Goal: Transaction & Acquisition: Purchase product/service

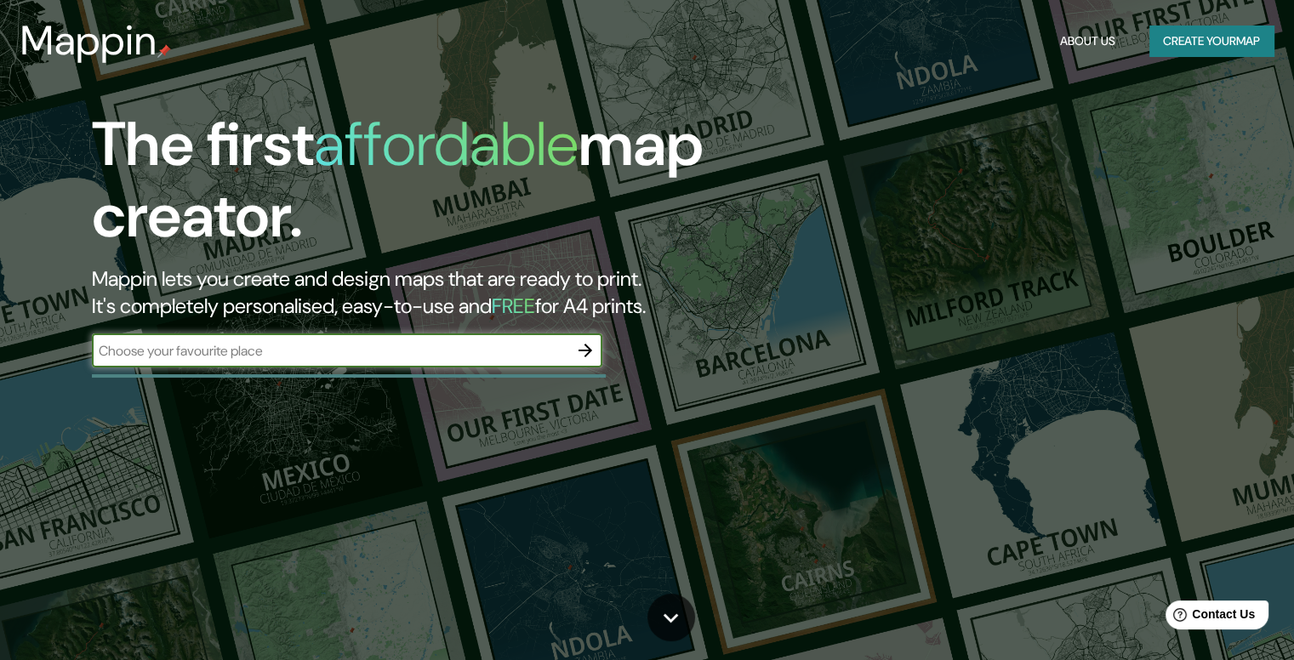
click at [524, 359] on input "text" at bounding box center [330, 351] width 476 height 20
type input "COLONIA [PERSON_NAME]"
click at [582, 353] on icon "button" at bounding box center [585, 350] width 20 height 20
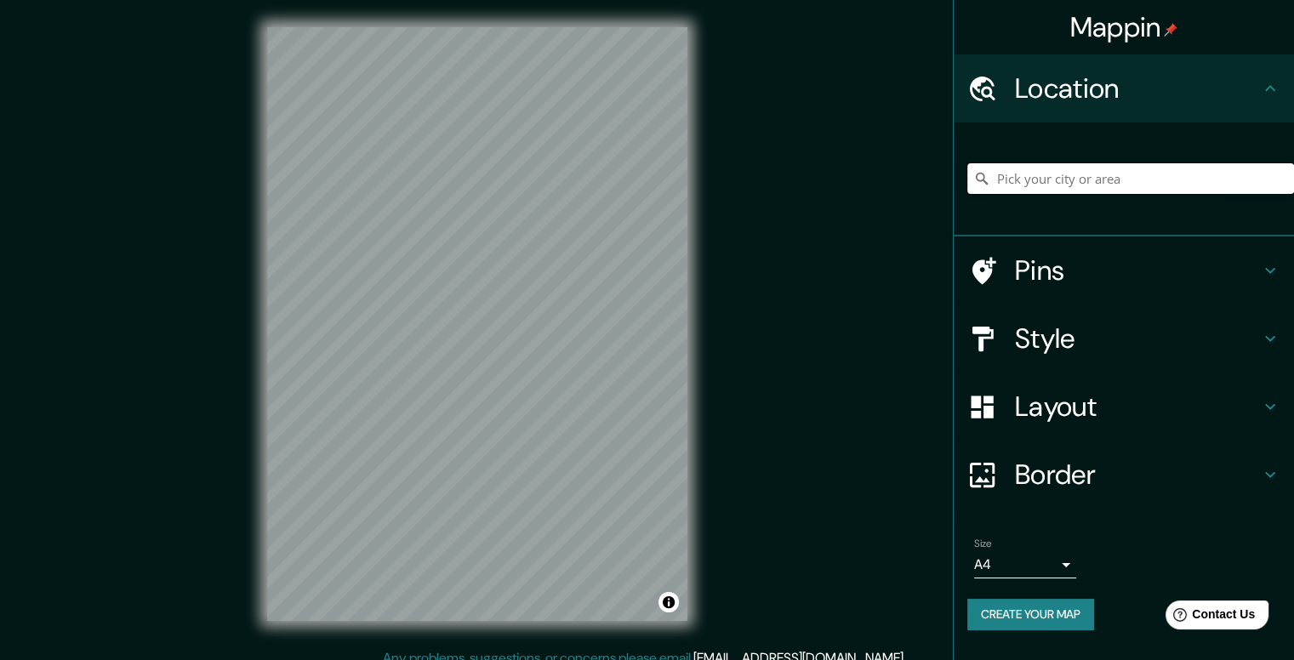
click at [1152, 168] on input "Pick your city or area" at bounding box center [1130, 178] width 327 height 31
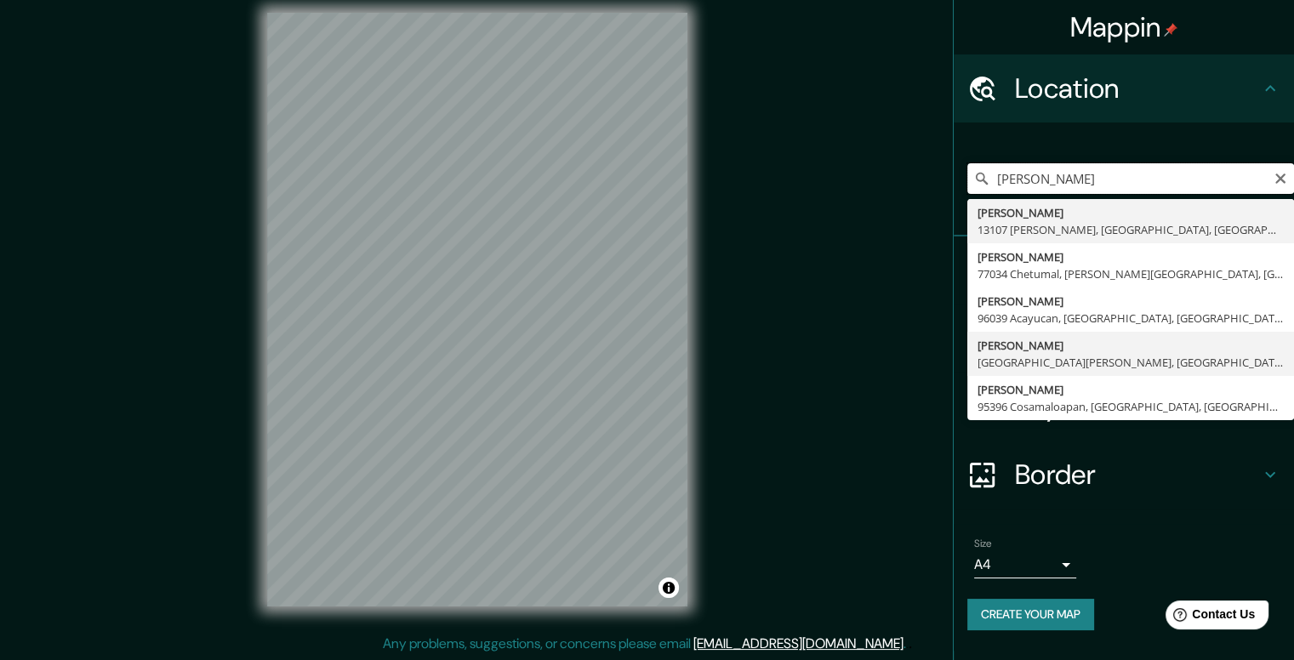
scroll to position [15, 0]
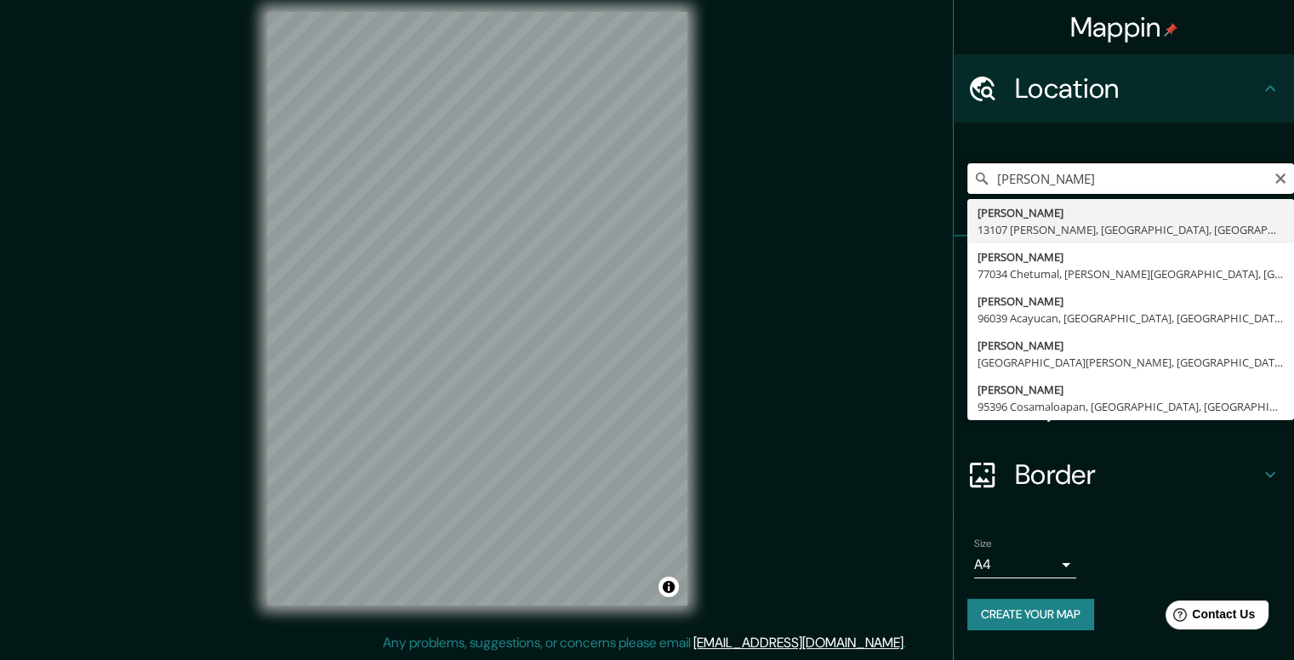
drag, startPoint x: 1154, startPoint y: 180, endPoint x: 967, endPoint y: 181, distance: 187.2
click at [967, 181] on div "[PERSON_NAME][GEOGRAPHIC_DATA][PERSON_NAME] [GEOGRAPHIC_DATA][PERSON_NAME], [GE…" at bounding box center [1124, 180] width 340 height 114
drag, startPoint x: 1133, startPoint y: 178, endPoint x: 912, endPoint y: 201, distance: 222.4
click at [912, 201] on div "Mappin Location [GEOGRAPHIC_DATA] [GEOGRAPHIC_DATA] [GEOGRAPHIC_DATA], [GEOGRAP…" at bounding box center [647, 323] width 1294 height 676
type input "C"
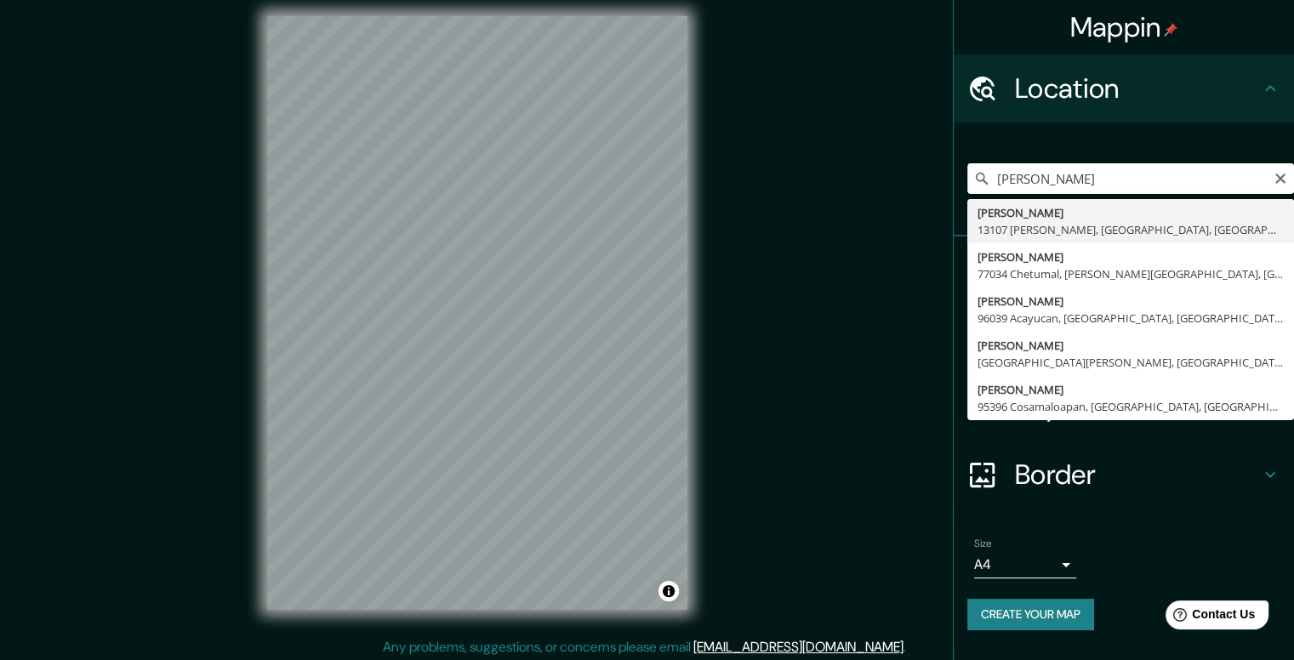
scroll to position [0, 0]
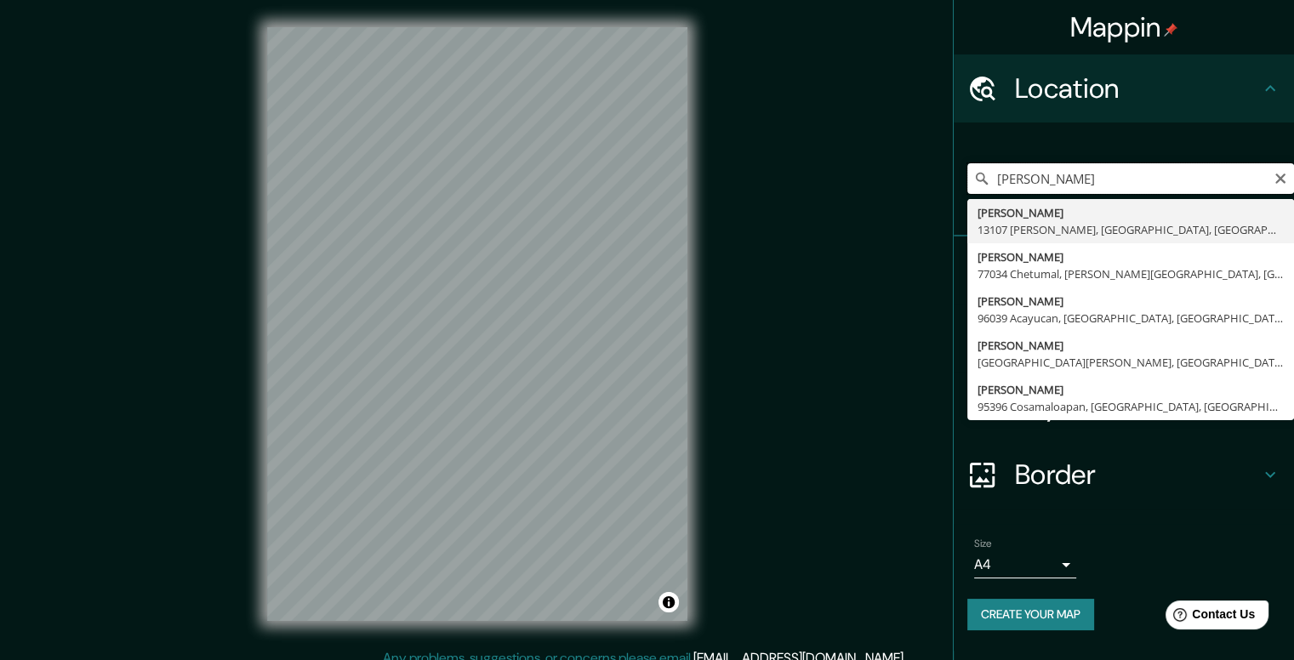
click at [1155, 178] on input "[PERSON_NAME]" at bounding box center [1130, 178] width 327 height 31
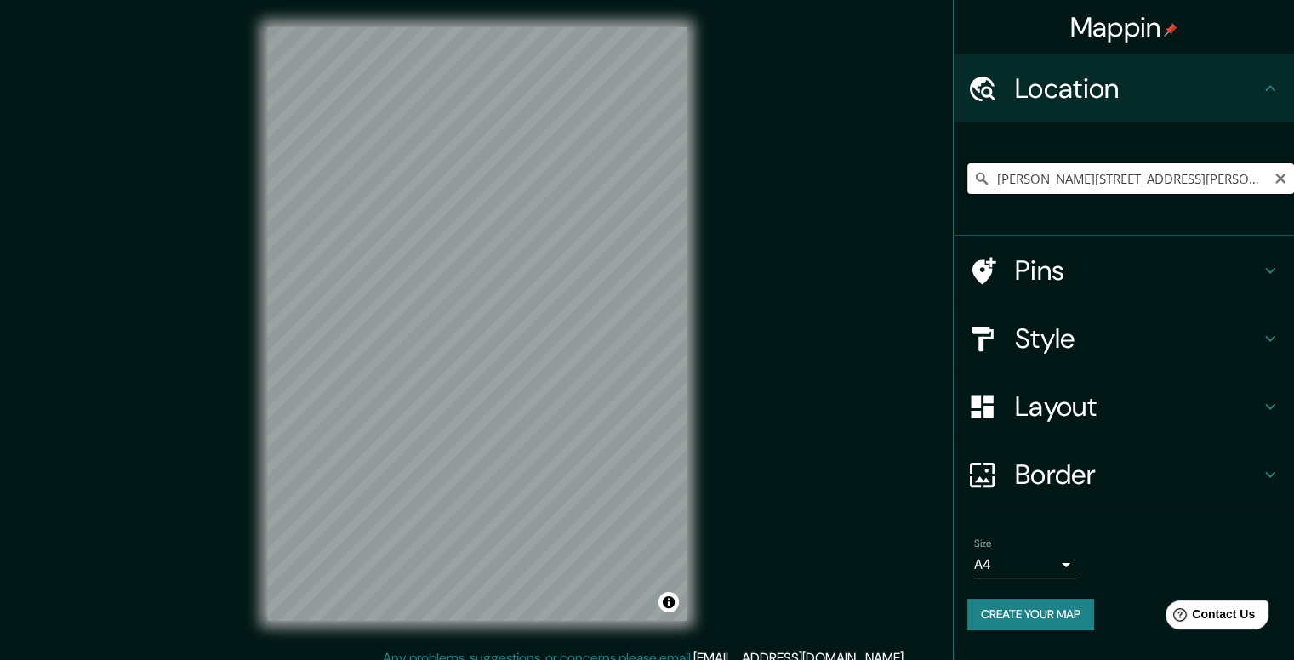
scroll to position [0, 214]
drag, startPoint x: 998, startPoint y: 183, endPoint x: 1306, endPoint y: 178, distance: 308.0
click at [1294, 178] on html "Mappin Location [PERSON_NAME][GEOGRAPHIC_DATA][PERSON_NAME], [GEOGRAPHIC_DATA],…" at bounding box center [647, 330] width 1294 height 660
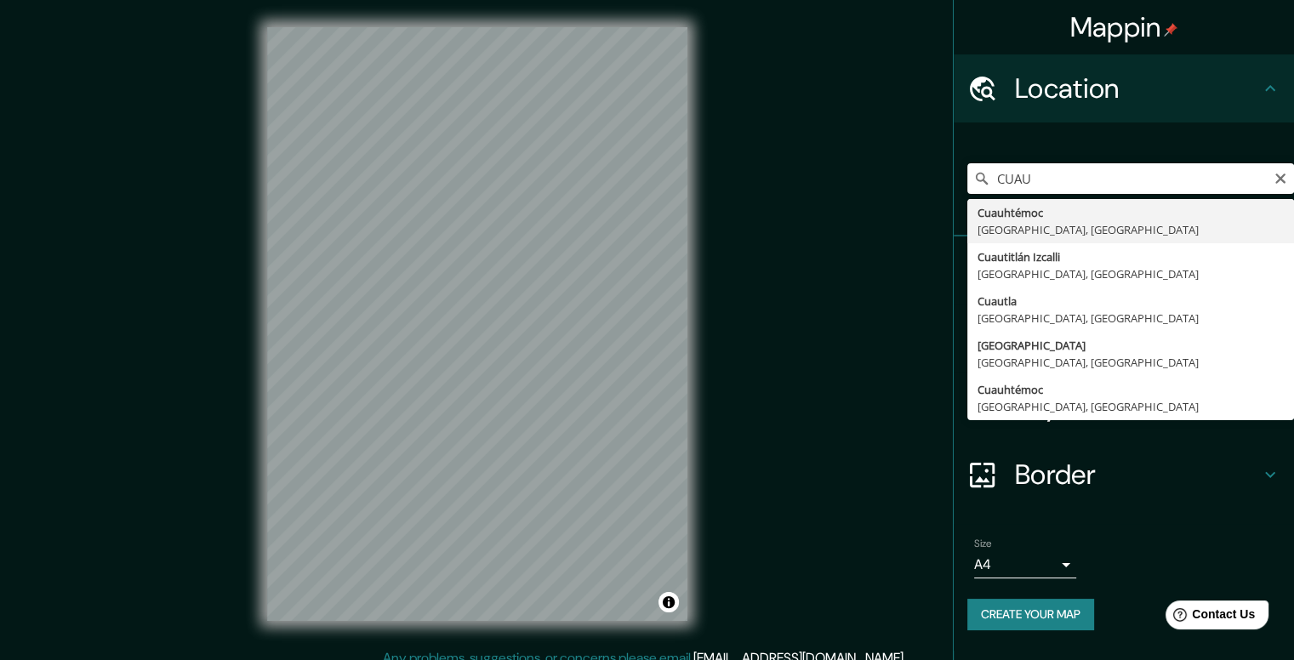
type input "[PERSON_NAME], [GEOGRAPHIC_DATA], [GEOGRAPHIC_DATA]"
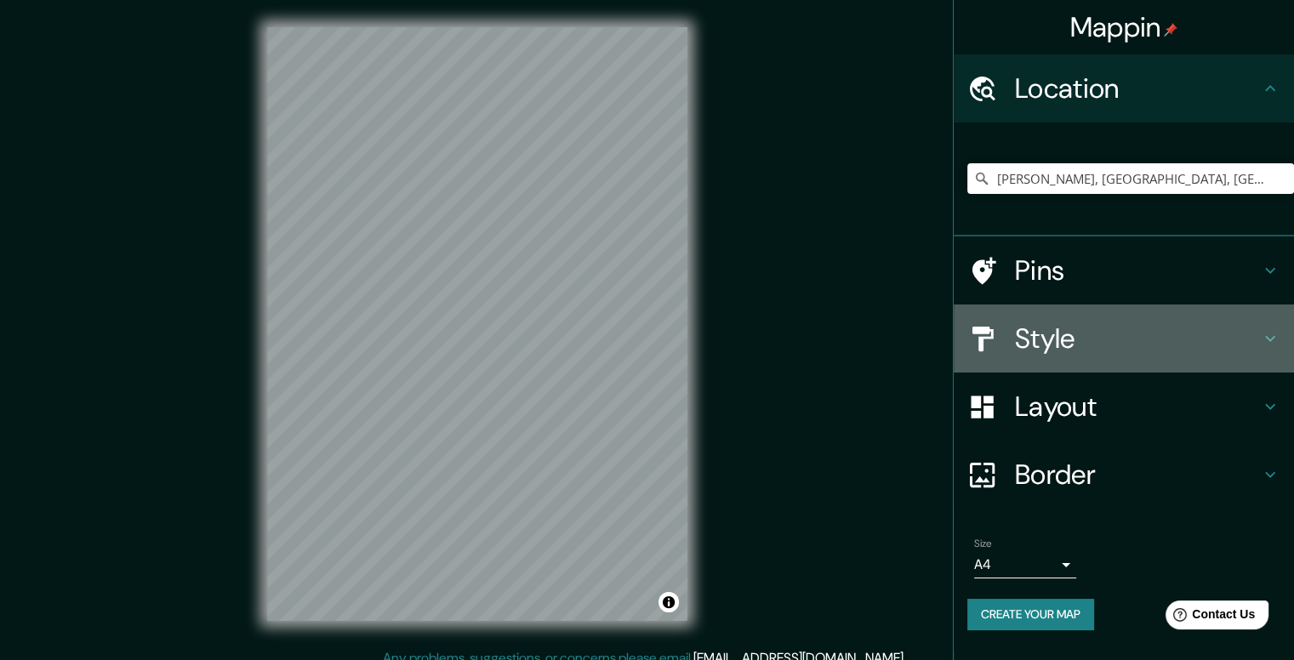
click at [1269, 338] on icon at bounding box center [1270, 339] width 10 height 6
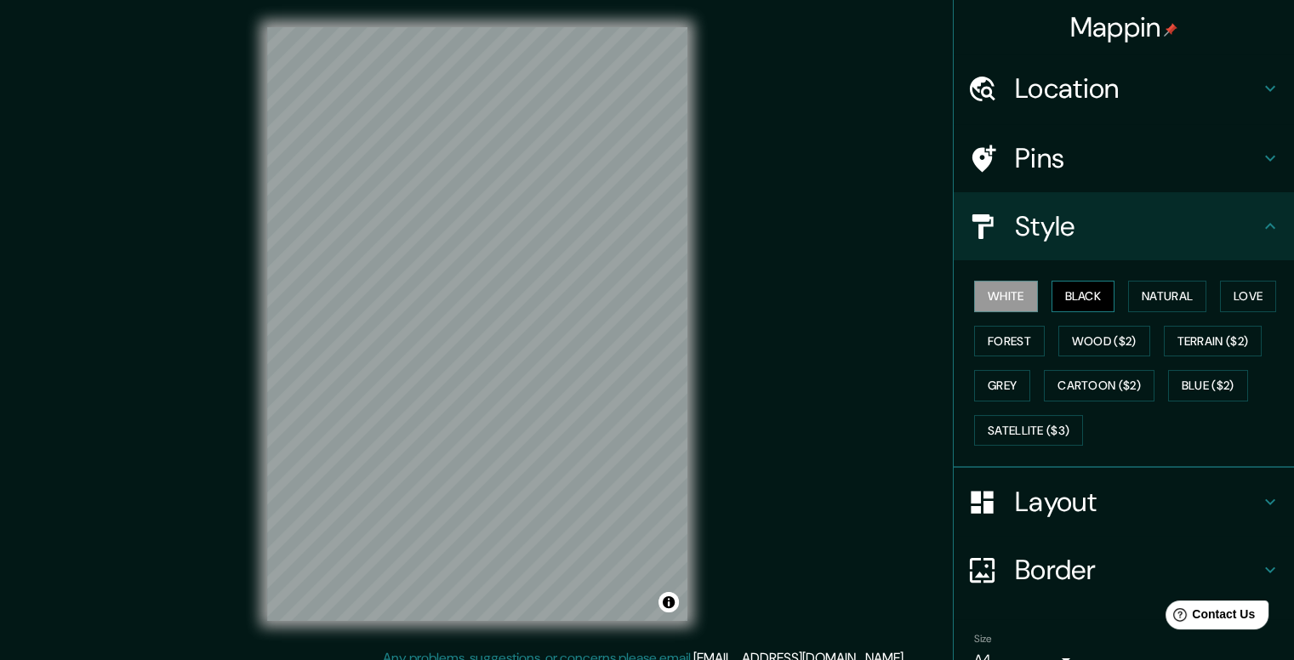
click at [1072, 300] on button "Black" at bounding box center [1084, 296] width 64 height 31
click at [1141, 293] on button "Natural" at bounding box center [1167, 296] width 78 height 31
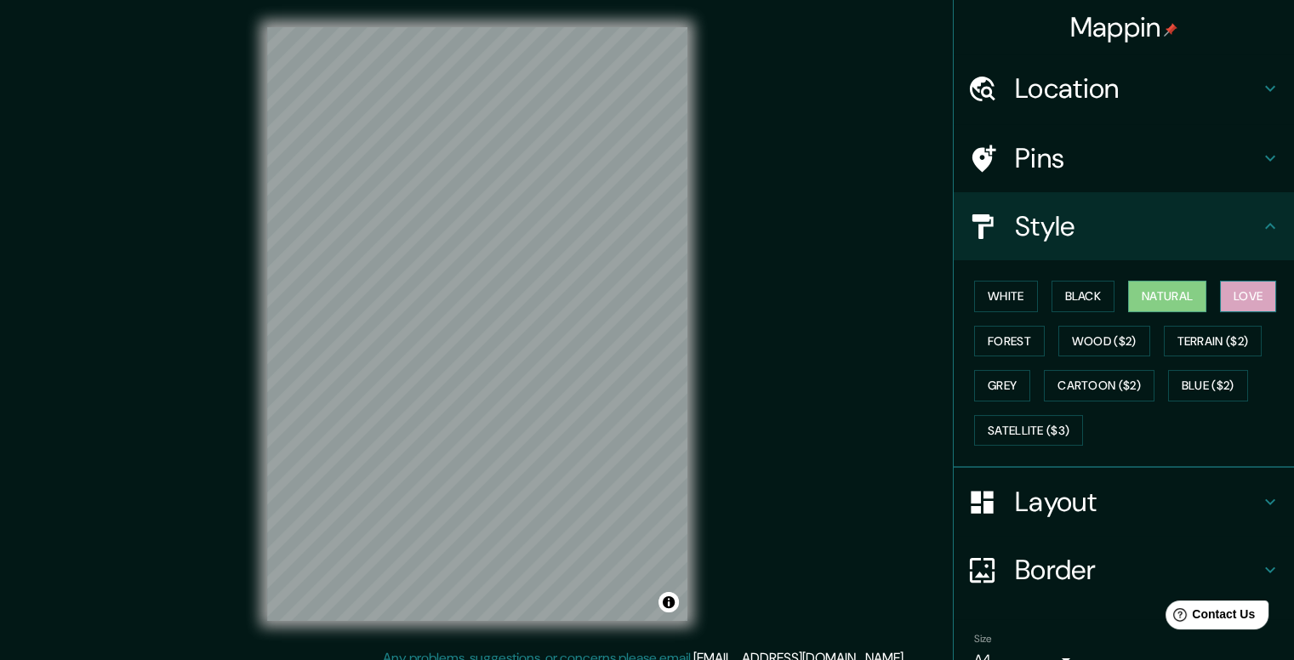
click at [1228, 290] on button "Love" at bounding box center [1248, 296] width 56 height 31
click at [995, 345] on button "Forest" at bounding box center [1009, 341] width 71 height 31
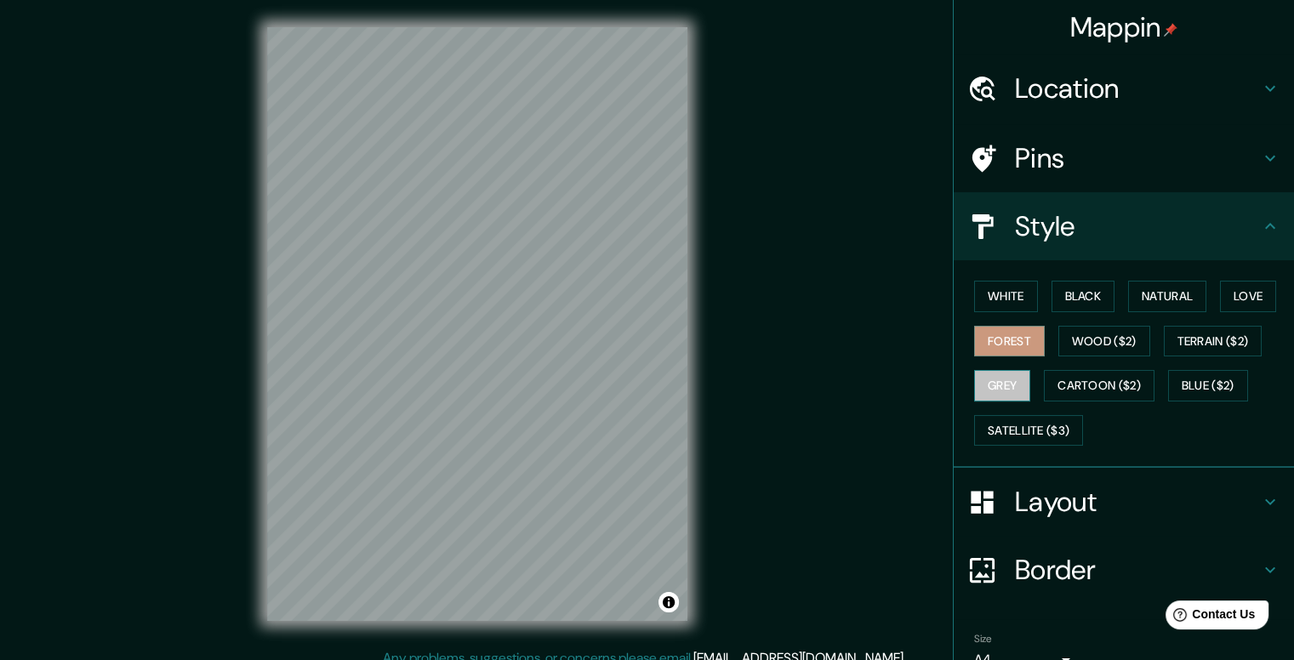
click at [994, 382] on button "Grey" at bounding box center [1002, 385] width 56 height 31
click at [1039, 427] on button "Satellite ($3)" at bounding box center [1028, 430] width 109 height 31
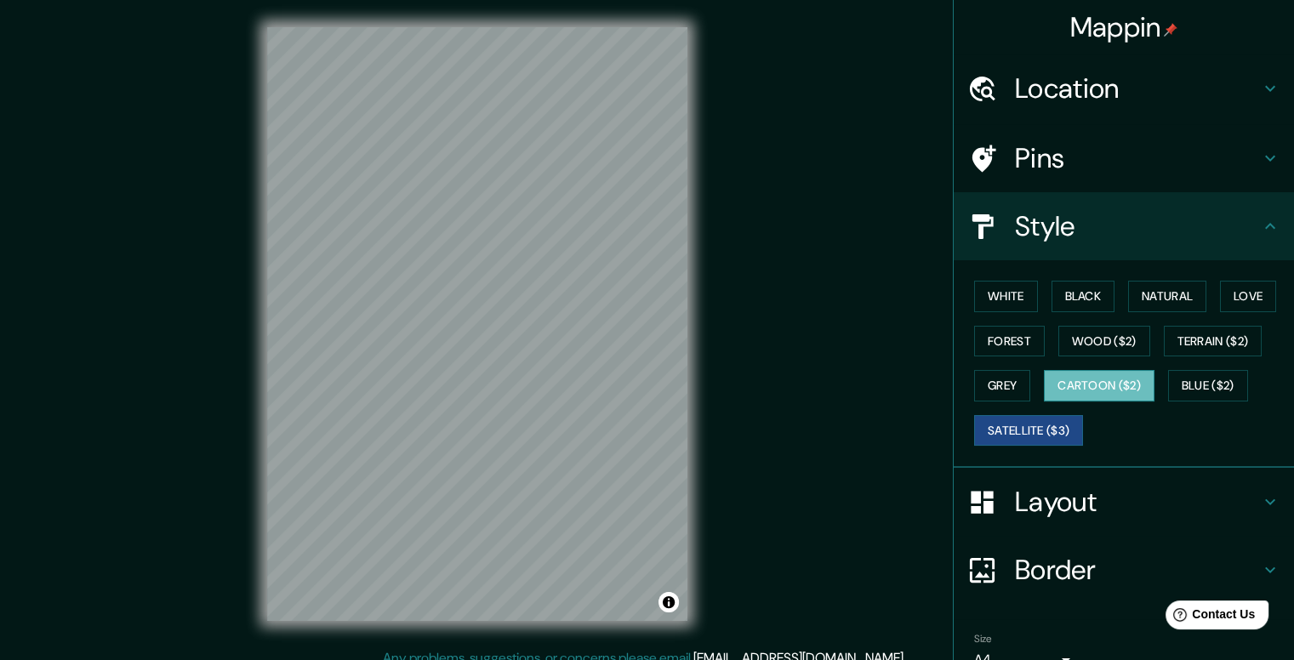
click at [1092, 379] on button "Cartoon ($2)" at bounding box center [1099, 385] width 111 height 31
click at [1191, 382] on button "Blue ($2)" at bounding box center [1208, 385] width 80 height 31
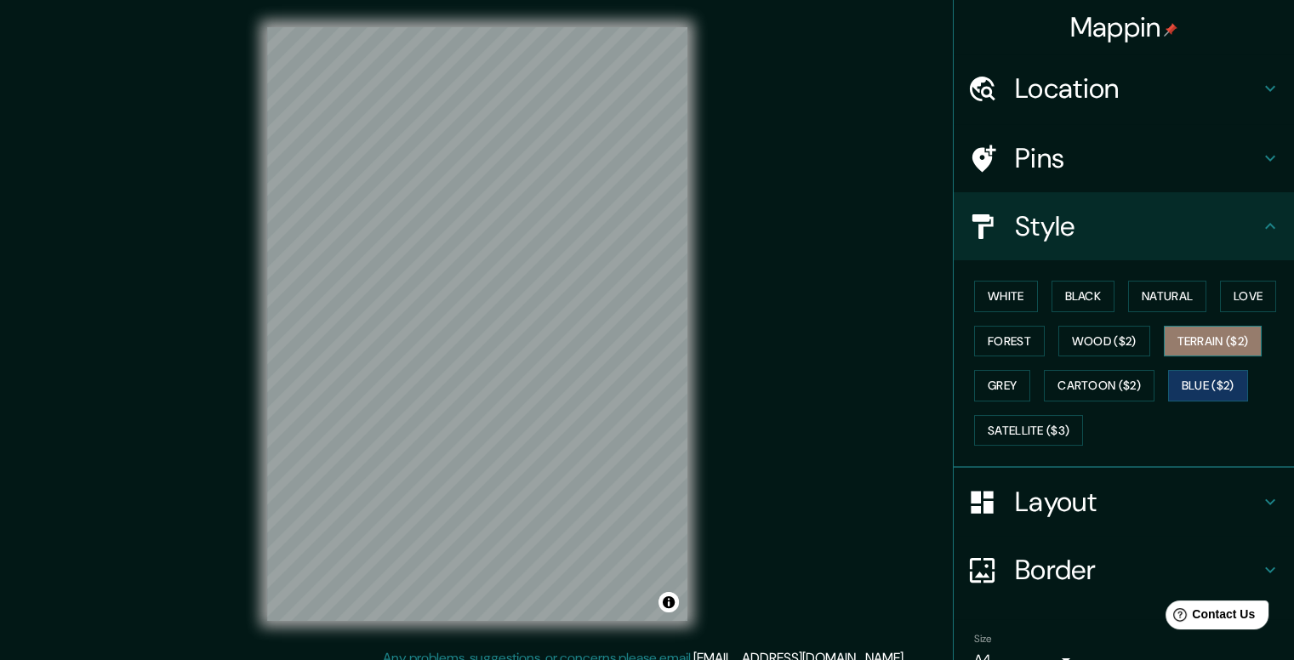
click at [1209, 342] on button "Terrain ($2)" at bounding box center [1213, 341] width 99 height 31
click at [1116, 342] on button "Wood ($2)" at bounding box center [1104, 341] width 92 height 31
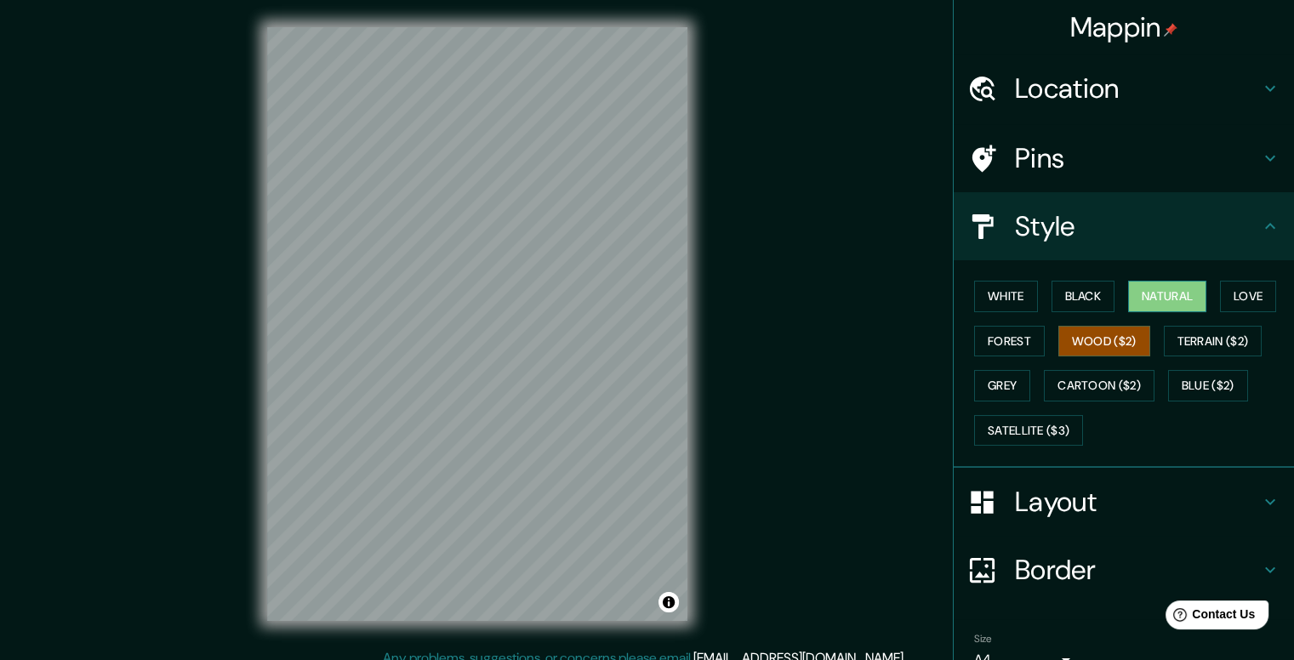
click at [1142, 288] on button "Natural" at bounding box center [1167, 296] width 78 height 31
click at [1057, 287] on button "Black" at bounding box center [1084, 296] width 64 height 31
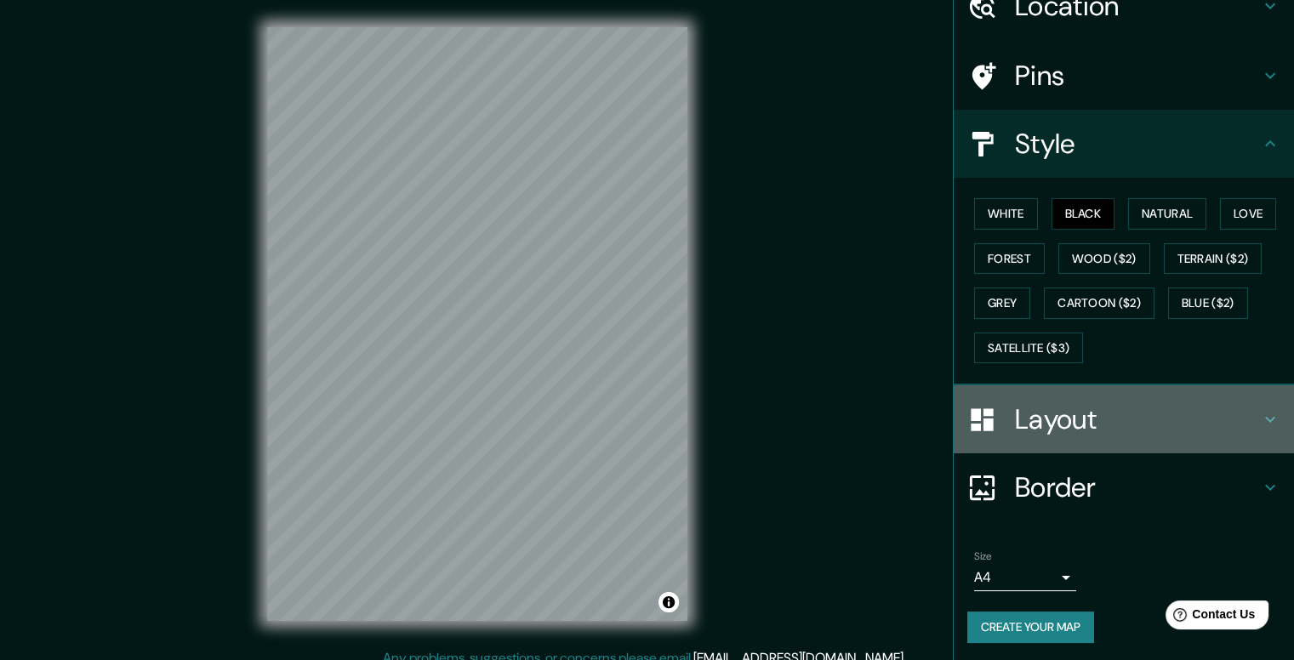
click at [1243, 416] on h4 "Layout" at bounding box center [1137, 419] width 245 height 34
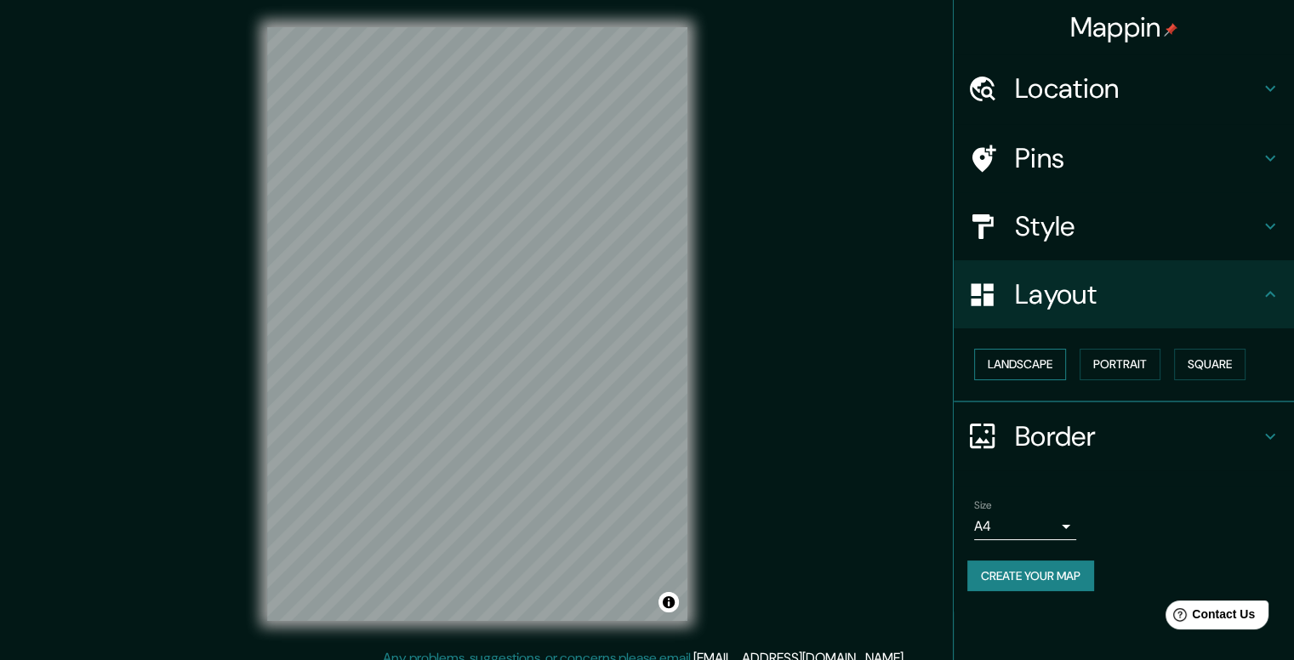
click at [1047, 362] on button "Landscape" at bounding box center [1020, 364] width 92 height 31
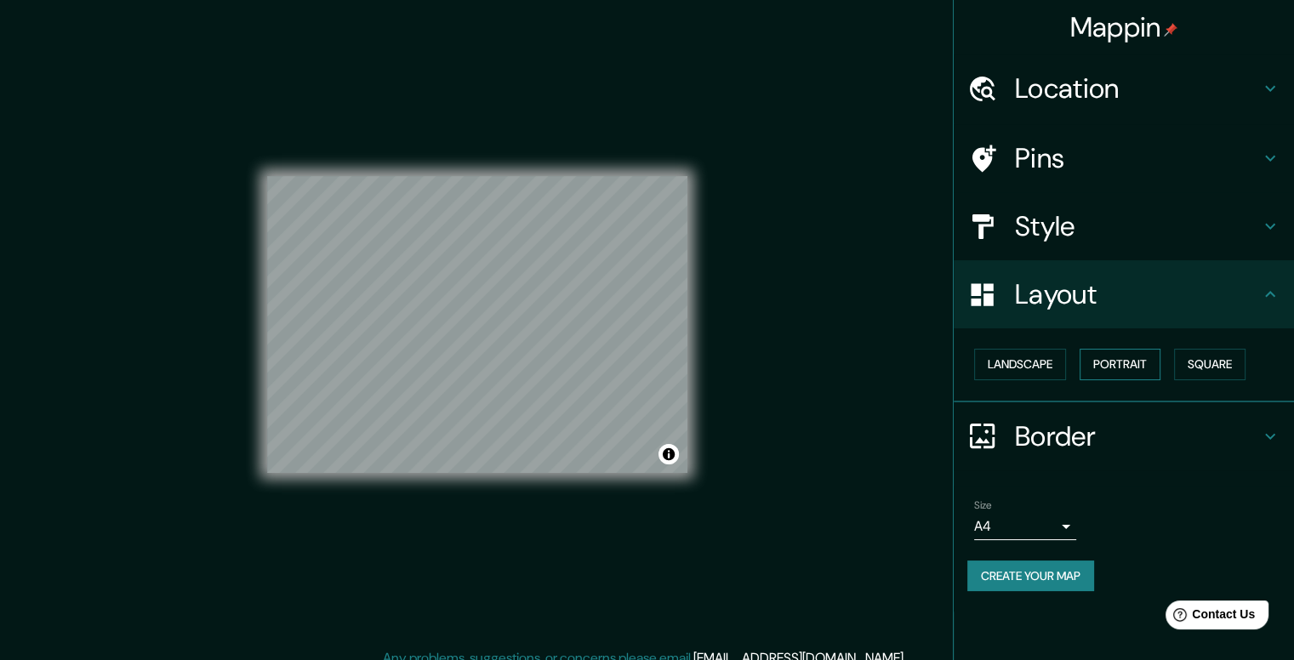
click at [1123, 367] on button "Portrait" at bounding box center [1120, 364] width 81 height 31
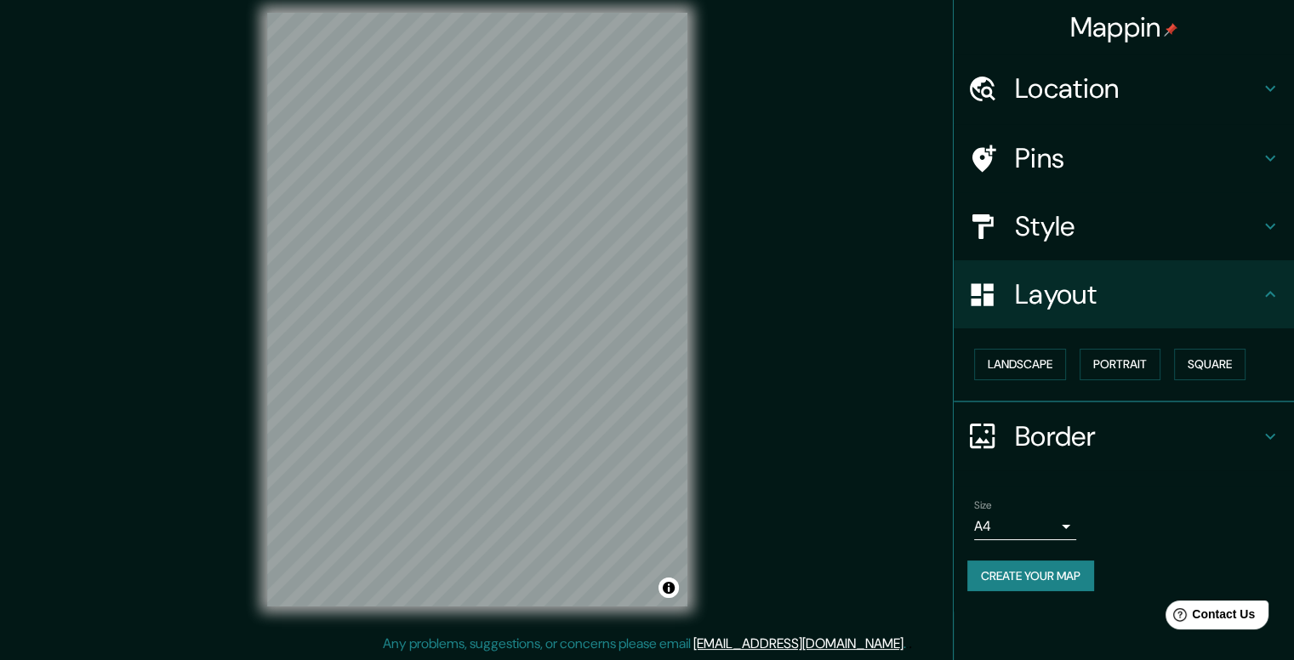
scroll to position [15, 0]
click at [1268, 437] on icon at bounding box center [1270, 436] width 20 height 20
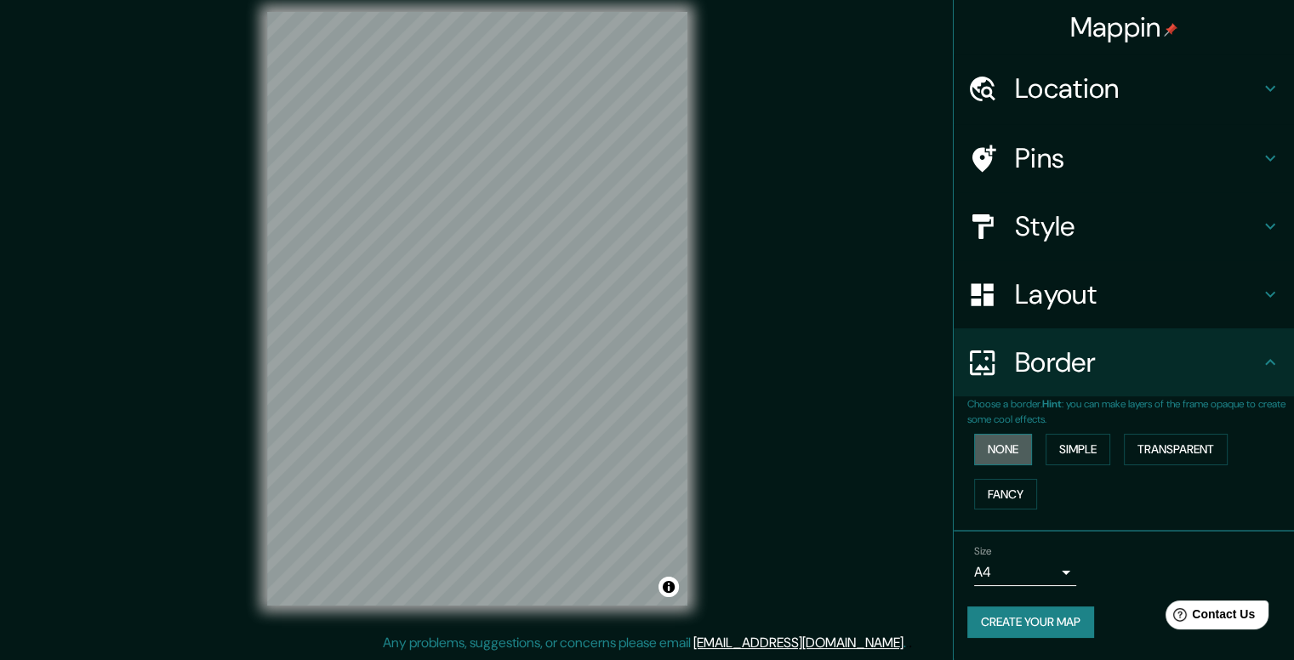
click at [1027, 444] on button "None" at bounding box center [1003, 449] width 58 height 31
click at [1060, 445] on button "Simple" at bounding box center [1078, 449] width 65 height 31
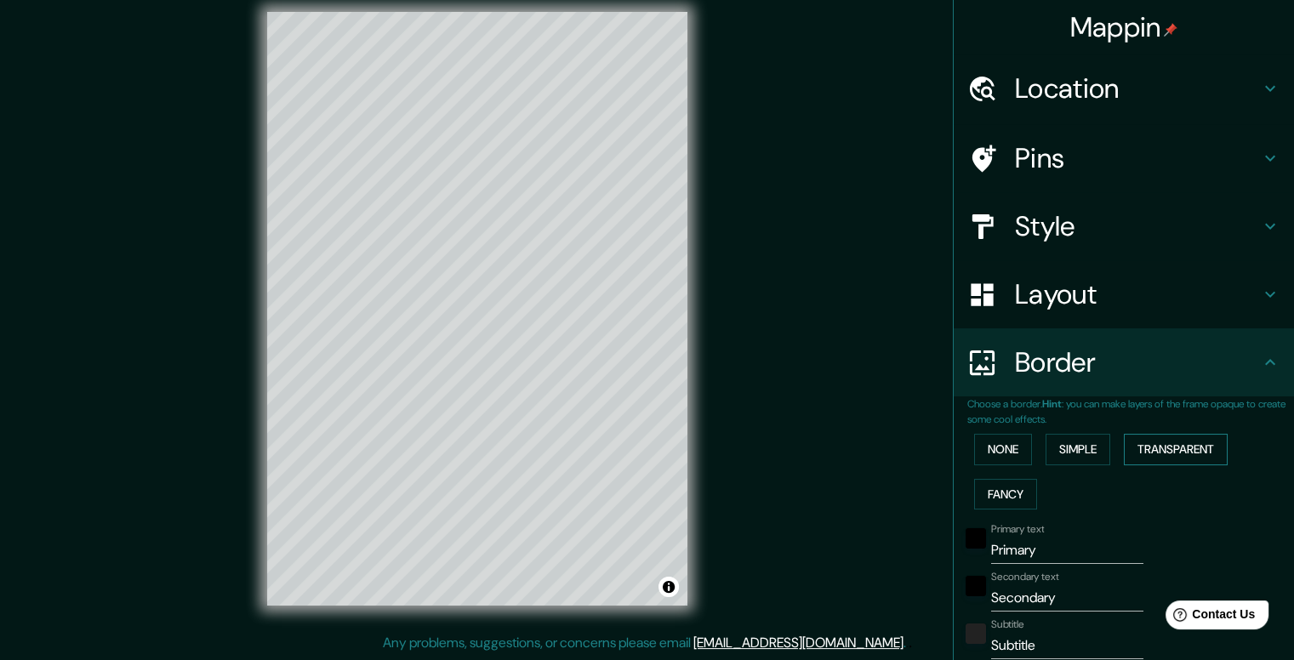
click at [1147, 450] on button "Transparent" at bounding box center [1176, 449] width 104 height 31
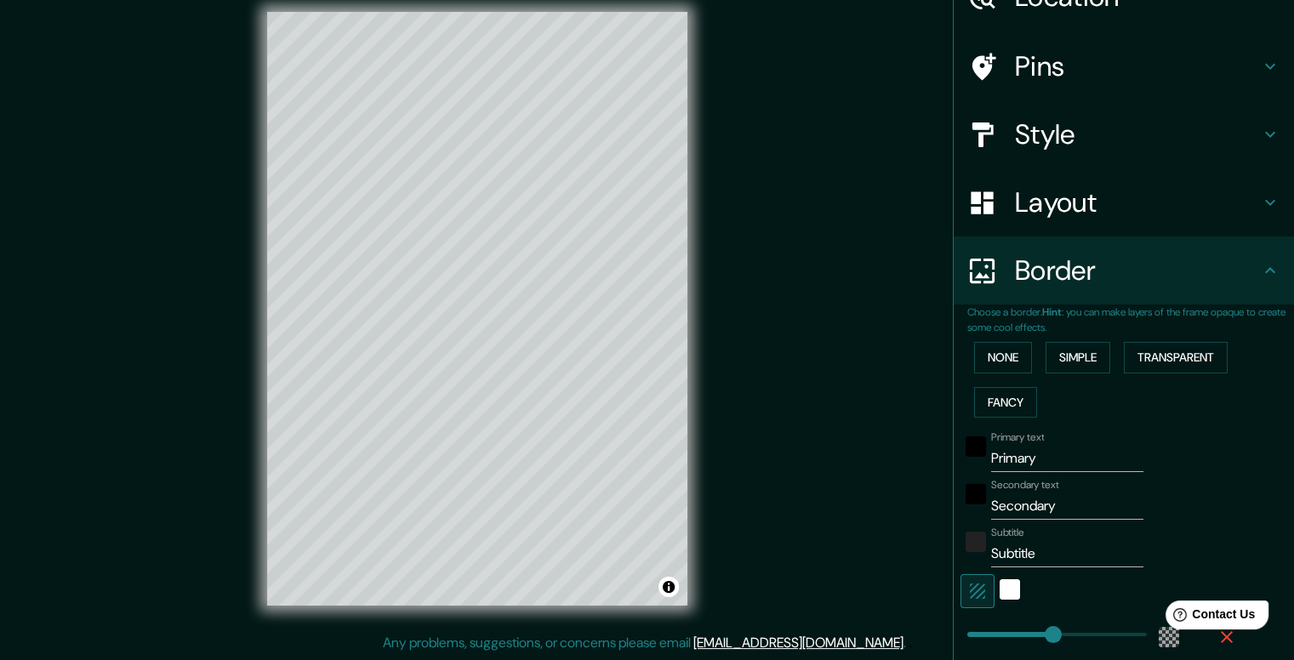
scroll to position [255, 0]
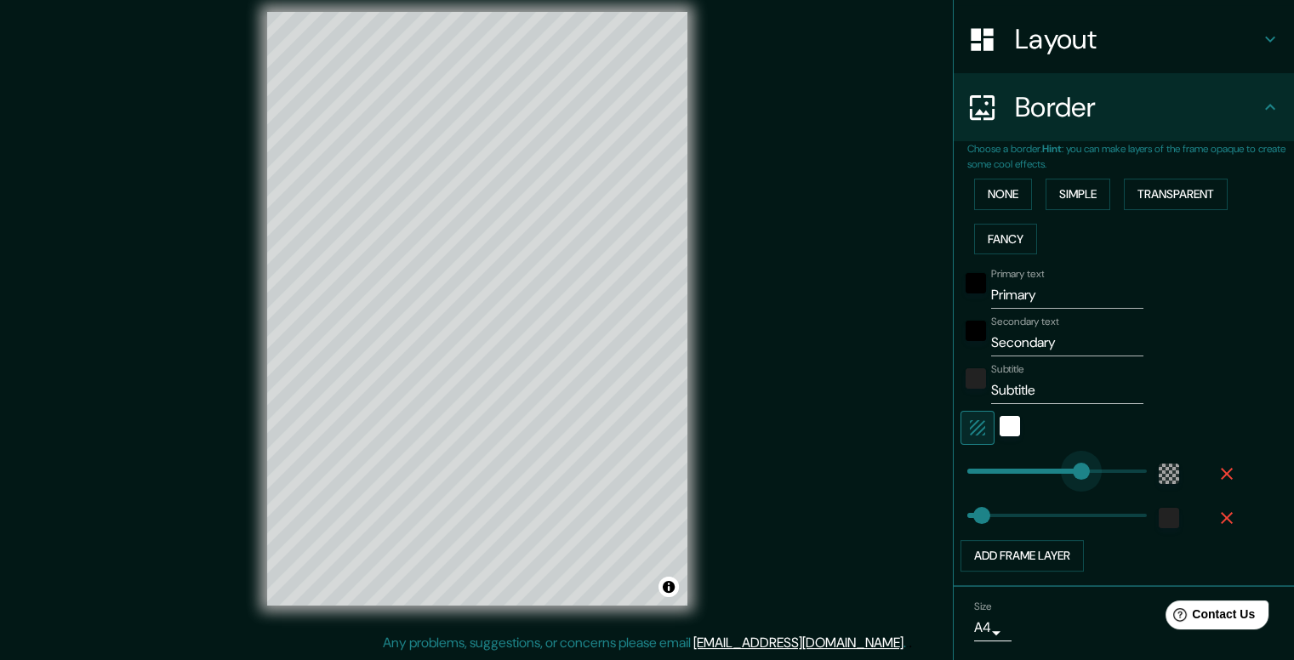
type input "310"
drag, startPoint x: 1042, startPoint y: 467, endPoint x: 1067, endPoint y: 471, distance: 24.9
type input "40"
type input "259"
drag, startPoint x: 1060, startPoint y: 473, endPoint x: 1048, endPoint y: 474, distance: 11.9
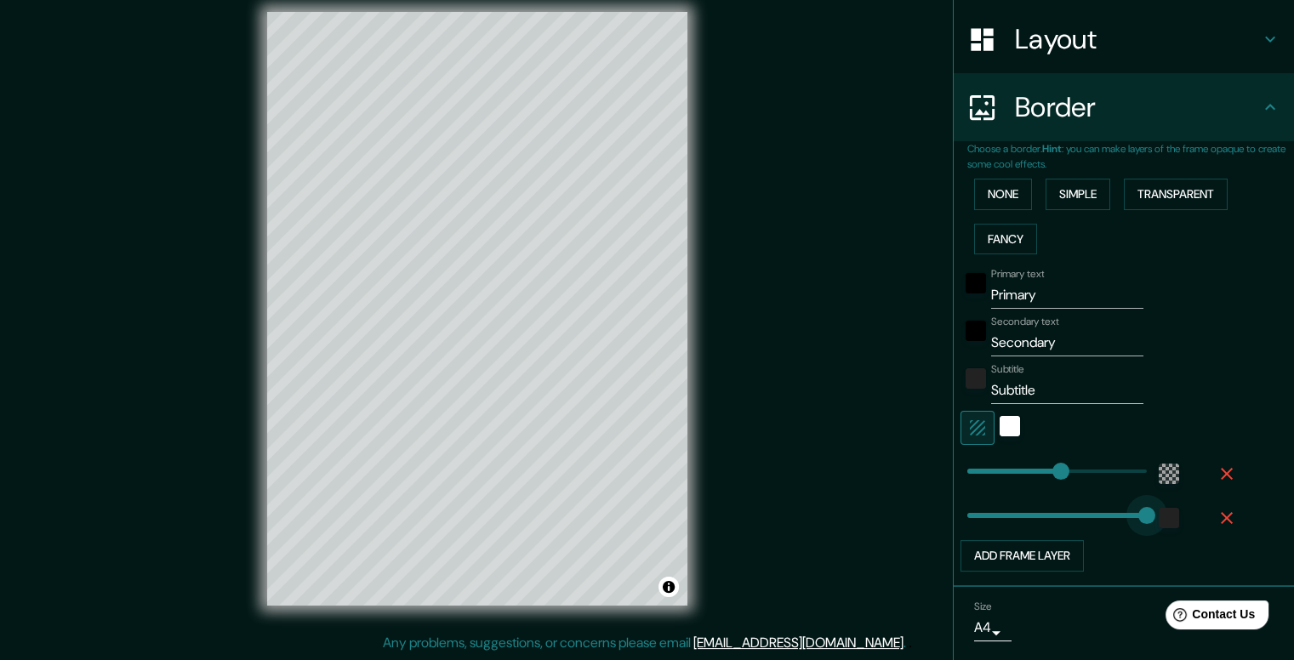
type input "494"
drag, startPoint x: 975, startPoint y: 511, endPoint x: 1208, endPoint y: 515, distance: 233.2
type input "6"
drag, startPoint x: 1131, startPoint y: 508, endPoint x: 956, endPoint y: 516, distance: 174.6
type input "27"
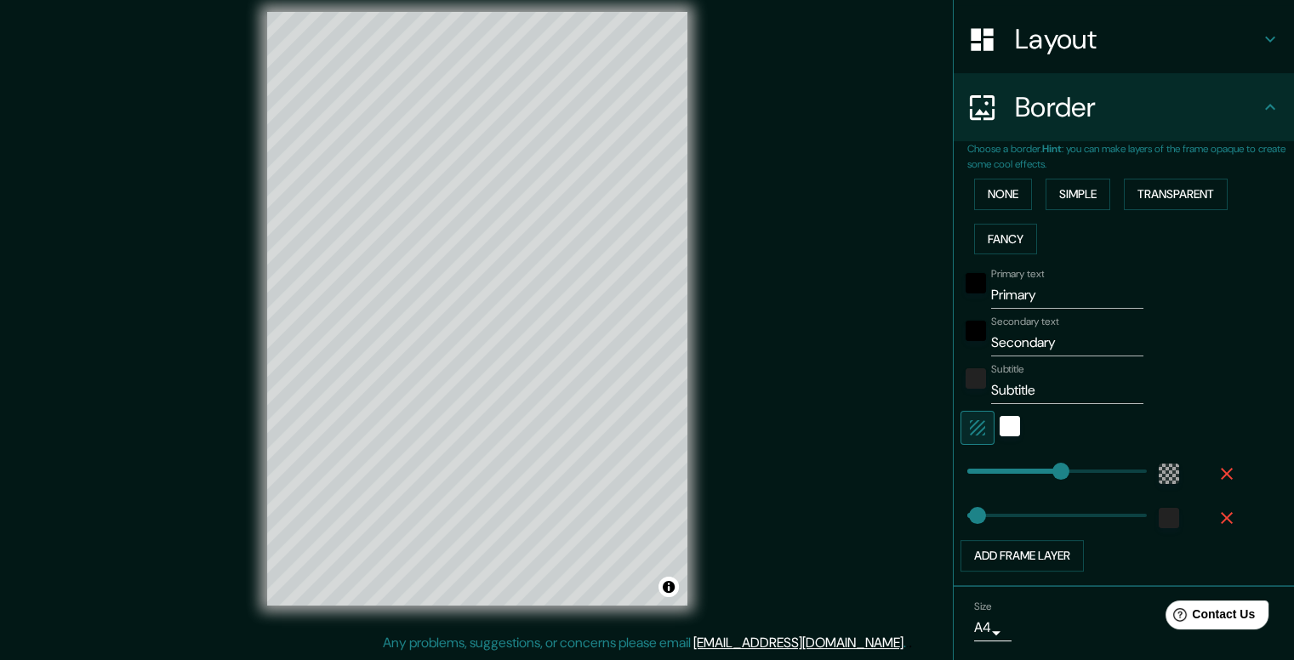
click at [995, 417] on div at bounding box center [1010, 428] width 31 height 34
click at [1000, 423] on div "white" at bounding box center [1010, 426] width 20 height 20
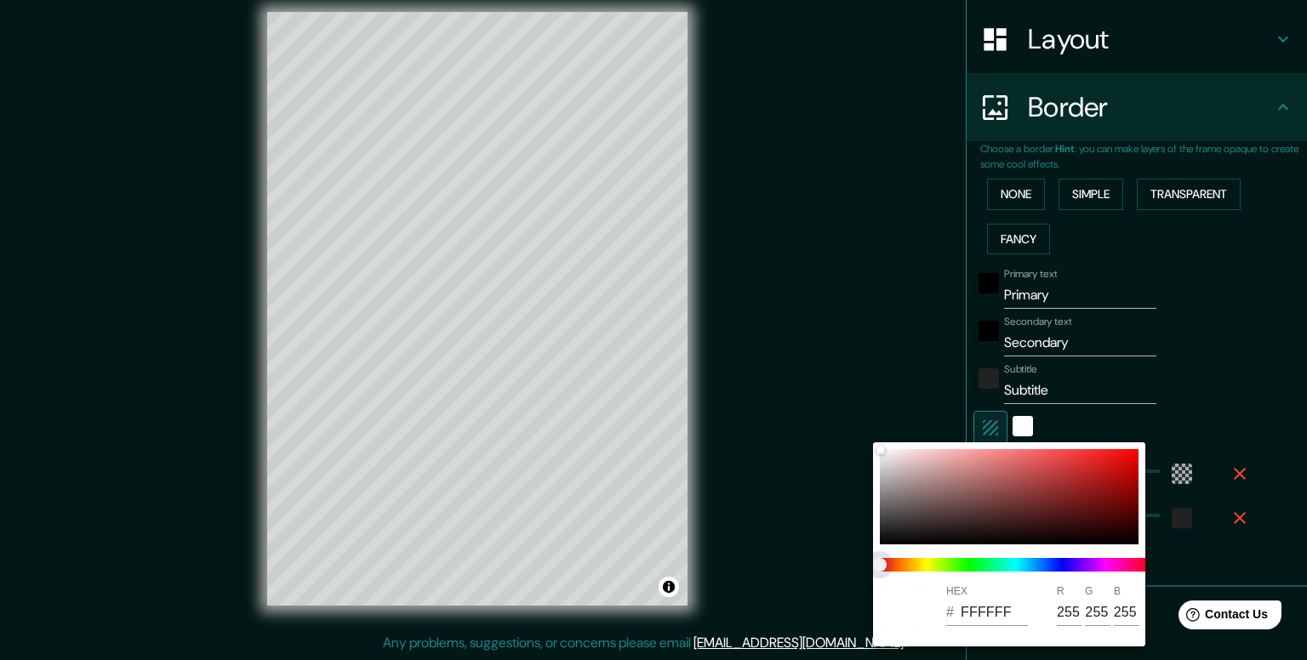
drag, startPoint x: 881, startPoint y: 562, endPoint x: 999, endPoint y: 566, distance: 117.5
click at [999, 566] on span at bounding box center [1016, 565] width 272 height 14
click at [944, 569] on span at bounding box center [1016, 565] width 272 height 14
click at [970, 567] on span at bounding box center [1016, 565] width 272 height 14
click at [1288, 370] on div at bounding box center [653, 330] width 1307 height 660
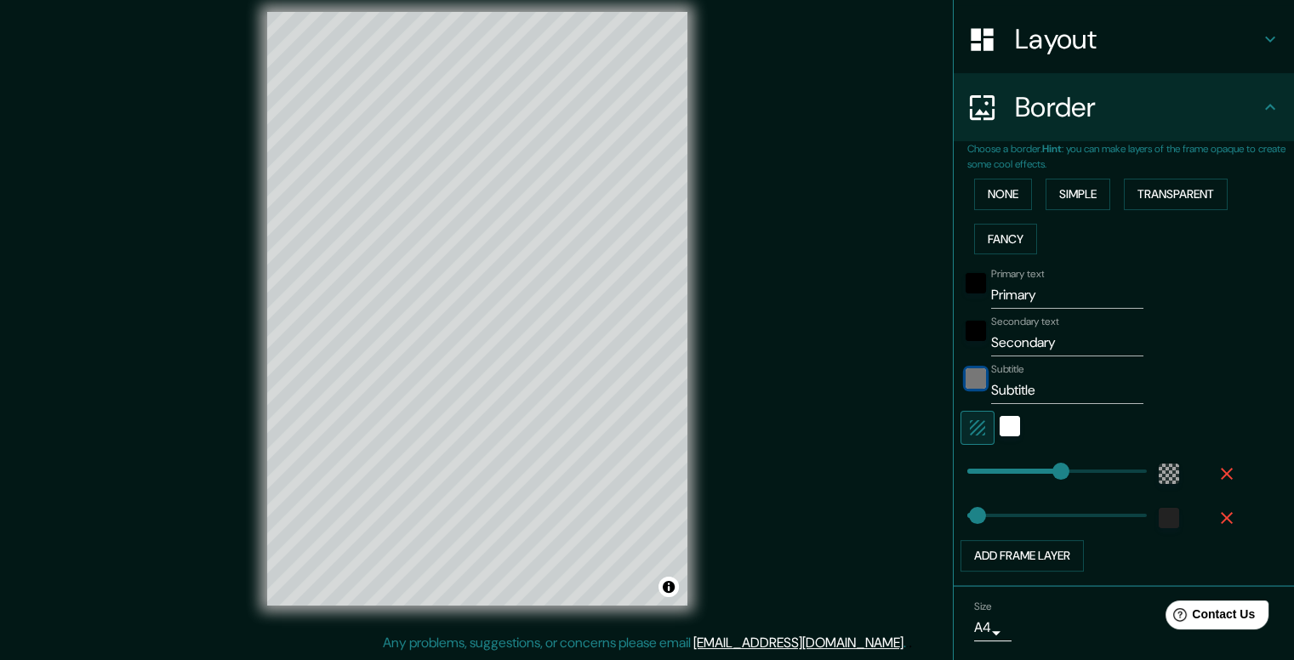
click at [967, 378] on div "color-222222" at bounding box center [976, 378] width 20 height 20
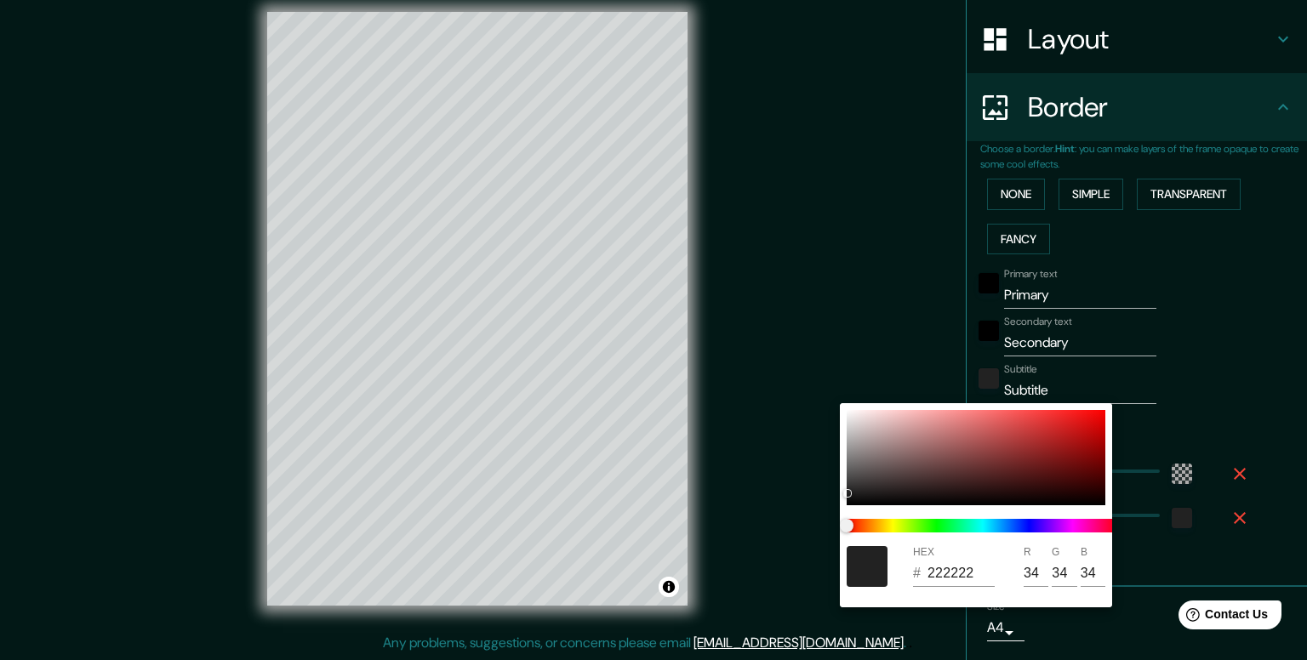
click at [1235, 360] on div at bounding box center [653, 330] width 1307 height 660
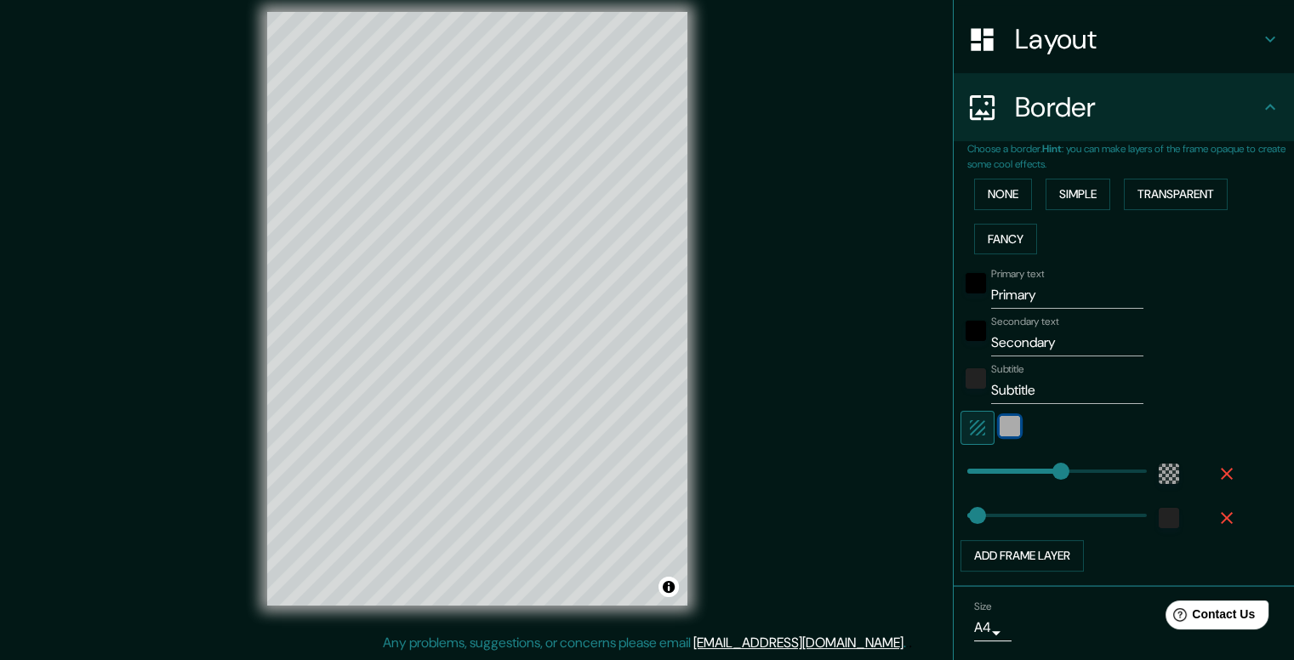
click at [1001, 425] on div "white" at bounding box center [1010, 426] width 20 height 20
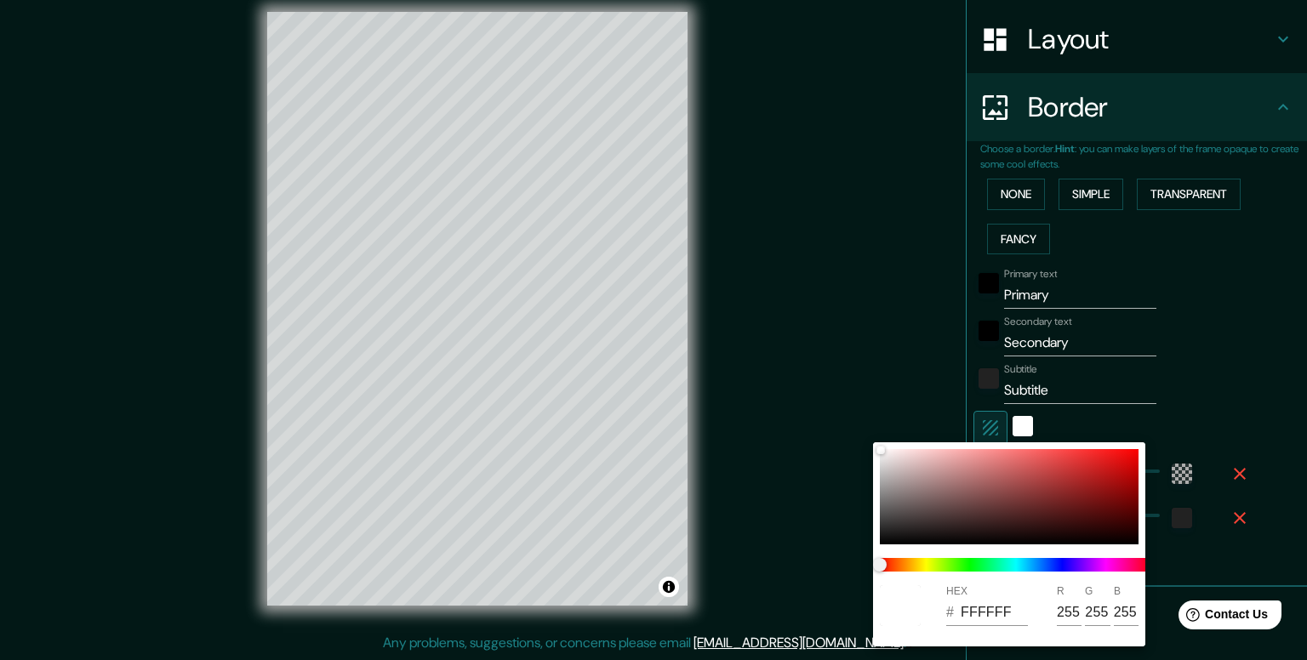
click at [1297, 395] on div at bounding box center [653, 330] width 1307 height 660
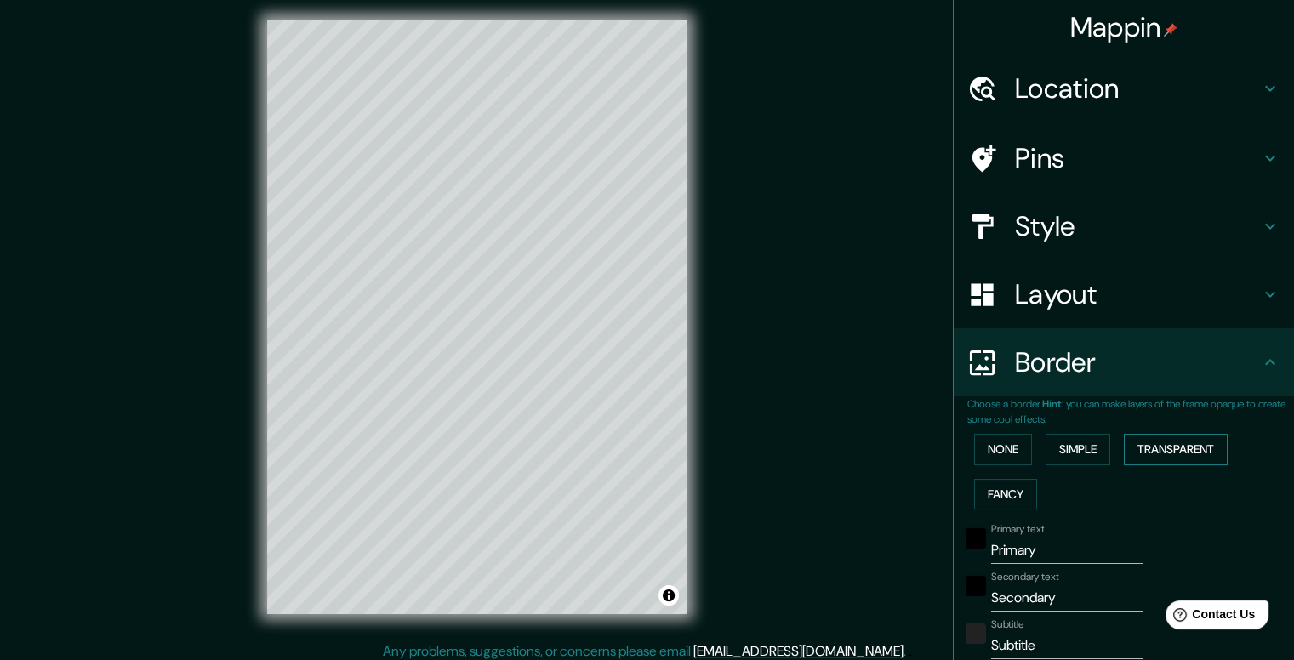
scroll to position [0, 0]
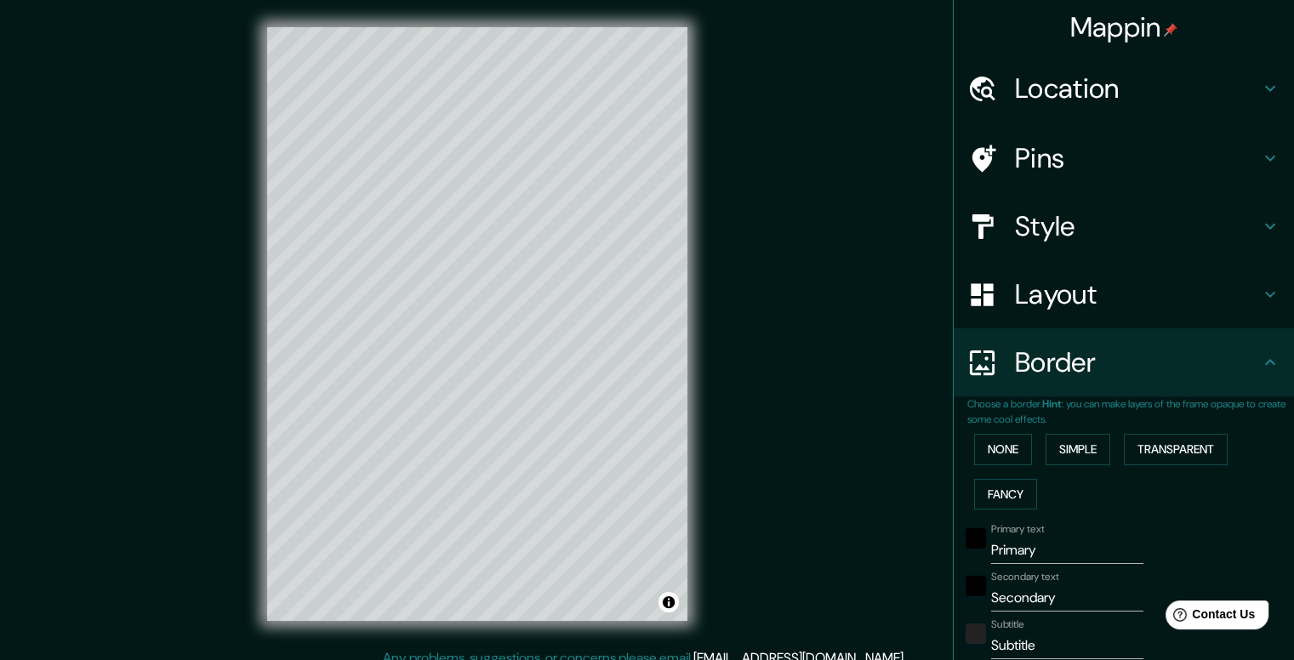
click at [1218, 231] on h4 "Style" at bounding box center [1137, 226] width 245 height 34
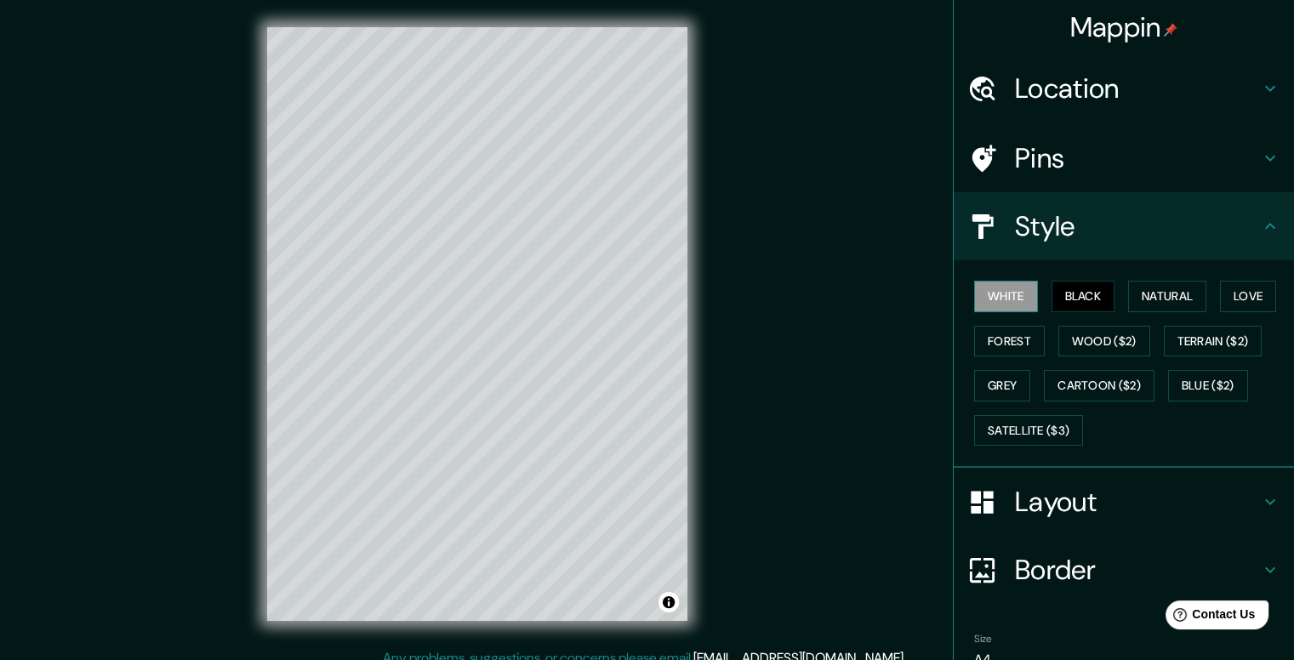
click at [1003, 303] on button "White" at bounding box center [1006, 296] width 64 height 31
click at [1191, 297] on button "Natural" at bounding box center [1167, 296] width 78 height 31
click at [1000, 294] on button "White" at bounding box center [1006, 296] width 64 height 31
click at [1152, 291] on button "Natural" at bounding box center [1167, 296] width 78 height 31
click at [1087, 297] on button "Black" at bounding box center [1084, 296] width 64 height 31
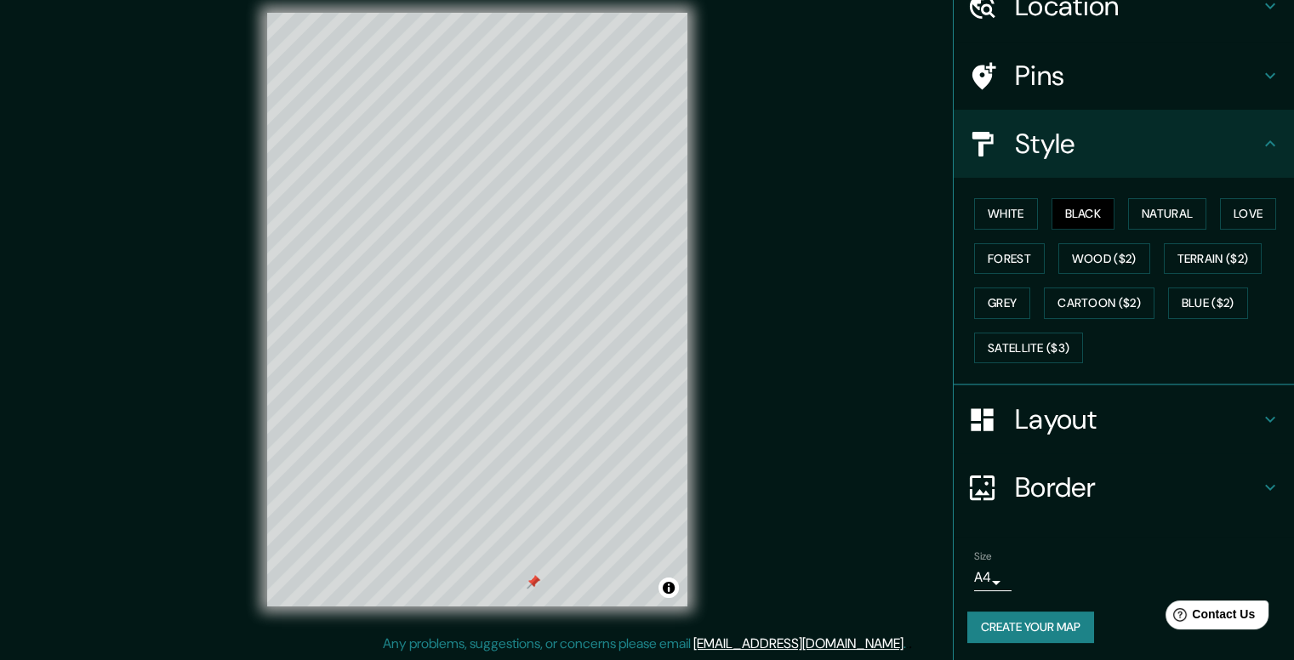
scroll to position [15, 0]
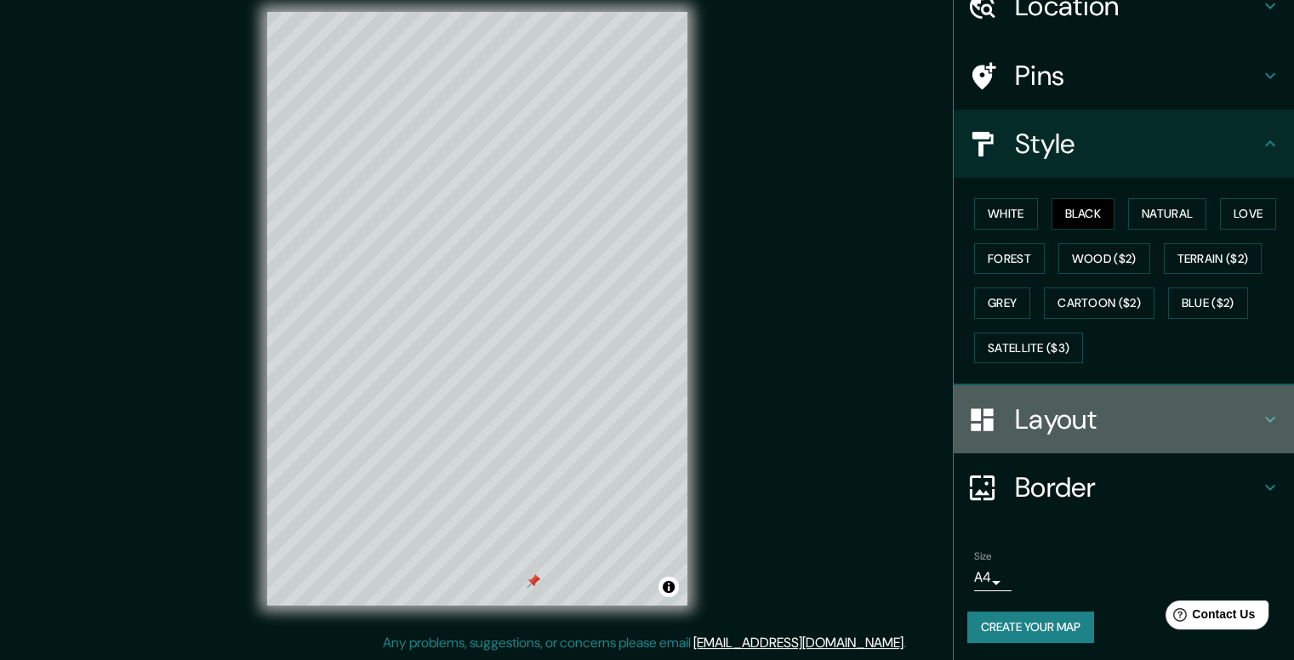
click at [1260, 419] on icon at bounding box center [1270, 419] width 20 height 20
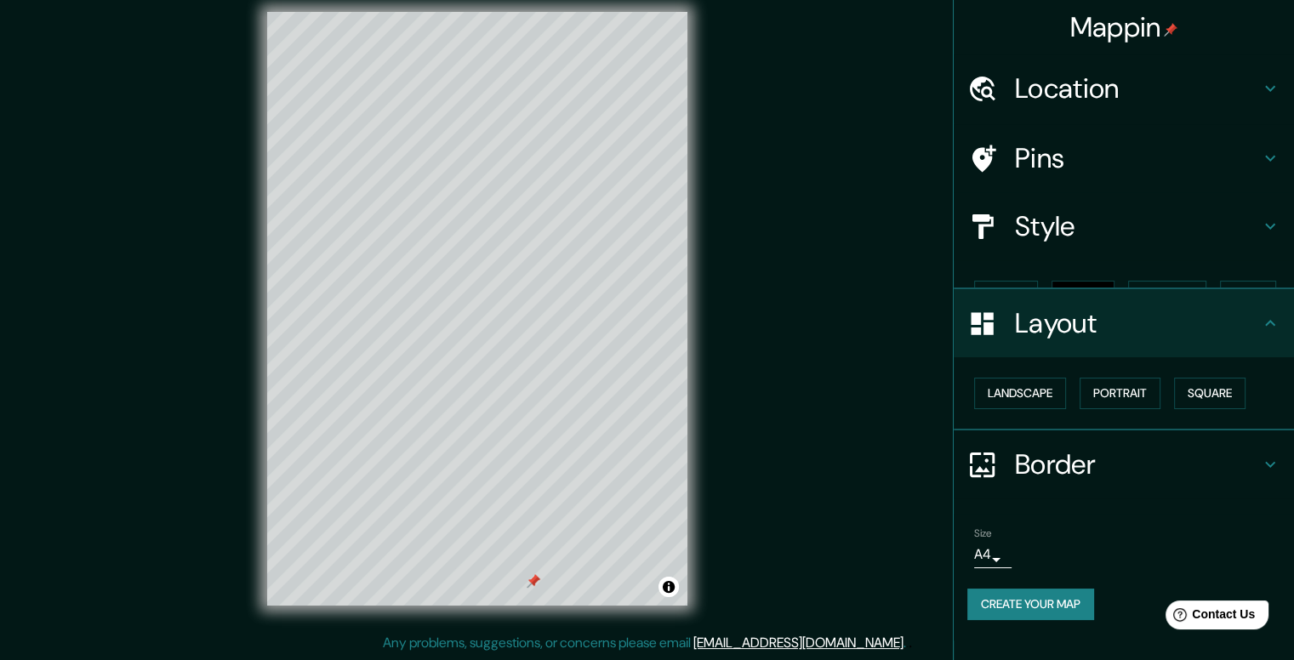
scroll to position [0, 0]
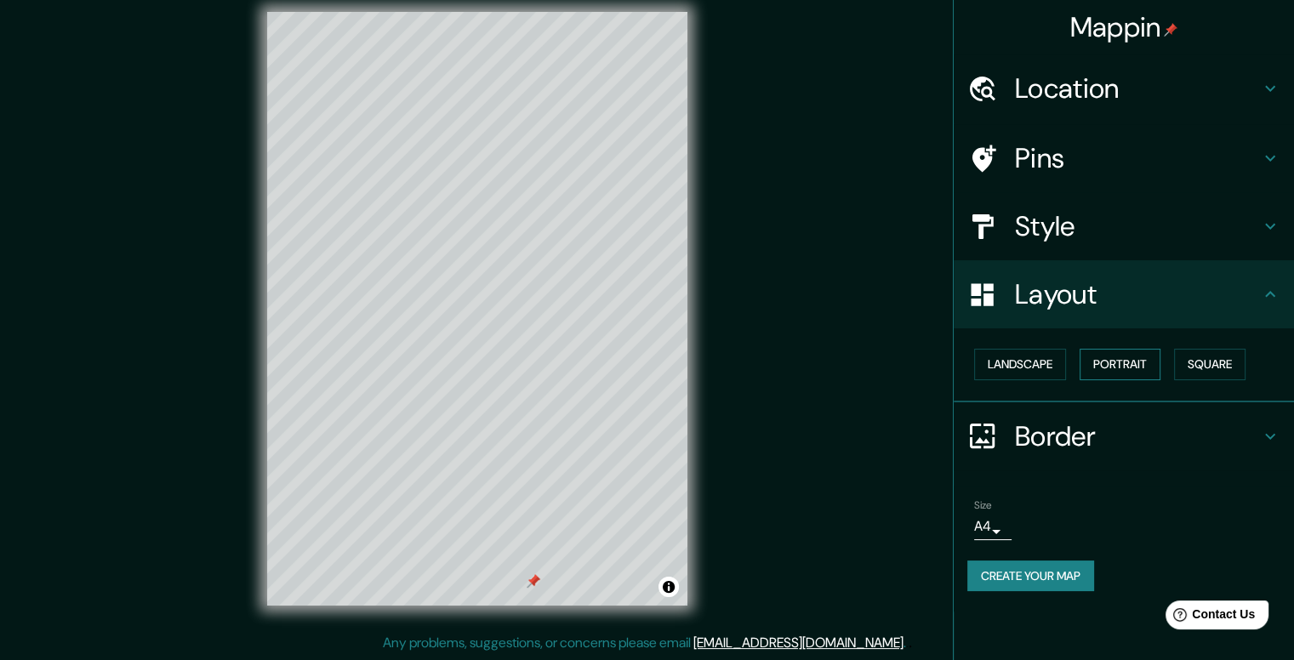
click at [1115, 365] on button "Portrait" at bounding box center [1120, 364] width 81 height 31
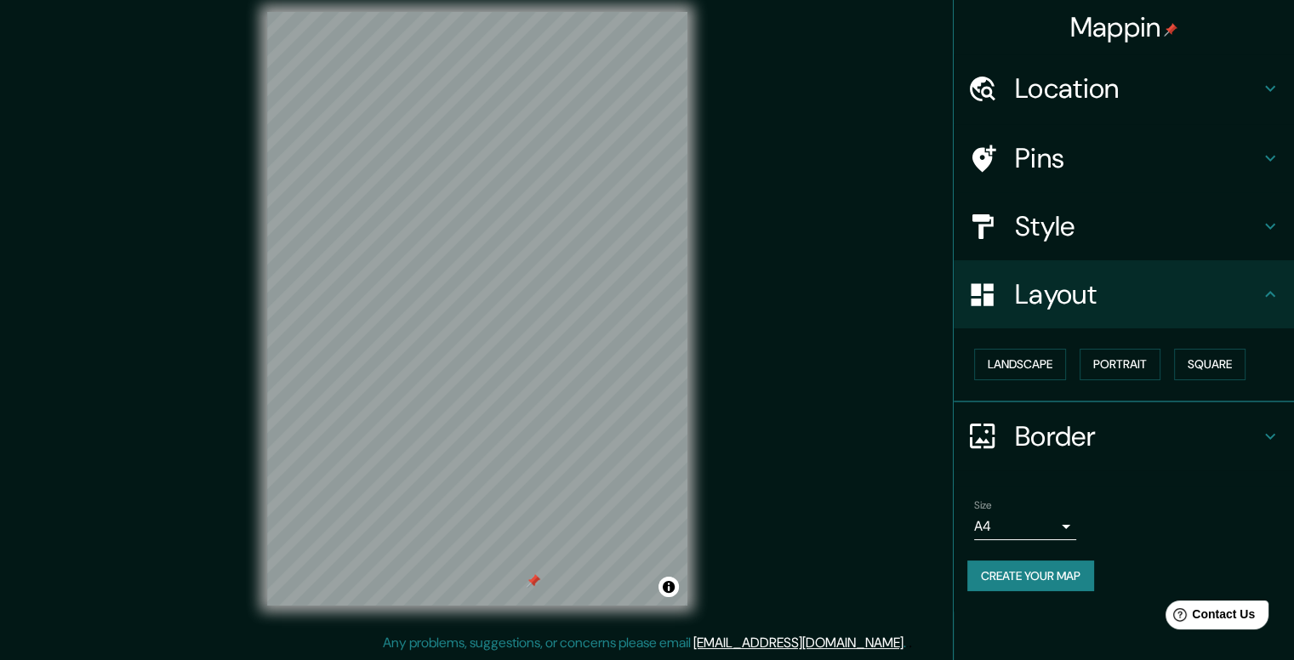
click at [1264, 426] on icon at bounding box center [1270, 436] width 20 height 20
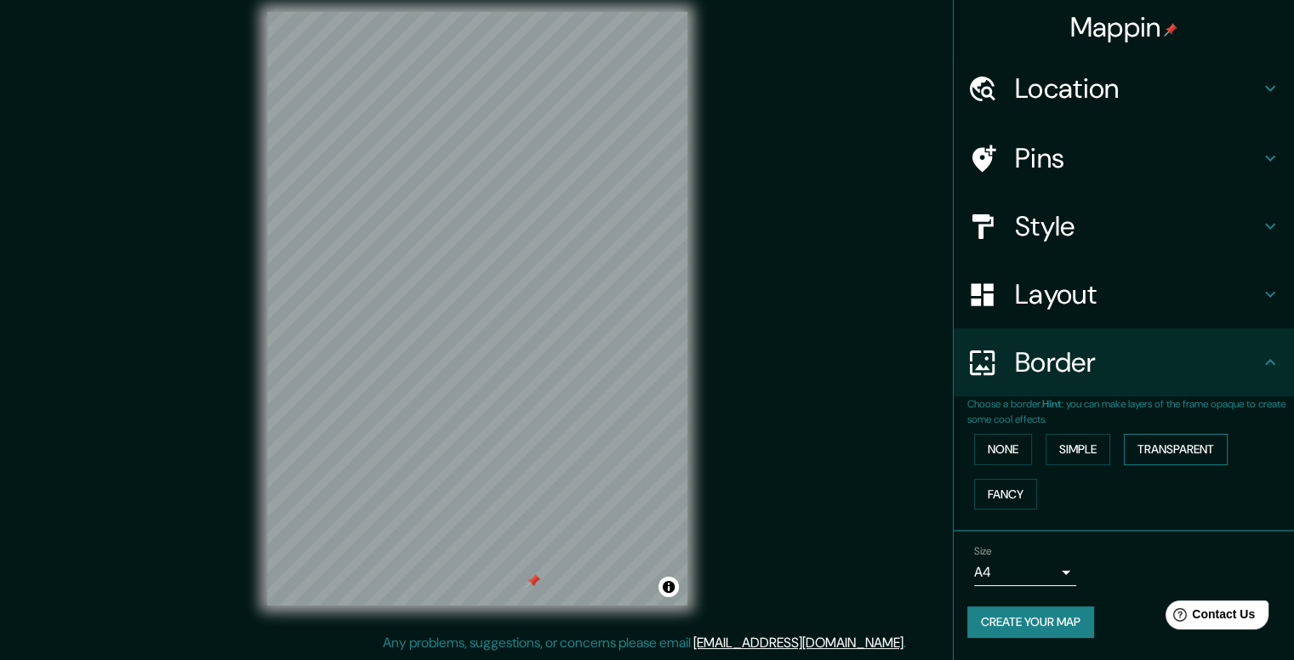
click at [1167, 453] on button "Transparent" at bounding box center [1176, 449] width 104 height 31
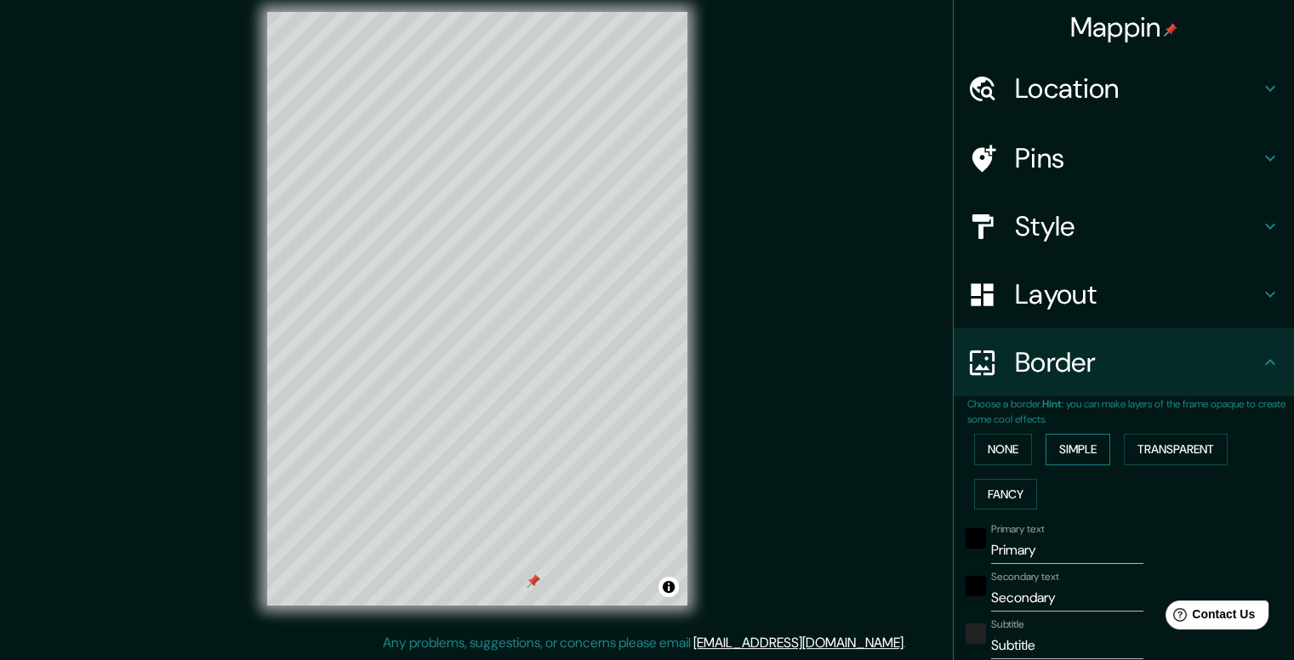
click at [1079, 450] on button "Simple" at bounding box center [1078, 449] width 65 height 31
click at [1173, 453] on button "Transparent" at bounding box center [1176, 449] width 104 height 31
click at [990, 491] on button "Fancy" at bounding box center [1005, 494] width 63 height 31
click at [1163, 453] on button "Transparent" at bounding box center [1176, 449] width 104 height 31
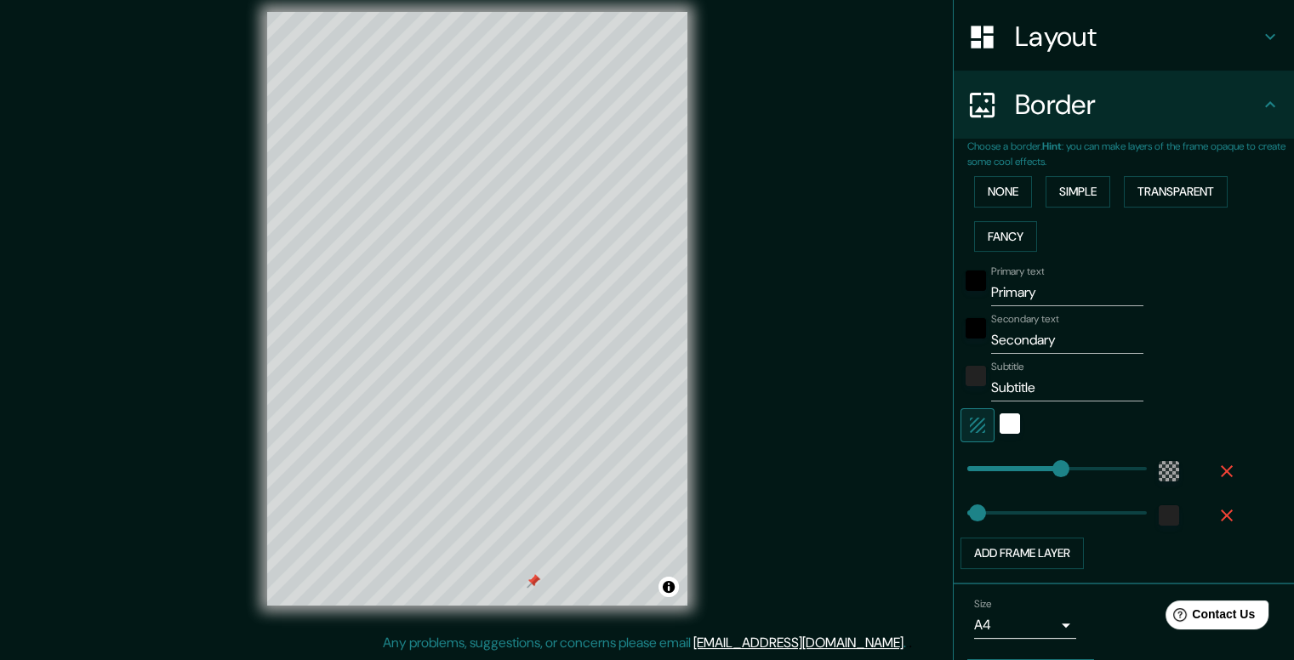
scroll to position [305, 0]
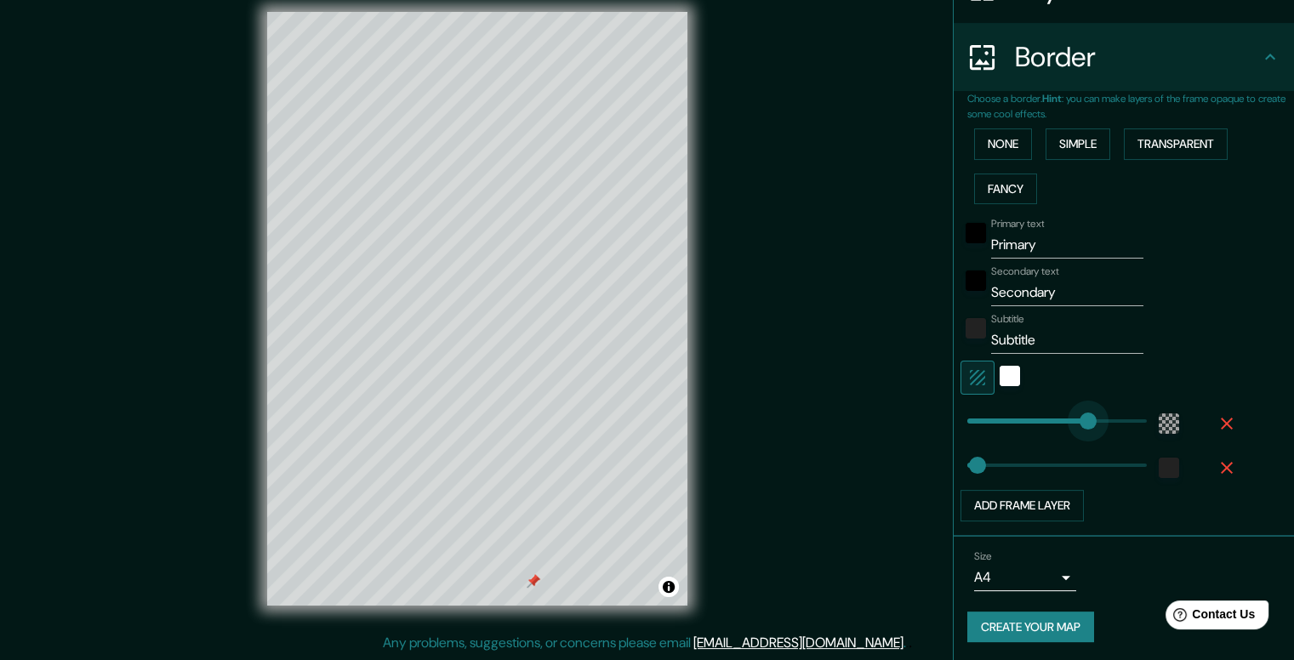
type input "451"
drag, startPoint x: 1048, startPoint y: 419, endPoint x: 1118, endPoint y: 419, distance: 69.8
type input "90"
drag, startPoint x: 1115, startPoint y: 425, endPoint x: 987, endPoint y: 433, distance: 128.8
type input "0"
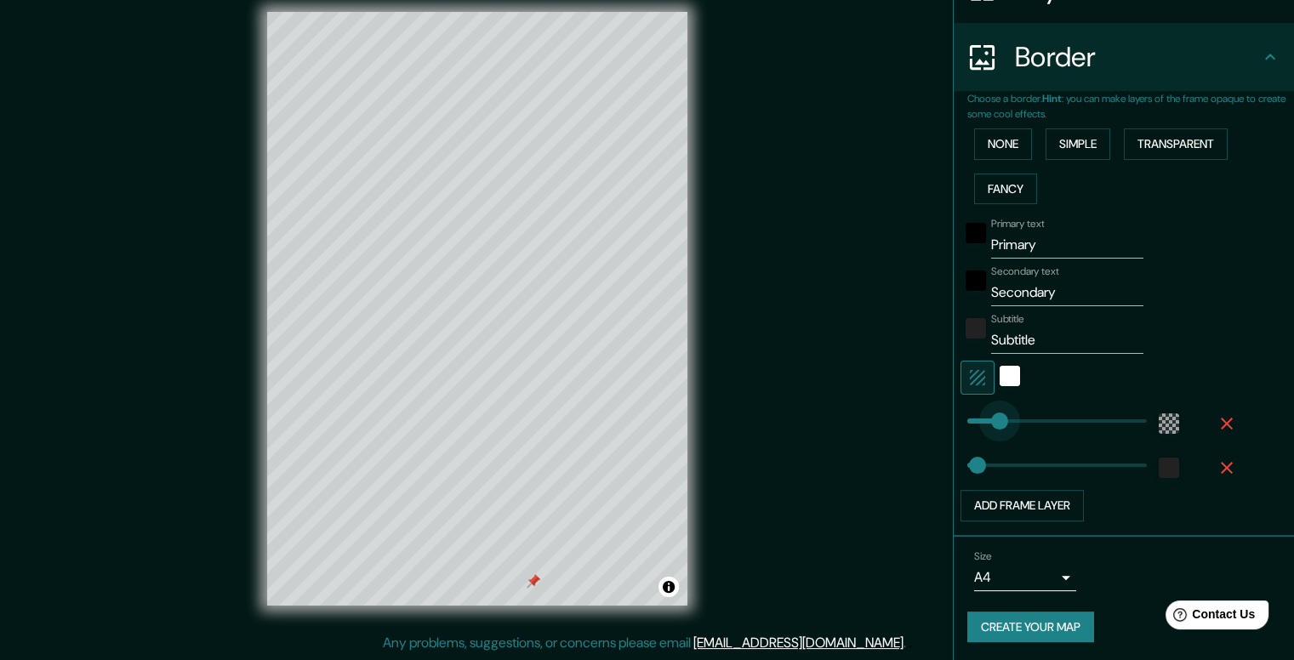
drag, startPoint x: 987, startPoint y: 414, endPoint x: 950, endPoint y: 416, distance: 37.5
type input "151"
drag, startPoint x: 955, startPoint y: 419, endPoint x: 1009, endPoint y: 419, distance: 54.5
type input "437"
drag, startPoint x: 1009, startPoint y: 419, endPoint x: 1113, endPoint y: 422, distance: 103.8
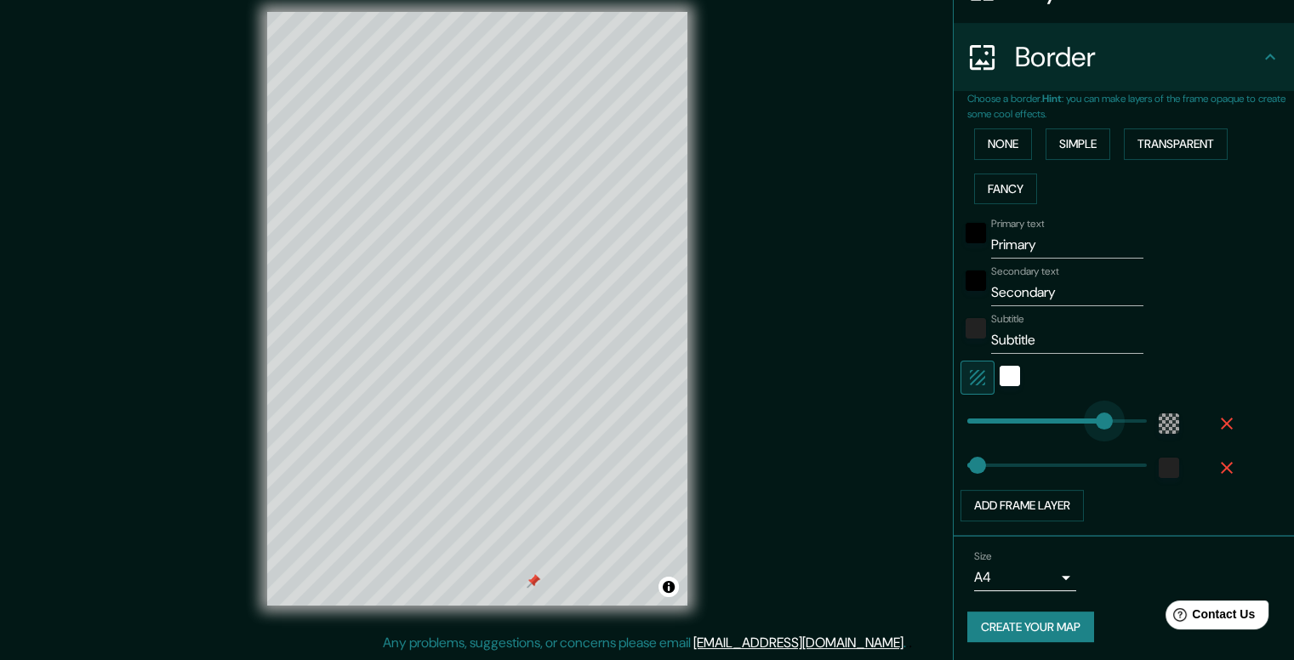
type input "346"
drag, startPoint x: 1092, startPoint y: 428, endPoint x: 1080, endPoint y: 428, distance: 11.9
type input "268"
drag, startPoint x: 1072, startPoint y: 425, endPoint x: 1052, endPoint y: 428, distance: 20.7
type input "250"
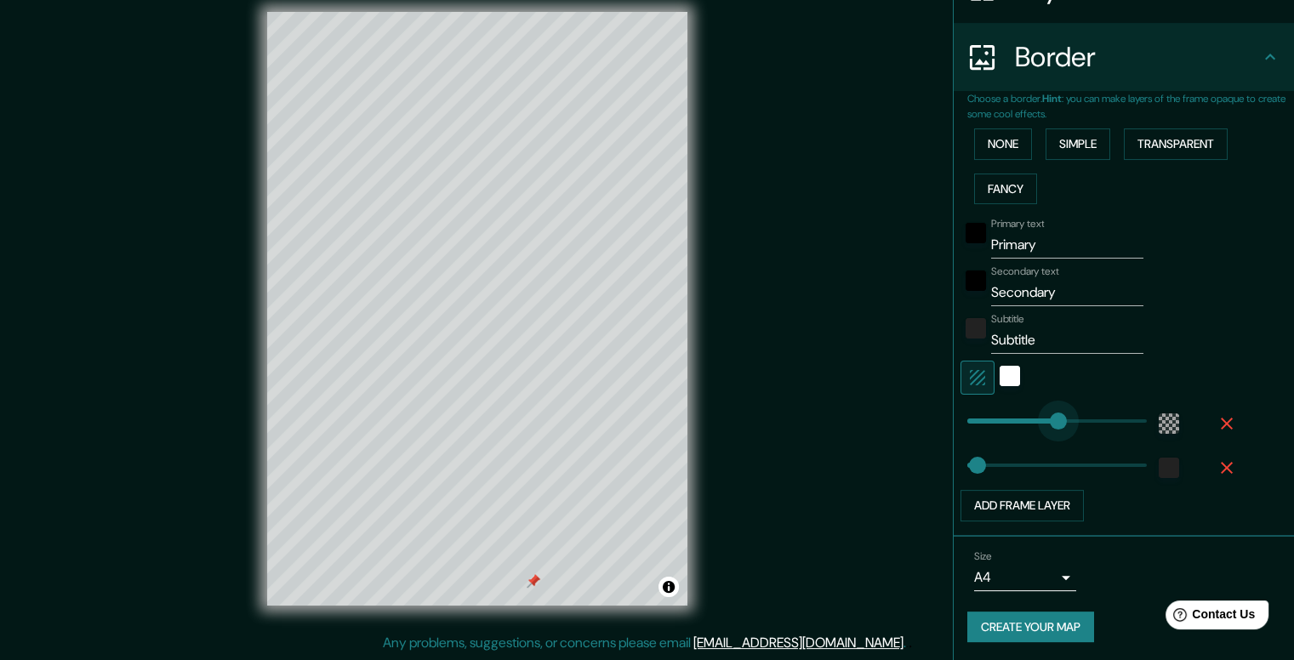
drag, startPoint x: 1056, startPoint y: 423, endPoint x: 1045, endPoint y: 423, distance: 11.1
type input "235"
click at [1030, 499] on button "Add frame layer" at bounding box center [1022, 505] width 123 height 31
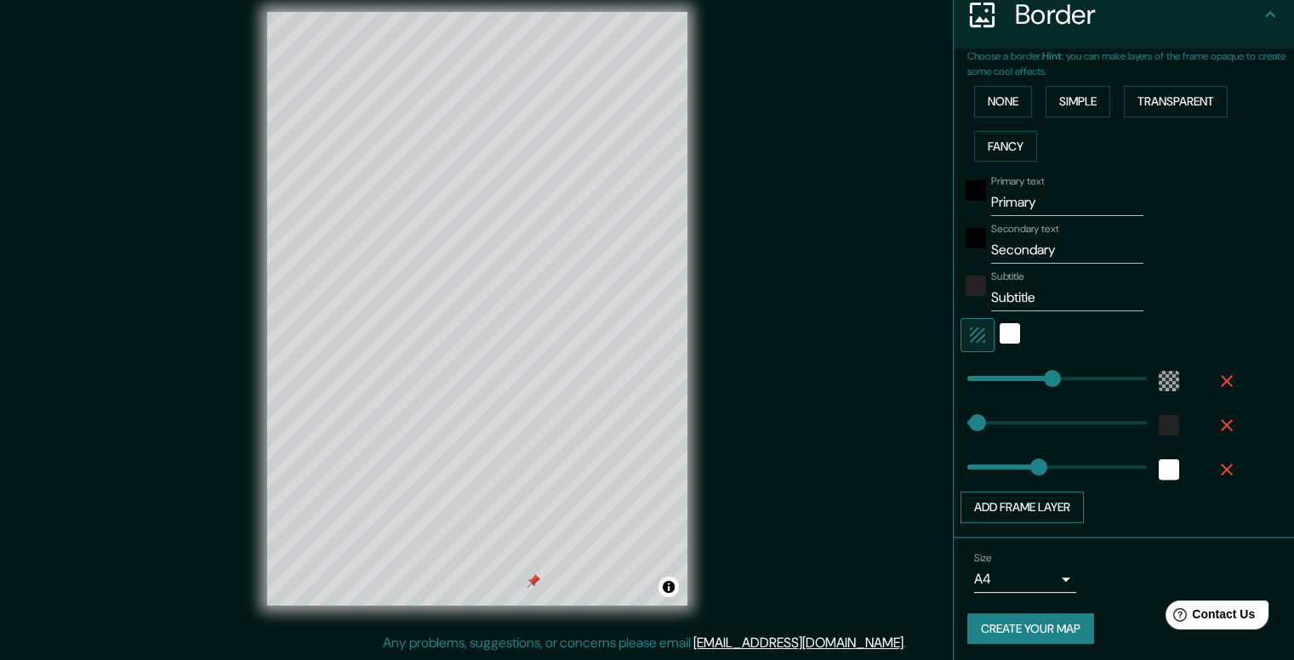
scroll to position [350, 0]
type input "0"
drag, startPoint x: 1030, startPoint y: 465, endPoint x: 953, endPoint y: 464, distance: 76.6
click at [1159, 465] on div "white" at bounding box center [1169, 468] width 20 height 20
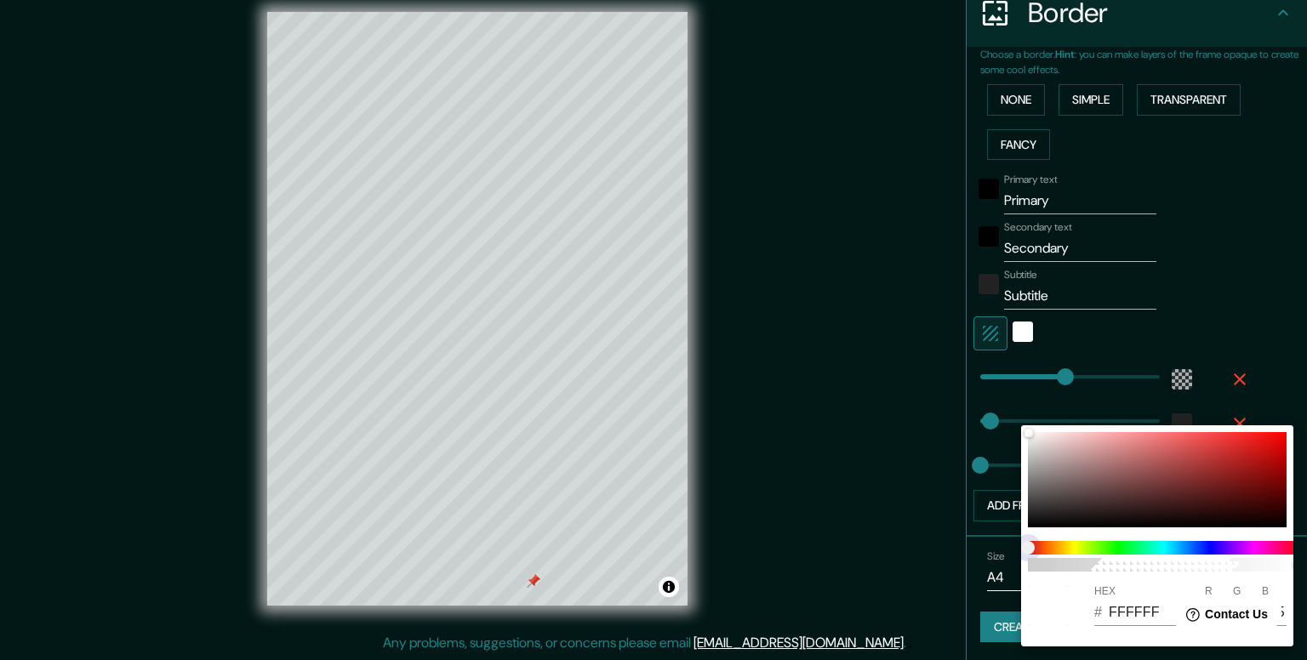
drag, startPoint x: 1033, startPoint y: 548, endPoint x: 1063, endPoint y: 542, distance: 30.4
click at [1062, 542] on span at bounding box center [1164, 548] width 272 height 14
click at [1158, 474] on div at bounding box center [1157, 479] width 259 height 95
type input "8F4747"
type input "143"
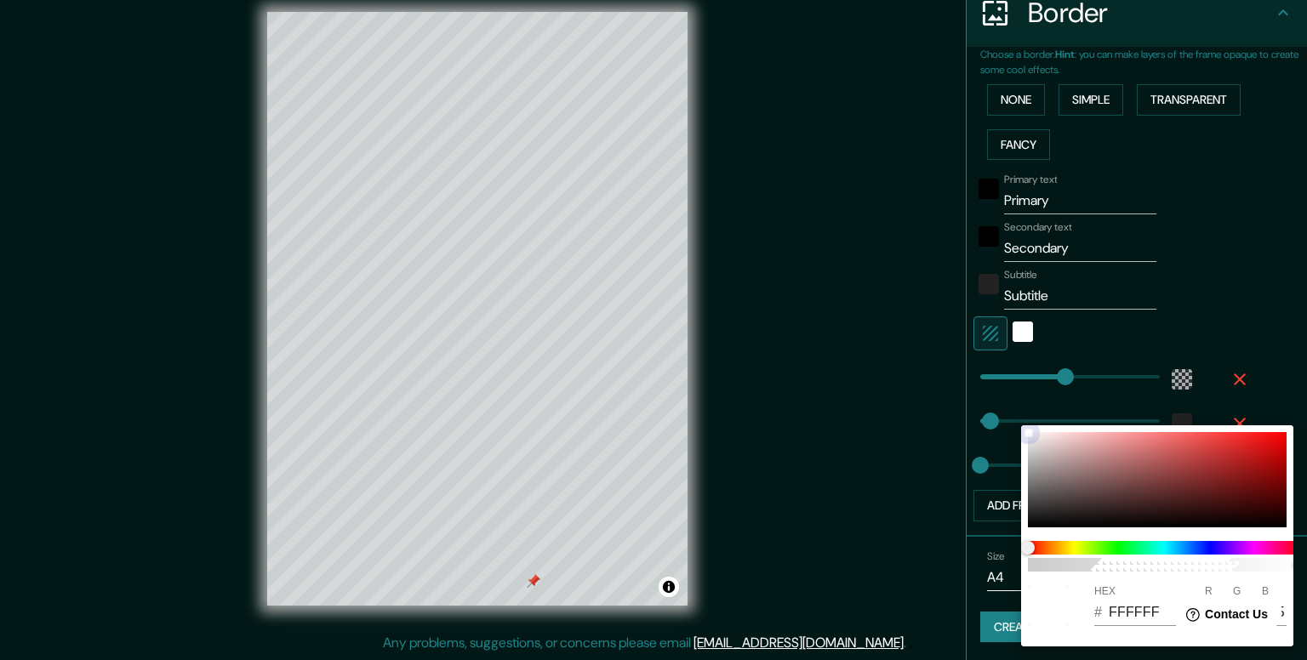
type input "71"
type input "683030"
type input "104"
type input "48"
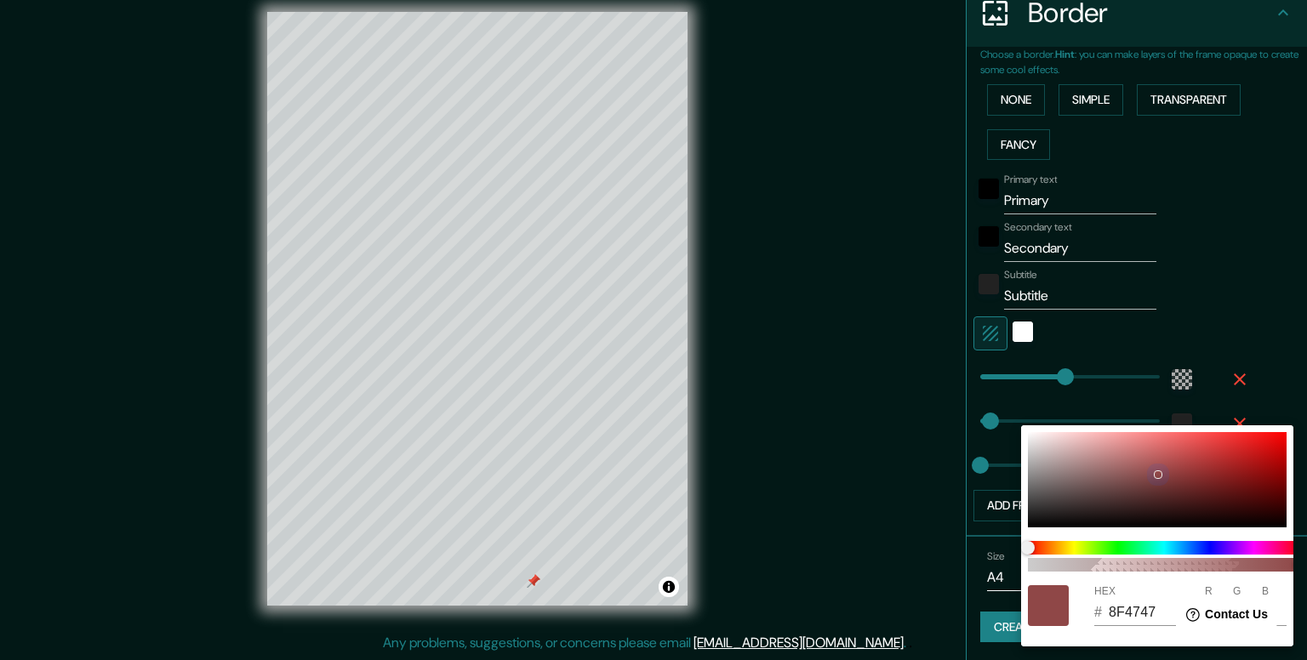
type input "48"
drag, startPoint x: 1157, startPoint y: 477, endPoint x: 1172, endPoint y: 490, distance: 19.9
click at [1161, 478] on div at bounding box center [1158, 474] width 7 height 7
type input "642D2D"
type input "100"
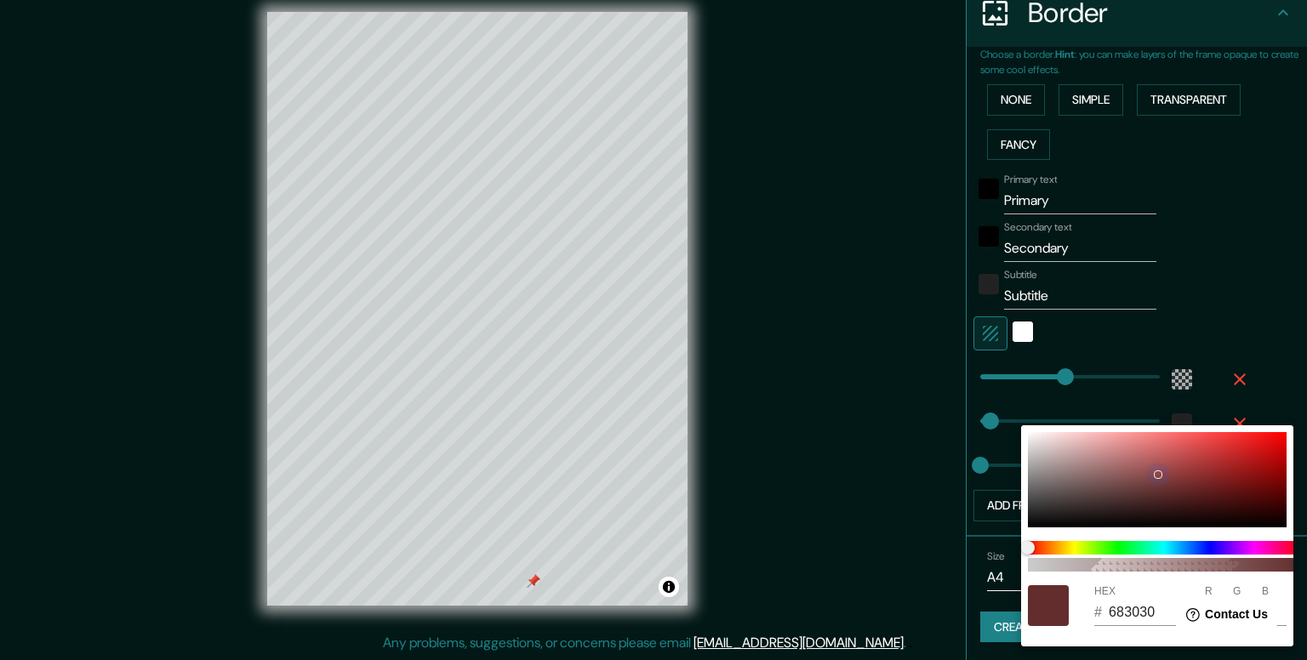
type input "45"
drag, startPoint x: 1196, startPoint y: 489, endPoint x: 1191, endPoint y: 466, distance: 23.5
click at [1192, 467] on div at bounding box center [1157, 479] width 259 height 95
type input "9F3A3A"
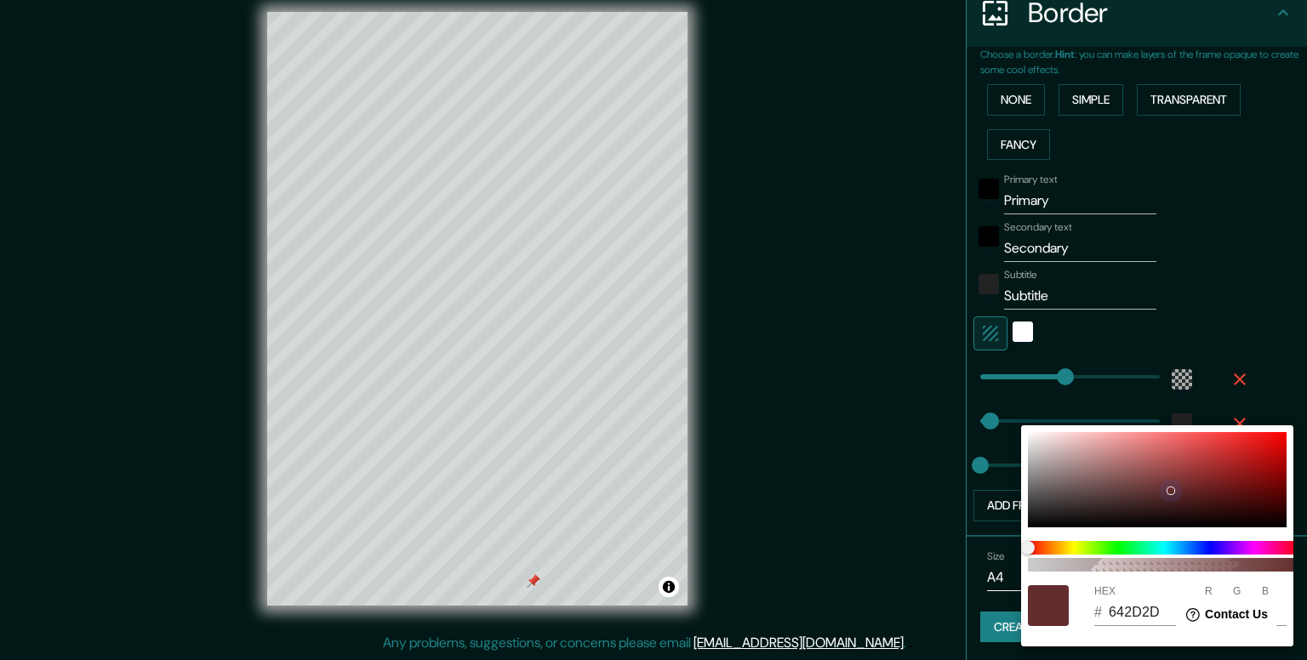
type input "159"
type input "58"
type input "9F5D5D"
type input "159"
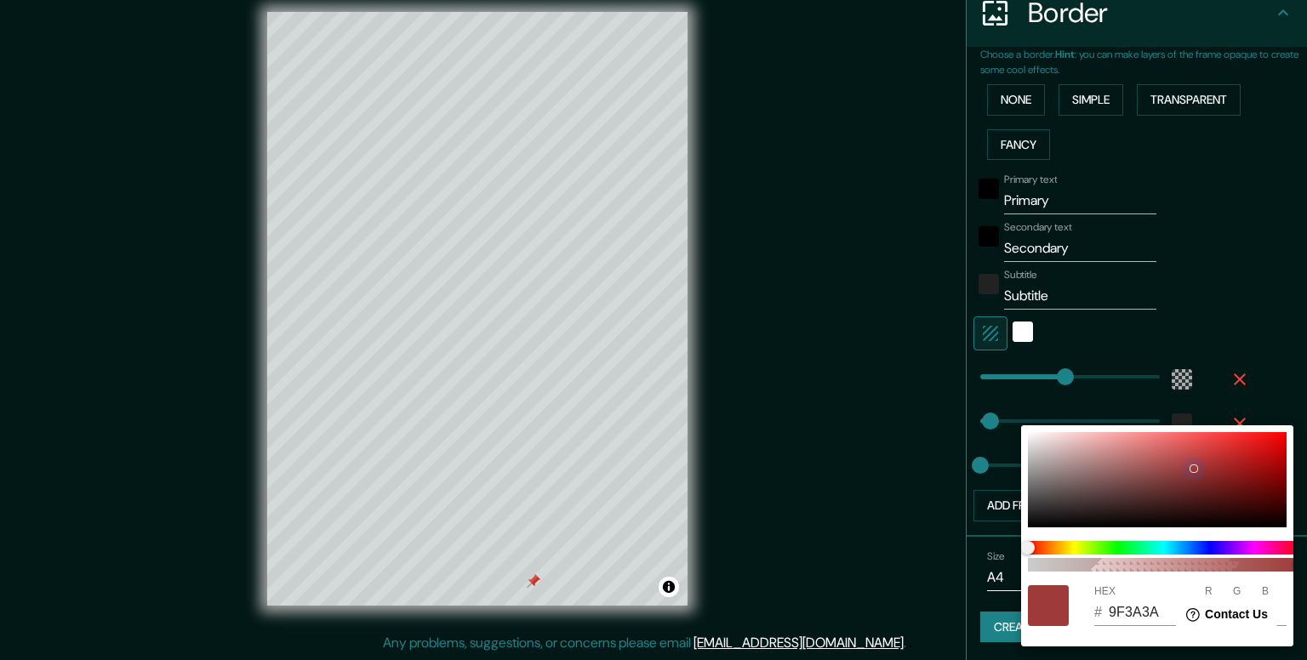
type input "93"
click at [1126, 470] on div at bounding box center [1157, 479] width 259 height 95
type input "9B6060"
type input "155"
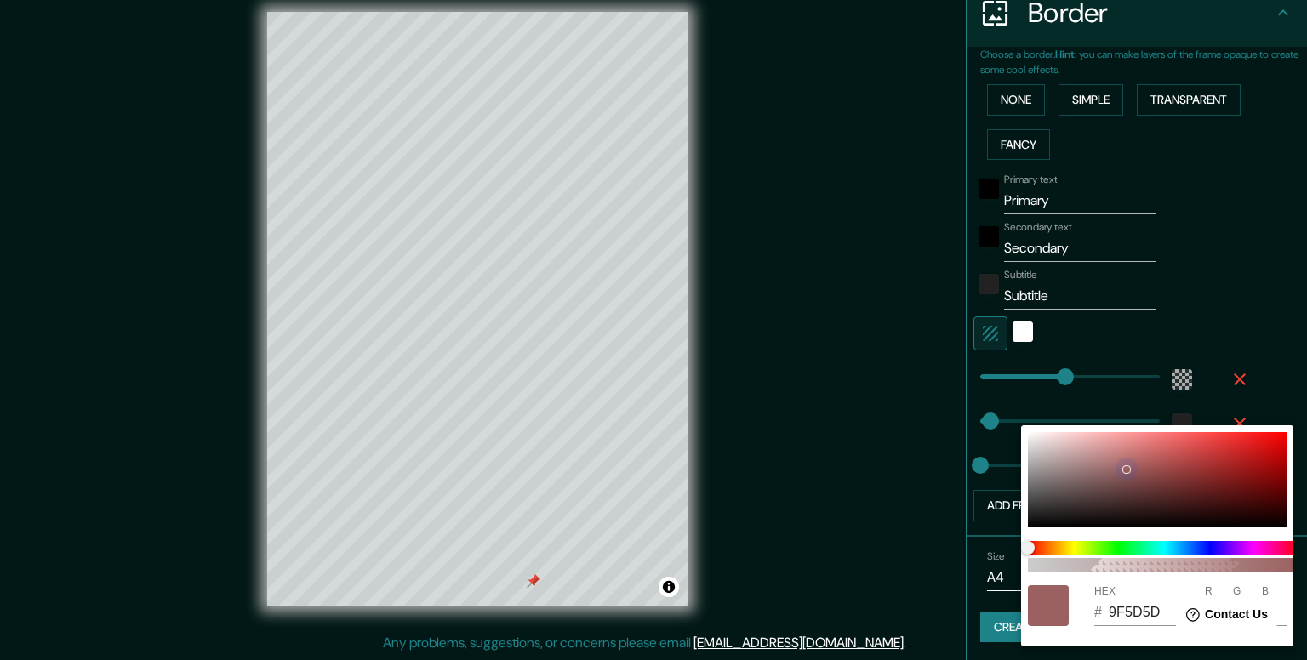
type input "96"
type input "332C2C"
type input "51"
type input "44"
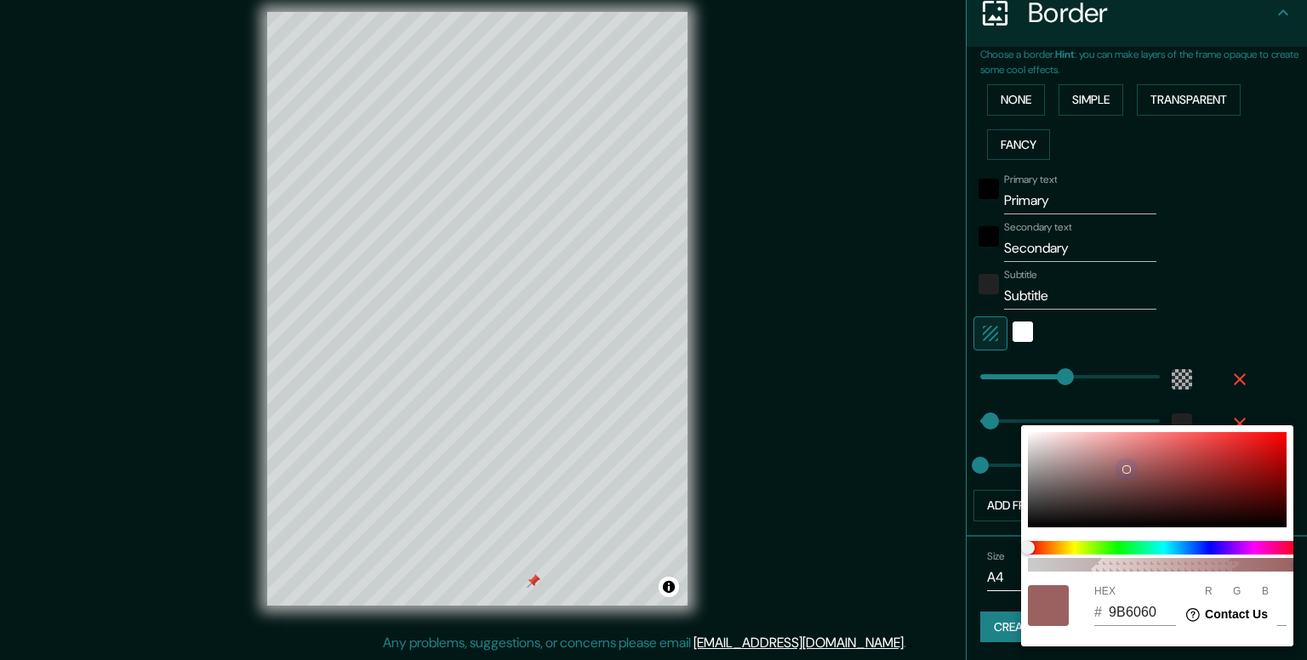
type input "44"
type input "2A2929"
type input "42"
type input "41"
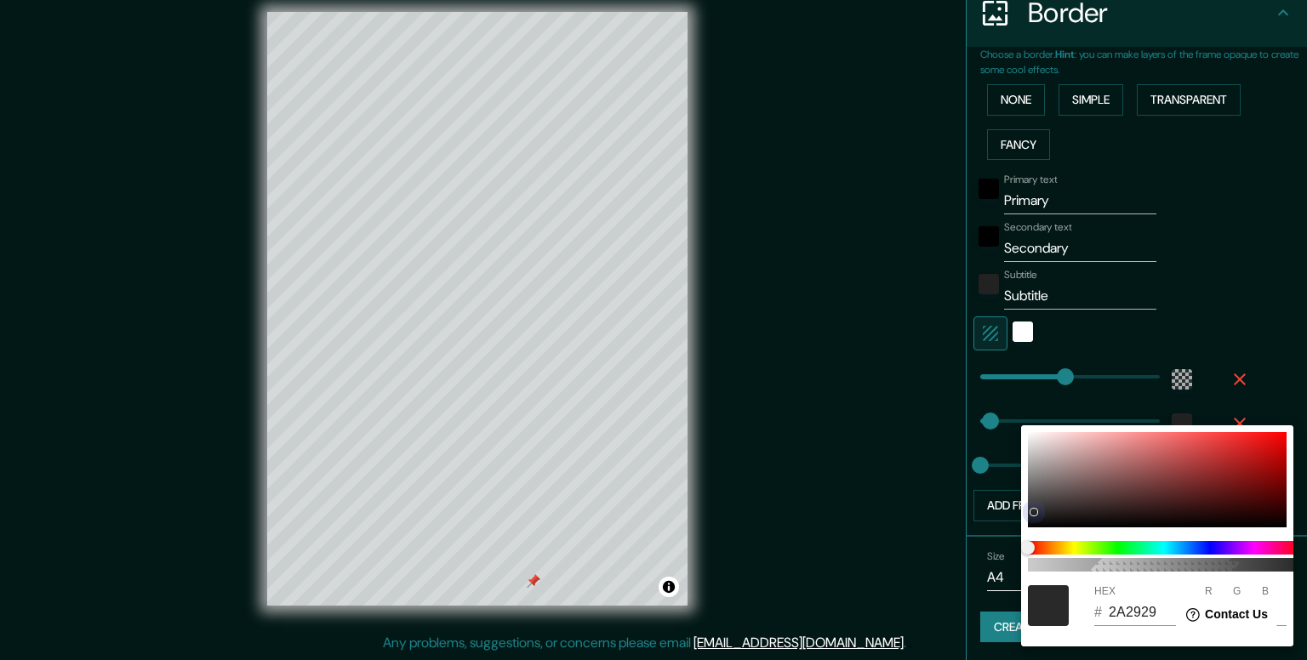
type input "666565"
type input "102"
type input "101"
type input "C2C1C1"
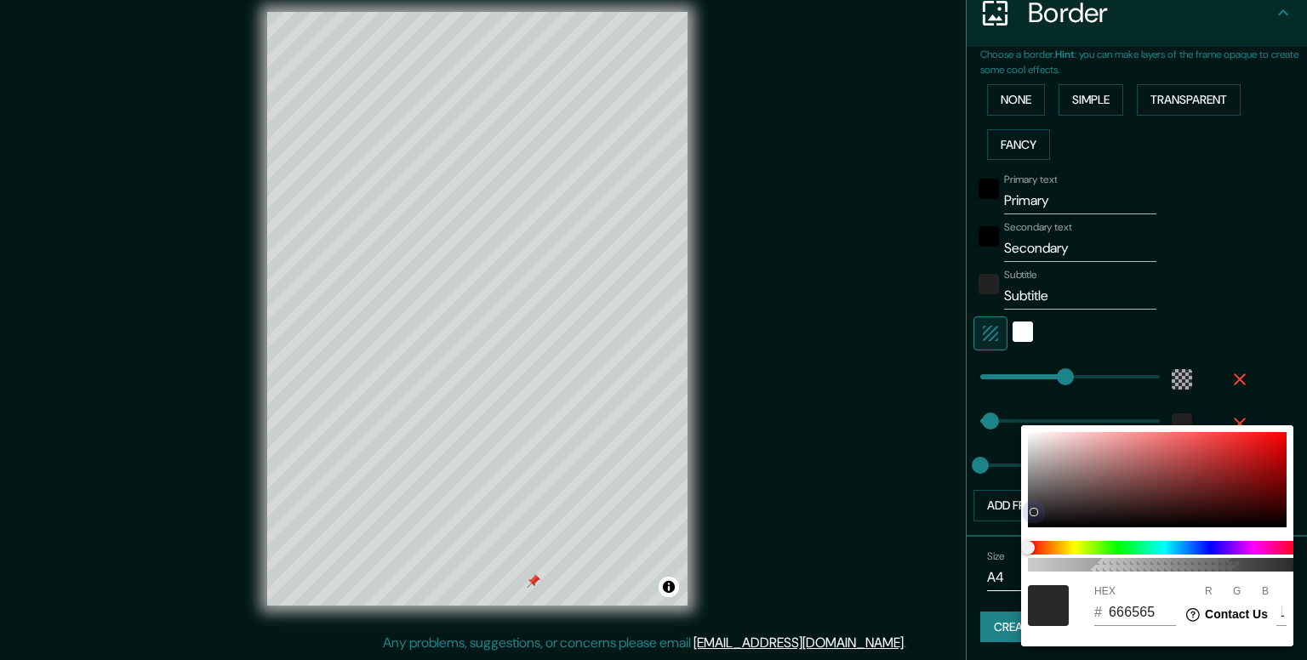
type input "194"
type input "193"
type input "E9E7E7"
type input "233"
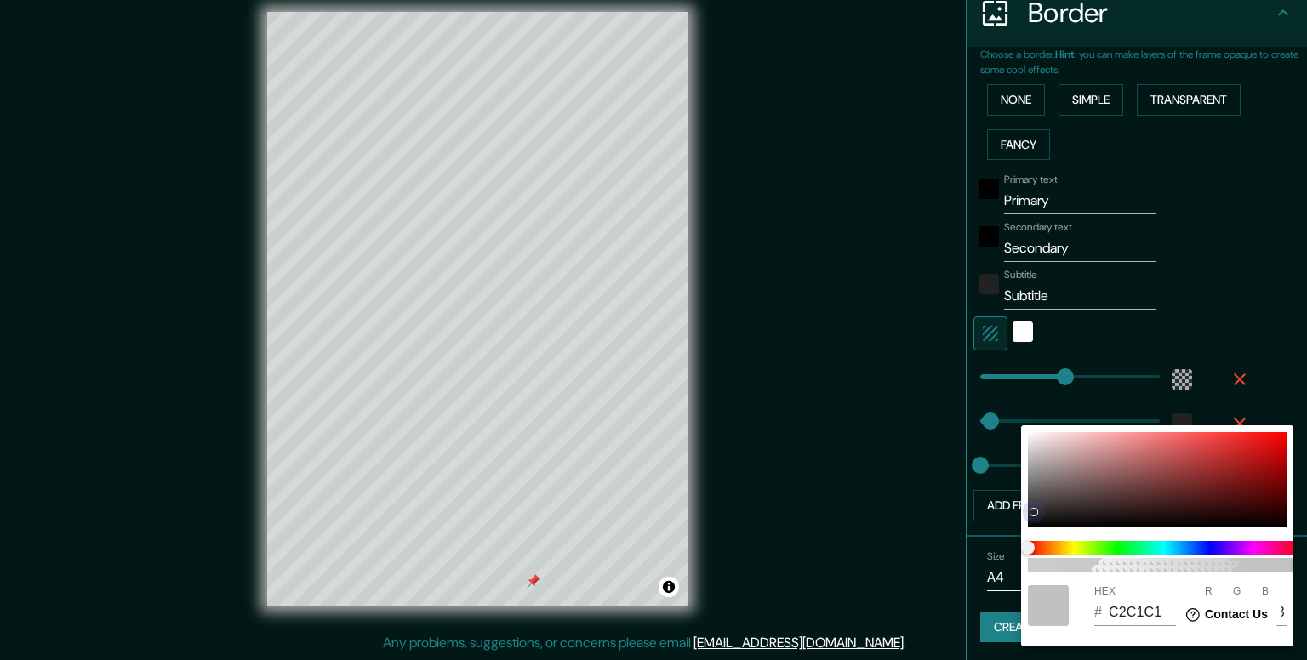
type input "231"
type input "F2F2F2"
type input "242"
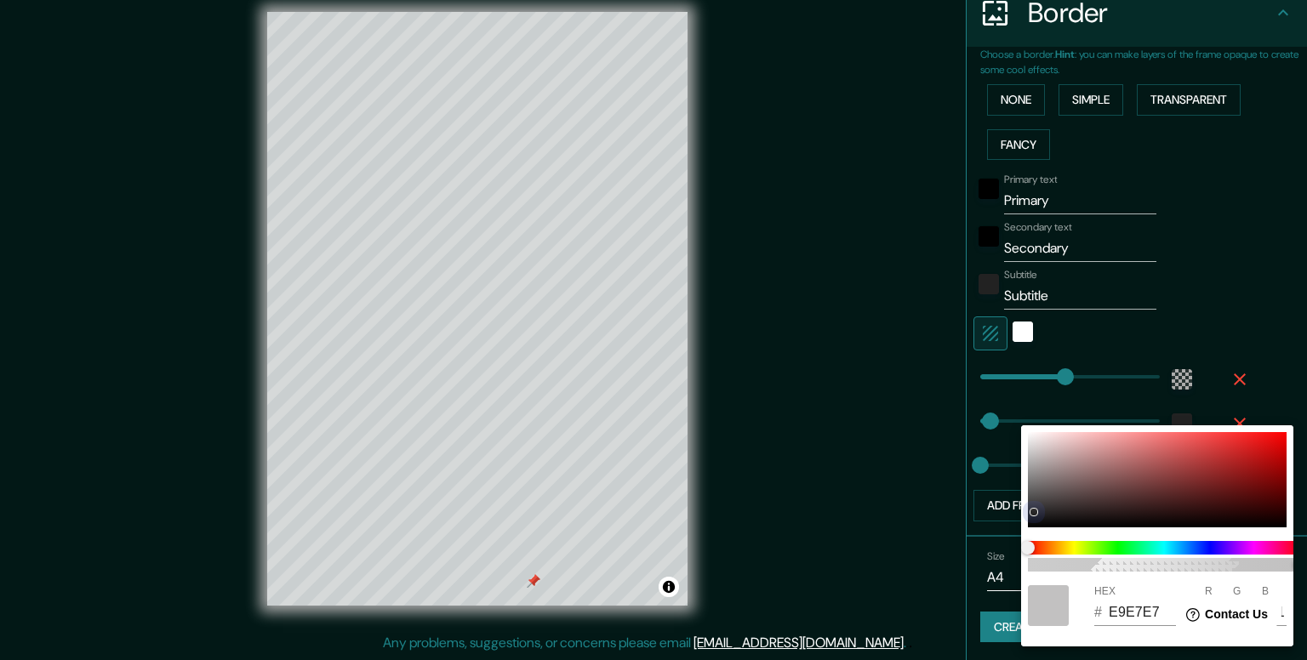
type input "242"
type input "F4F4F4"
type input "244"
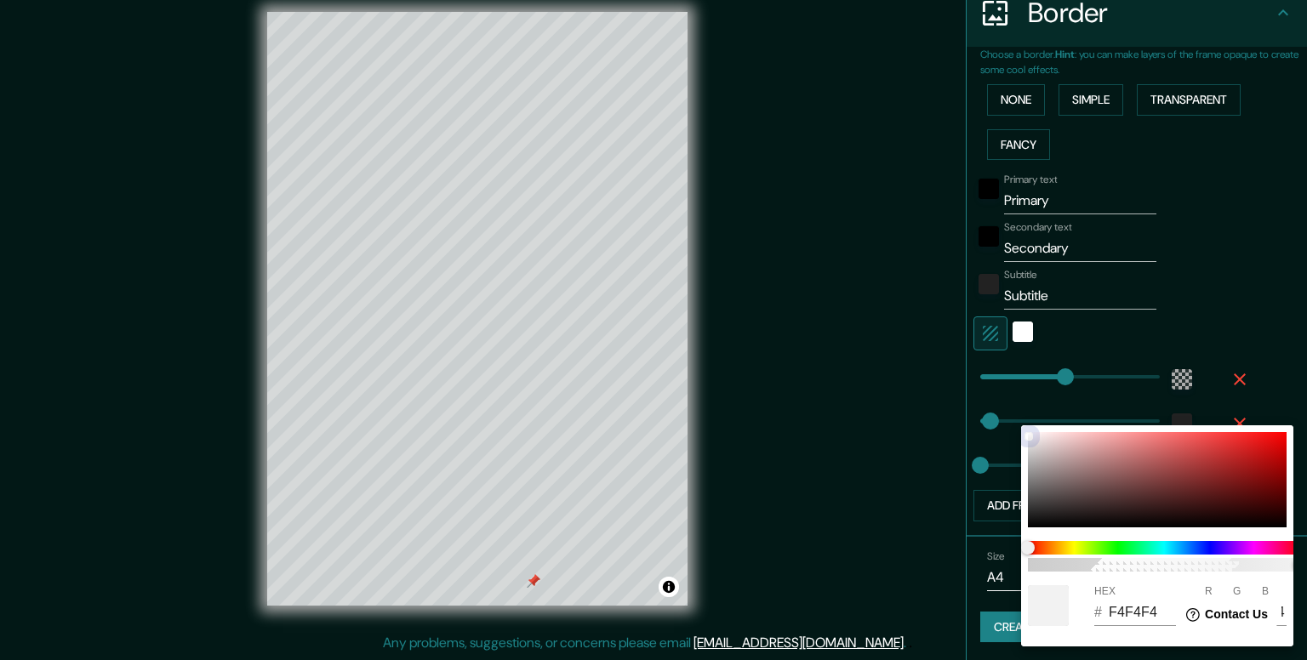
type input "F7F7F7"
type input "247"
type input "FFFFFF"
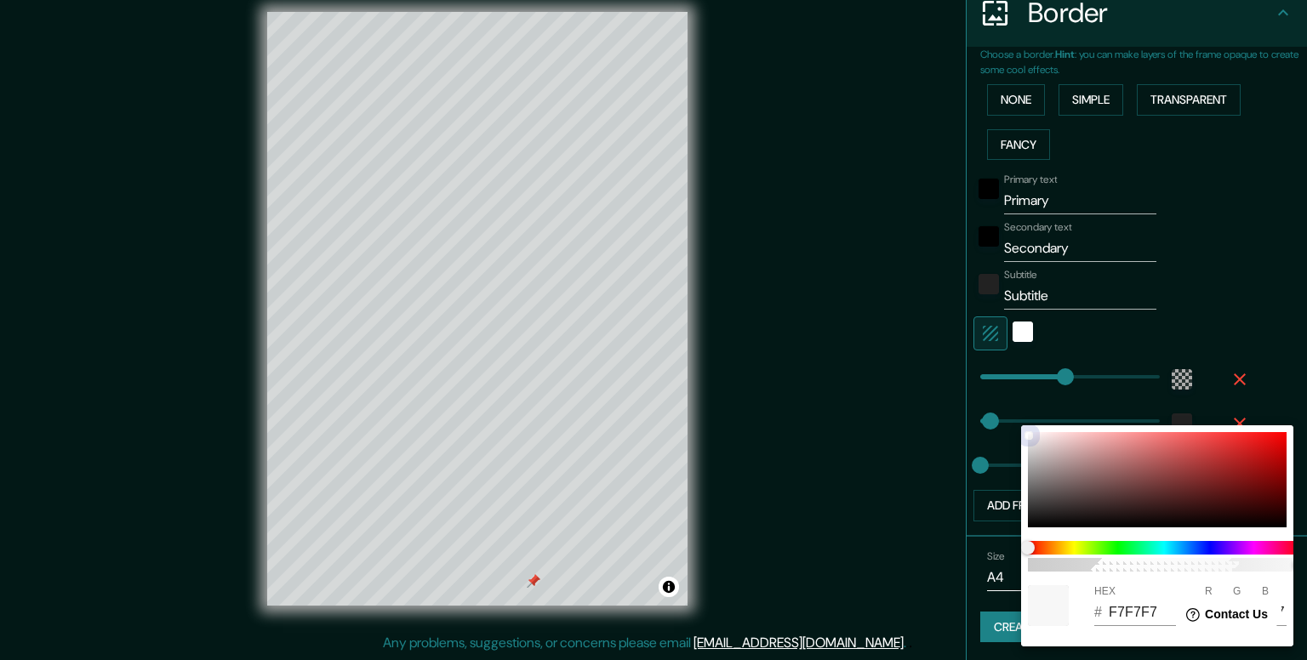
type input "255"
drag, startPoint x: 1048, startPoint y: 511, endPoint x: 1004, endPoint y: 422, distance: 99.7
click at [1000, 424] on div "100 HEX # FFFFFF R 255 G 255 B 255" at bounding box center [653, 330] width 1307 height 660
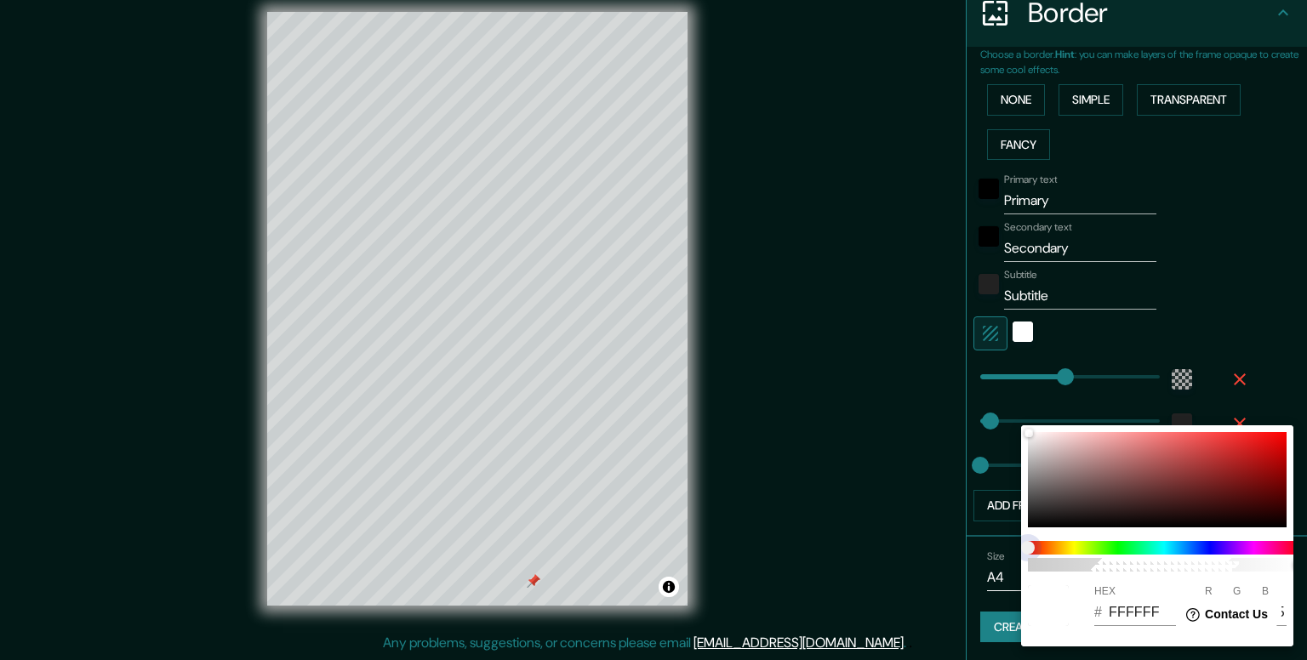
drag, startPoint x: 1030, startPoint y: 546, endPoint x: 1178, endPoint y: 545, distance: 147.2
click at [1178, 545] on span at bounding box center [1164, 548] width 272 height 14
click at [1157, 545] on span at bounding box center [1164, 548] width 272 height 14
click at [1178, 545] on span at bounding box center [1164, 548] width 272 height 14
drag, startPoint x: 1024, startPoint y: 542, endPoint x: 1066, endPoint y: 542, distance: 42.5
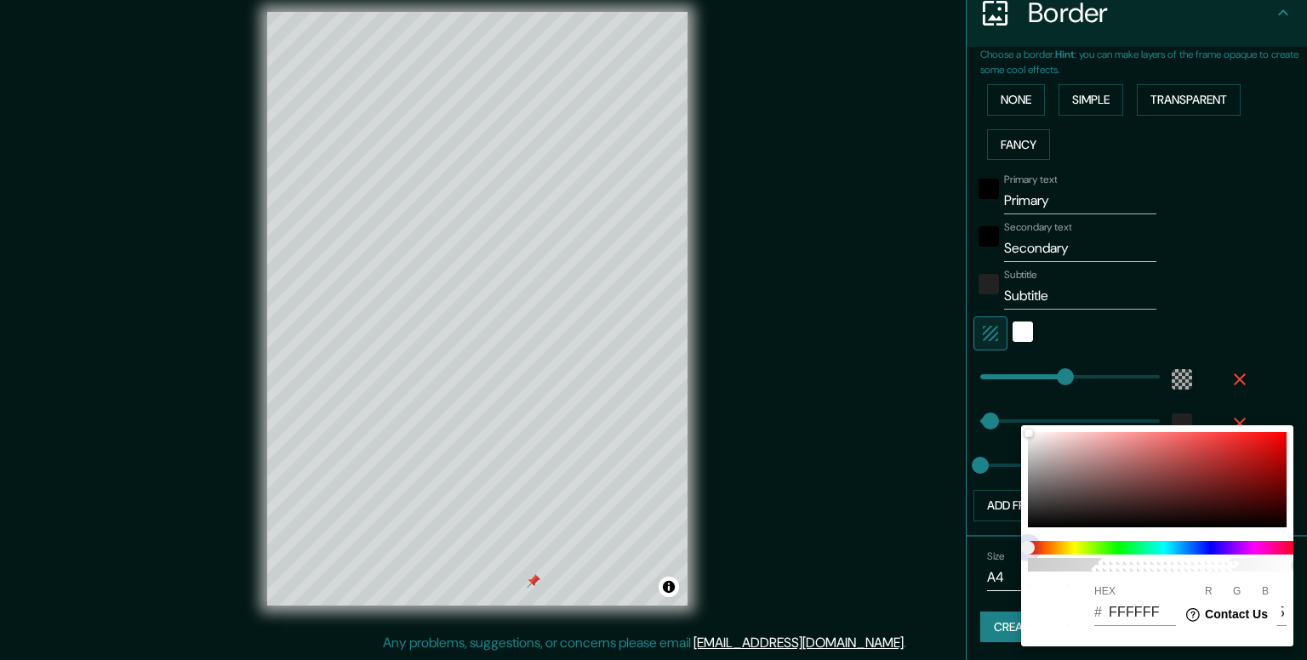
click at [1066, 542] on span at bounding box center [1164, 548] width 272 height 14
click at [1239, 323] on div at bounding box center [653, 330] width 1307 height 660
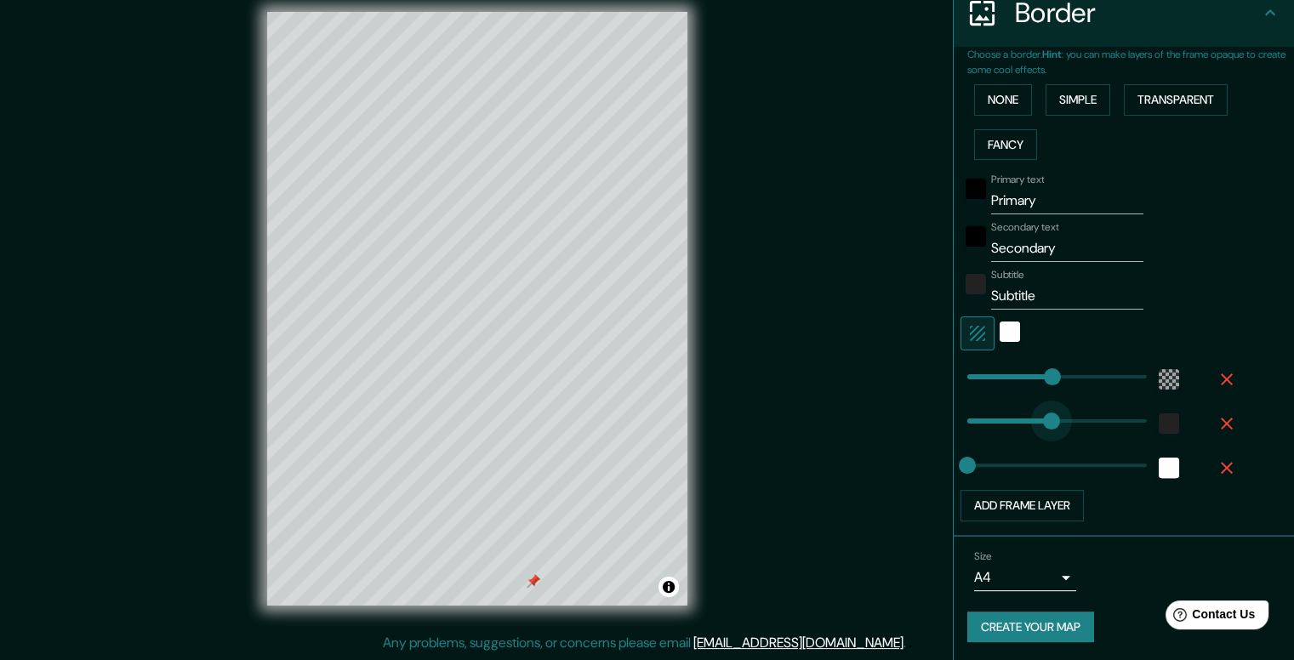
type input "484"
drag, startPoint x: 964, startPoint y: 422, endPoint x: 1130, endPoint y: 423, distance: 165.9
type input "3"
drag, startPoint x: 1123, startPoint y: 418, endPoint x: 955, endPoint y: 429, distance: 168.0
type input "240"
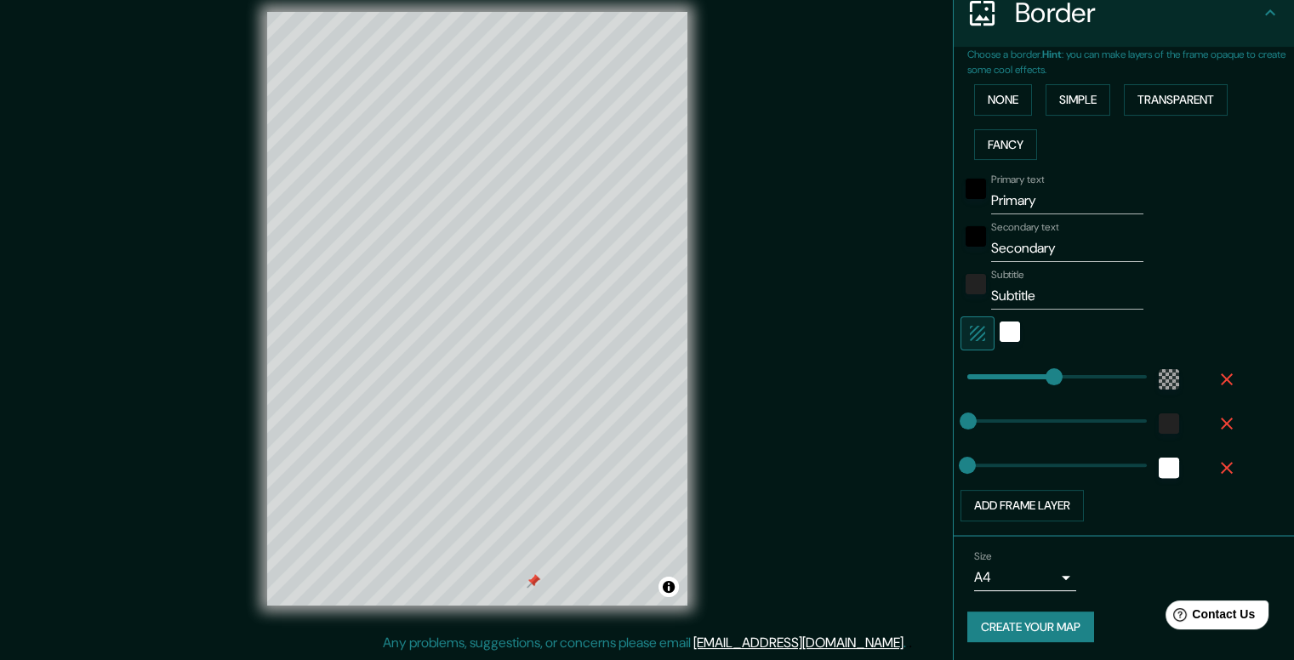
type input "259"
type input "327"
drag, startPoint x: 1052, startPoint y: 375, endPoint x: 1073, endPoint y: 375, distance: 21.3
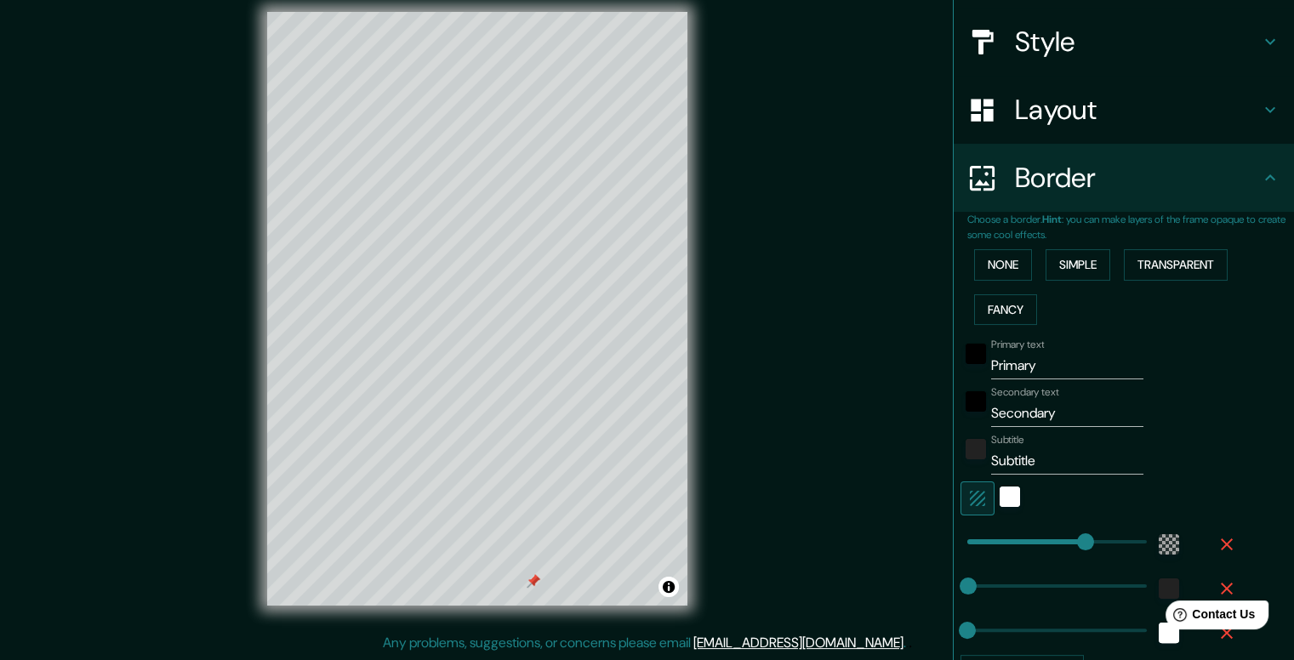
scroll to position [180, 0]
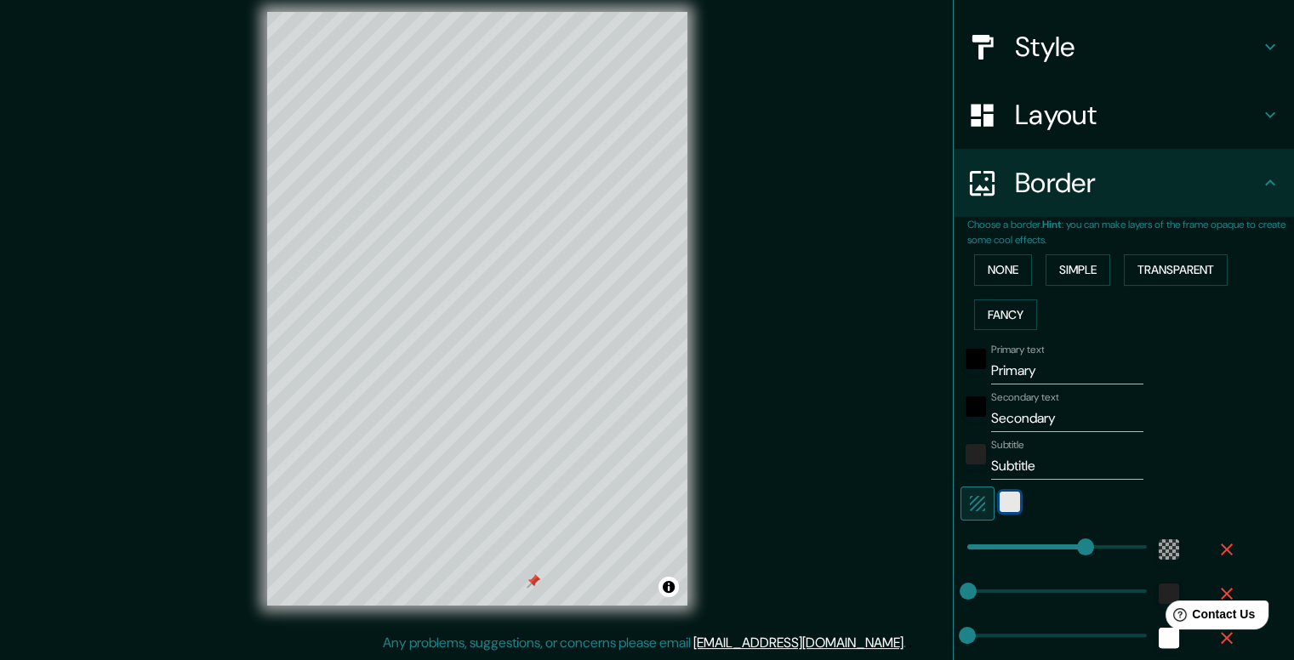
click at [1001, 494] on div "white" at bounding box center [1010, 502] width 20 height 20
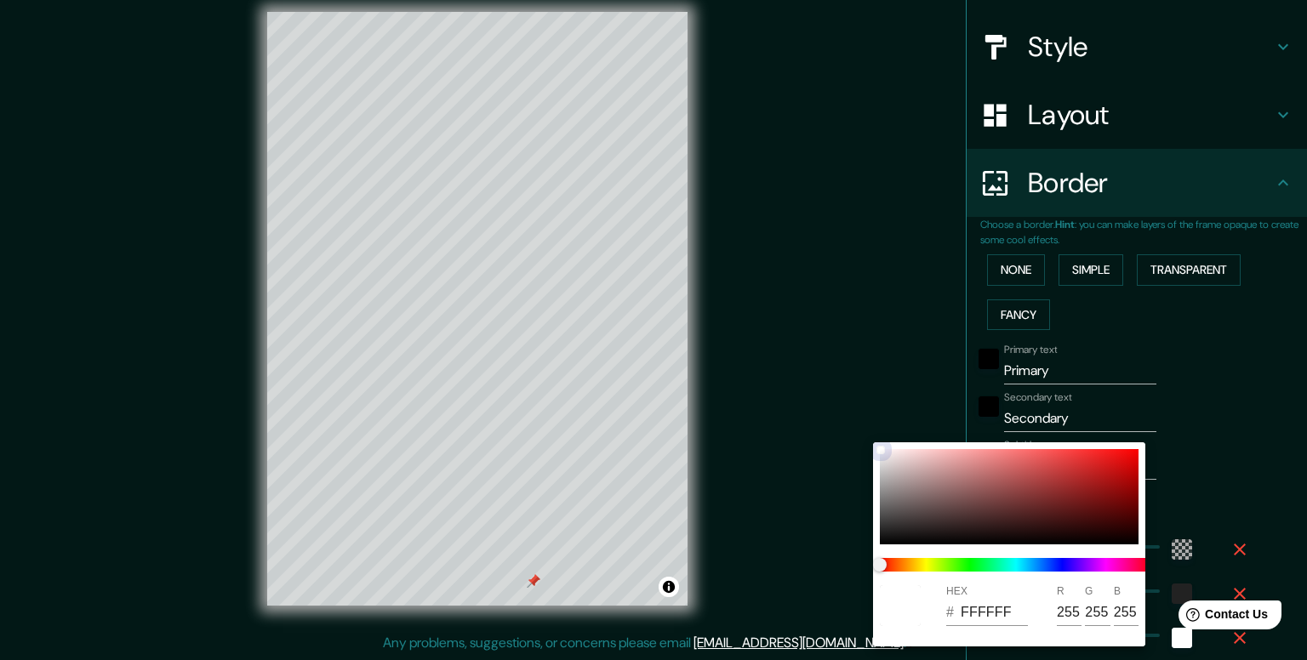
type input "9B4C4C"
type input "155"
type input "76"
drag, startPoint x: 892, startPoint y: 463, endPoint x: 1011, endPoint y: 487, distance: 121.5
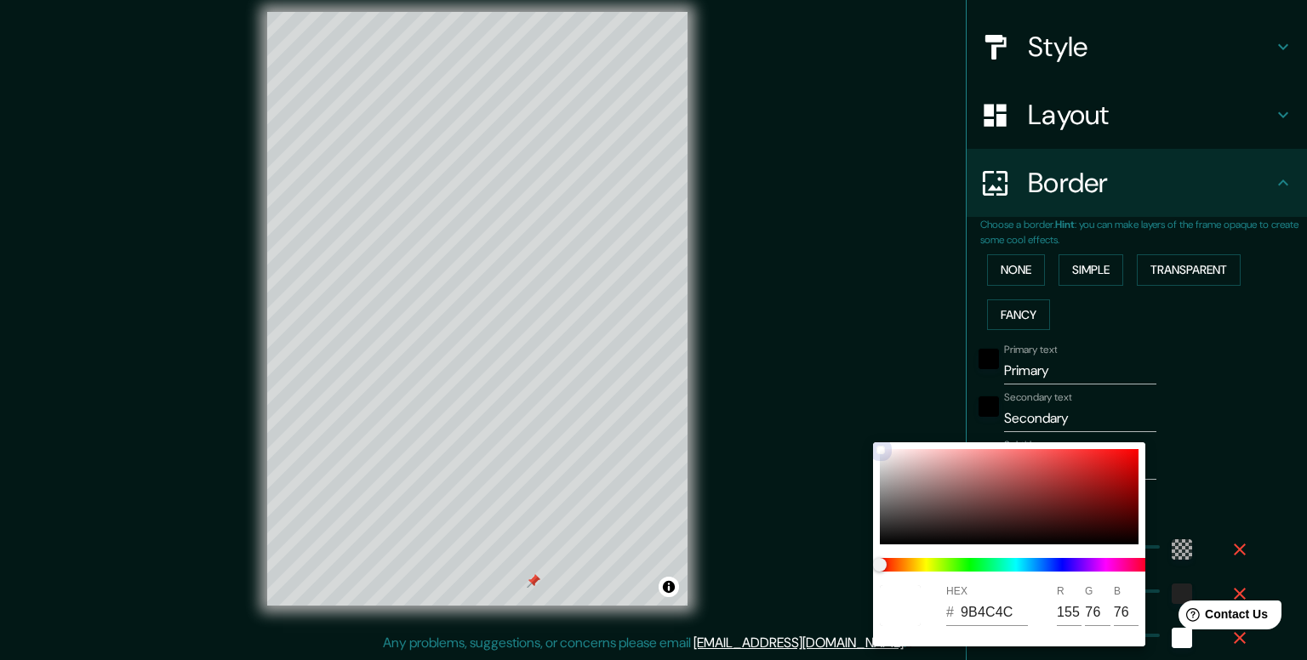
click at [1011, 487] on div at bounding box center [1009, 496] width 259 height 95
click at [1018, 489] on div at bounding box center [1009, 496] width 259 height 95
type input "944545"
type input "148"
type input "69"
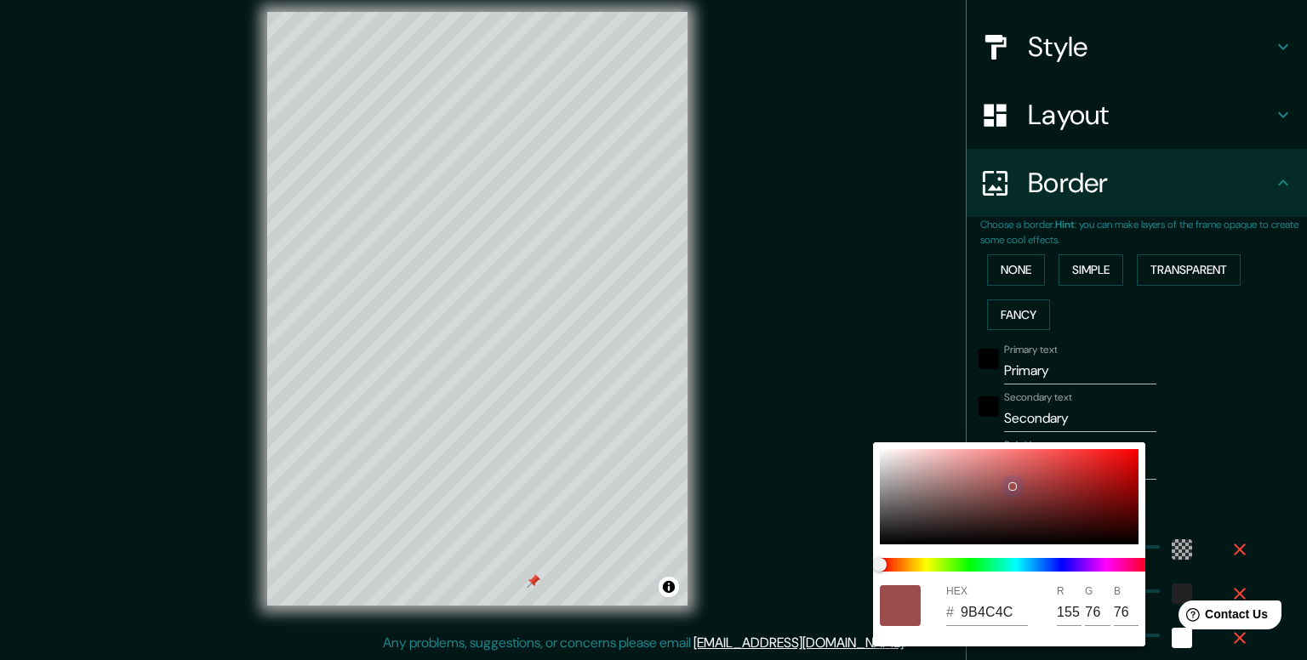
type input "69"
type input "6B3A3A"
type input "107"
type input "58"
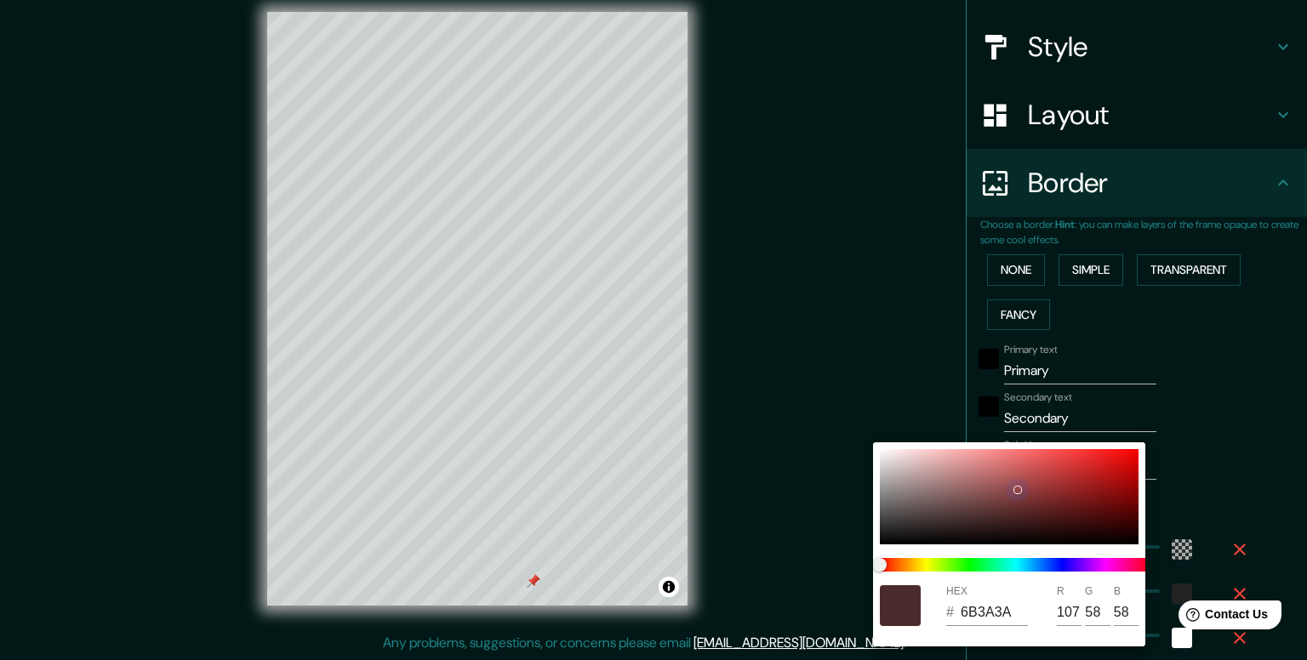
type input "261919"
type input "38"
type input "25"
type input "231A1A"
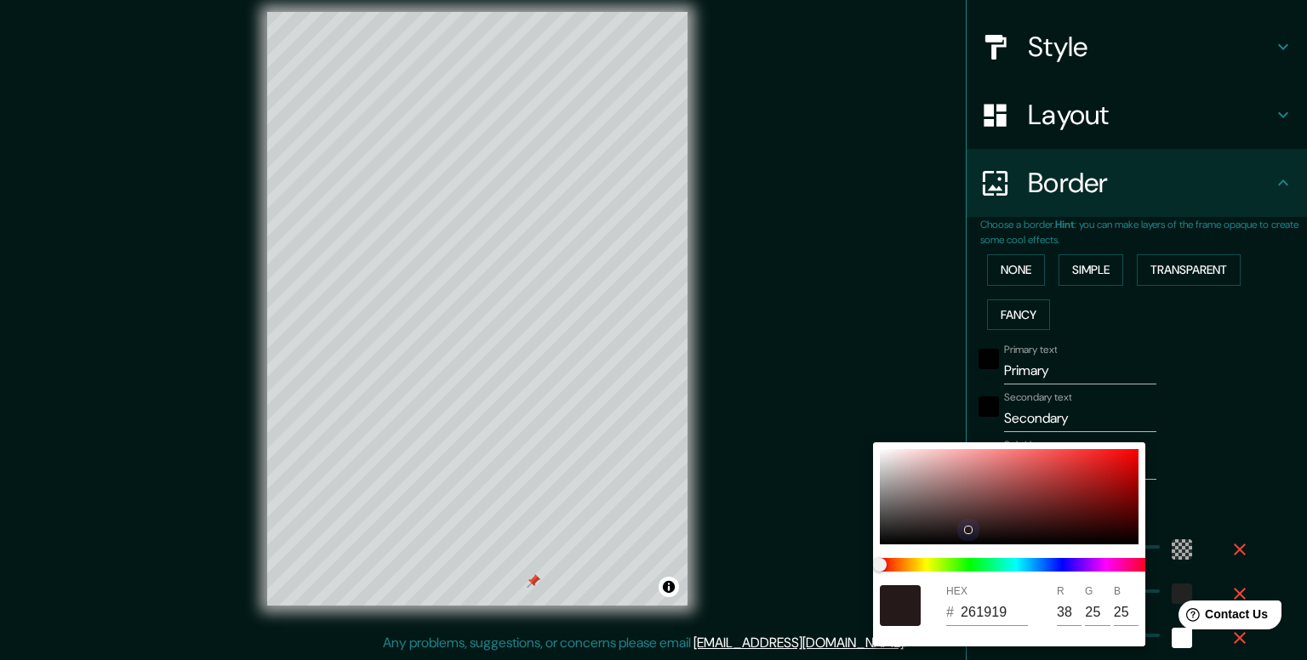
type input "35"
type input "26"
type input "231B1B"
type input "27"
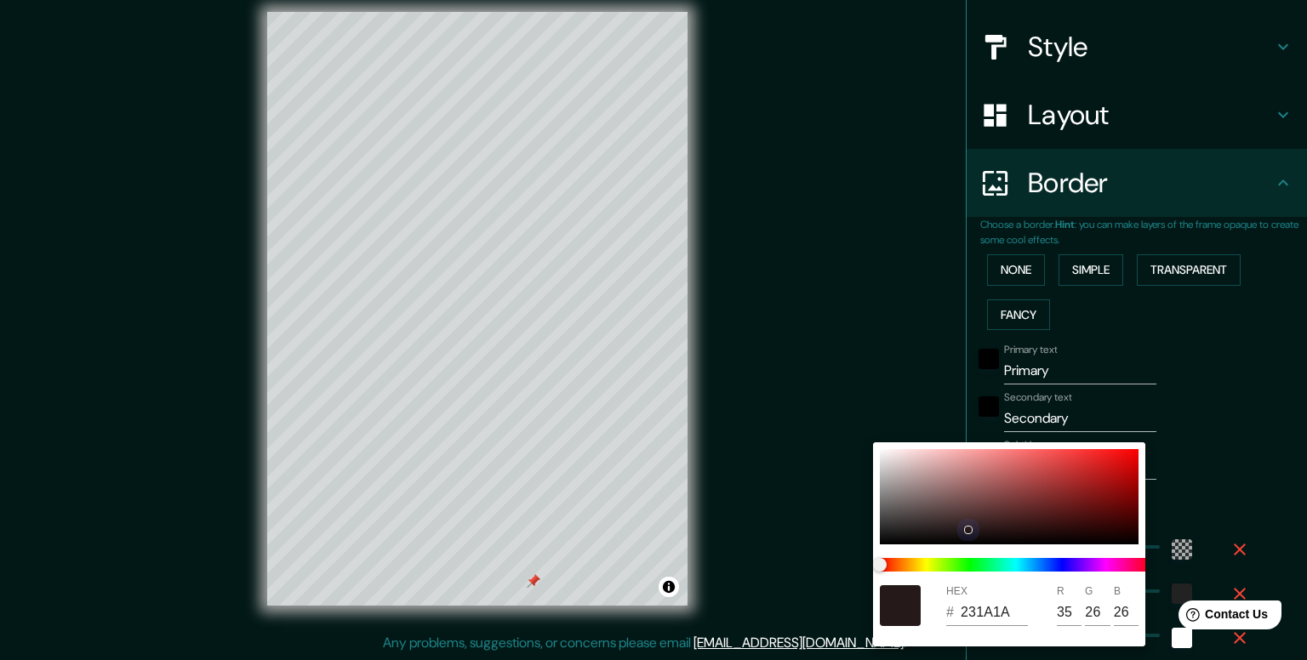
type input "27"
type input "211A1A"
type input "33"
type input "26"
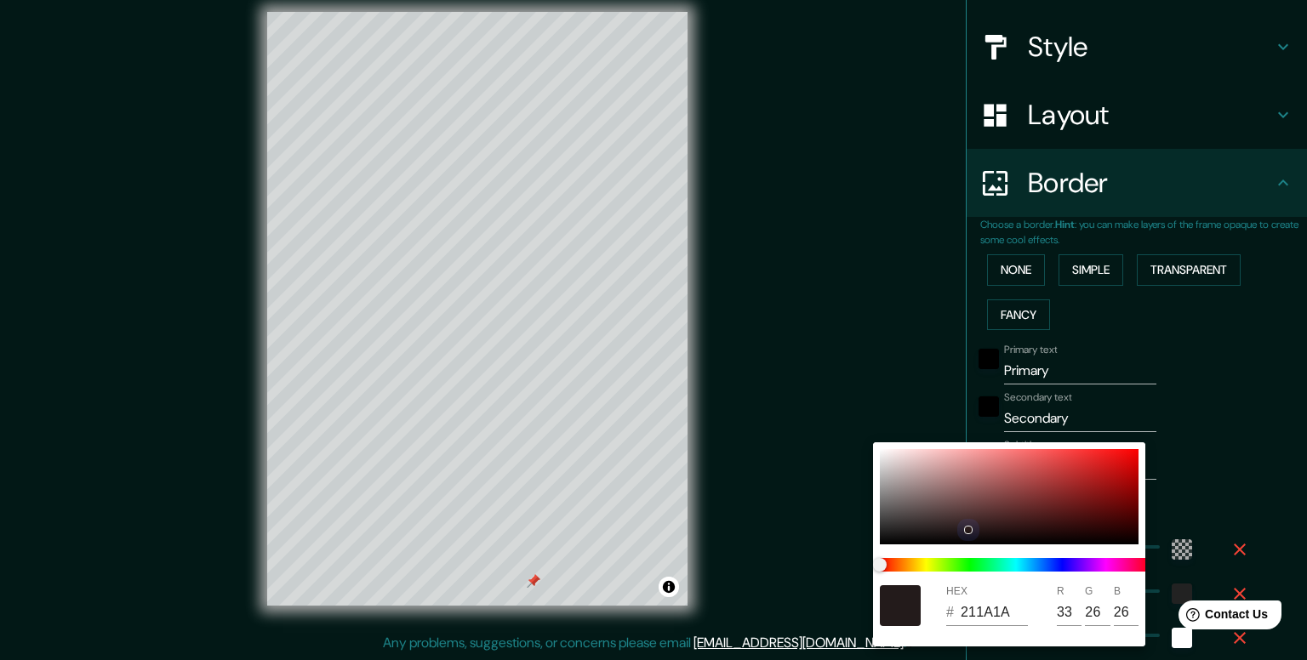
type input "131010"
type input "19"
type input "16"
type input "0A0808"
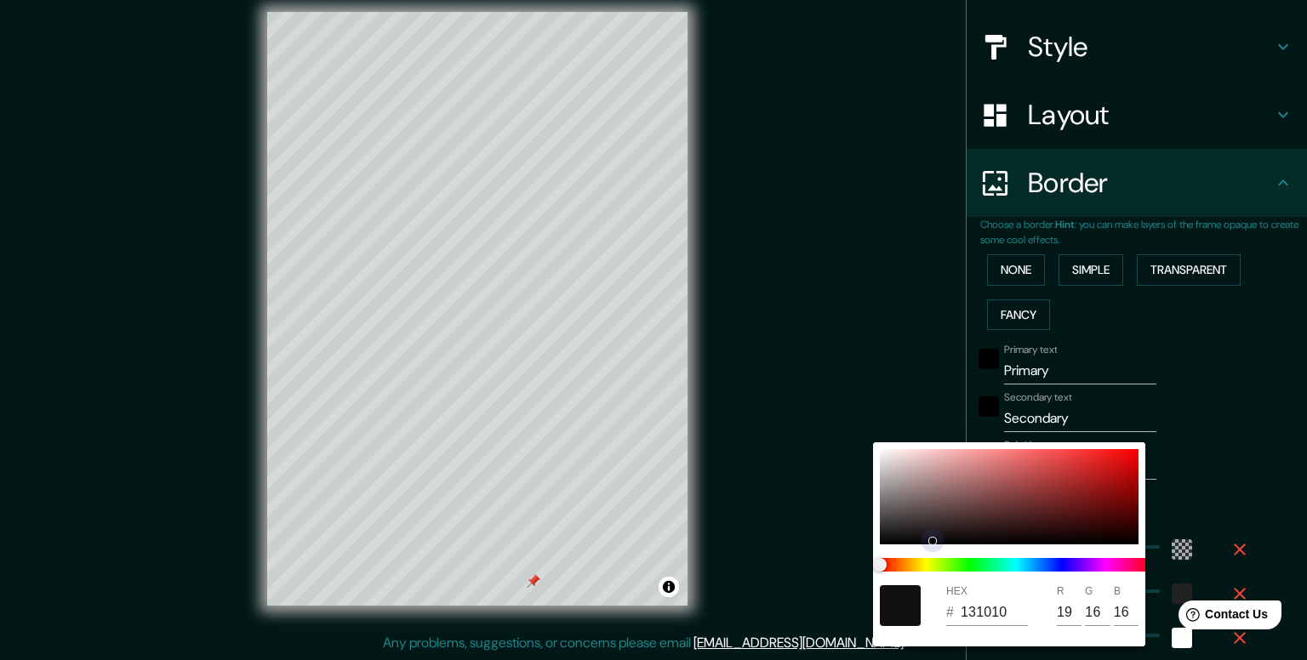
type input "10"
type input "8"
type input "060404"
type input "6"
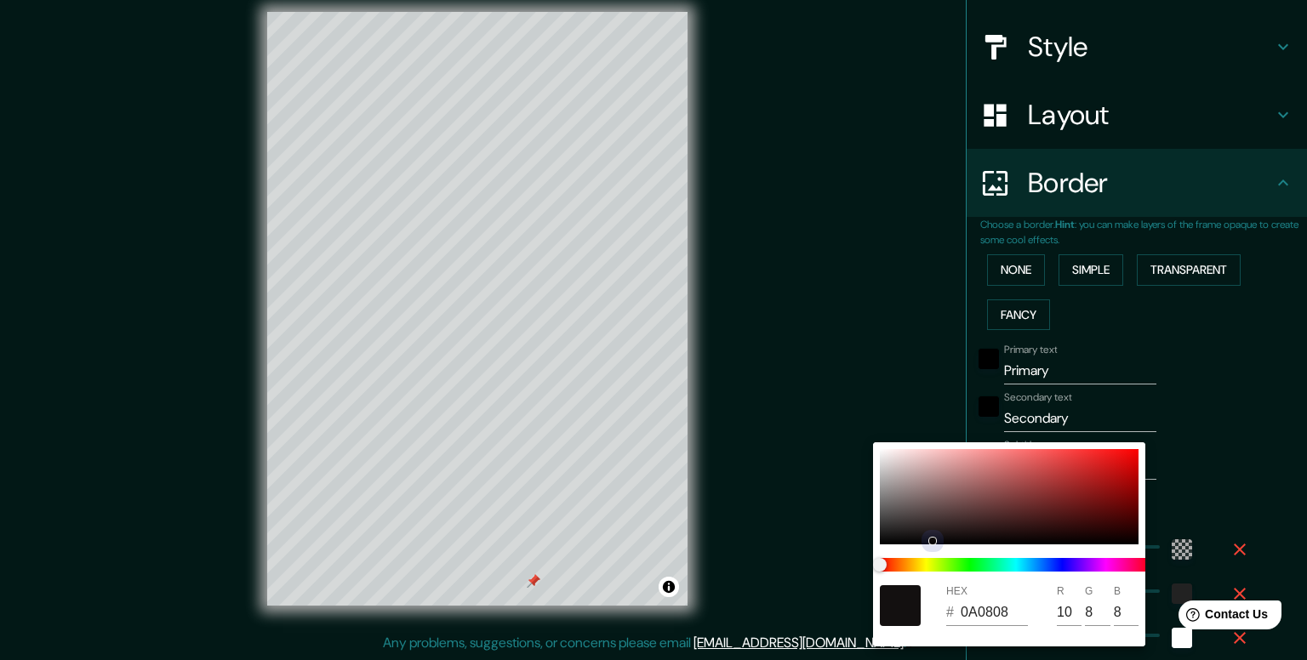
type input "4"
type input "160A0A"
type input "22"
type input "10"
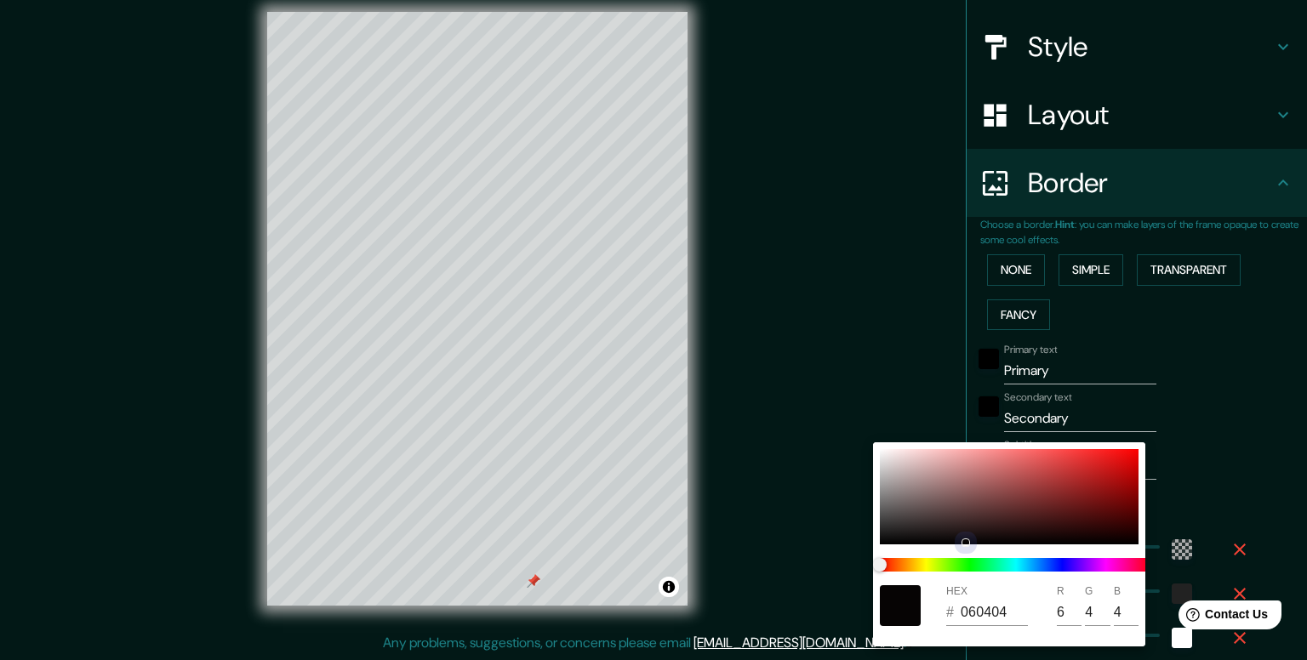
type input "10"
type input "1A0D0D"
type input "26"
type input "13"
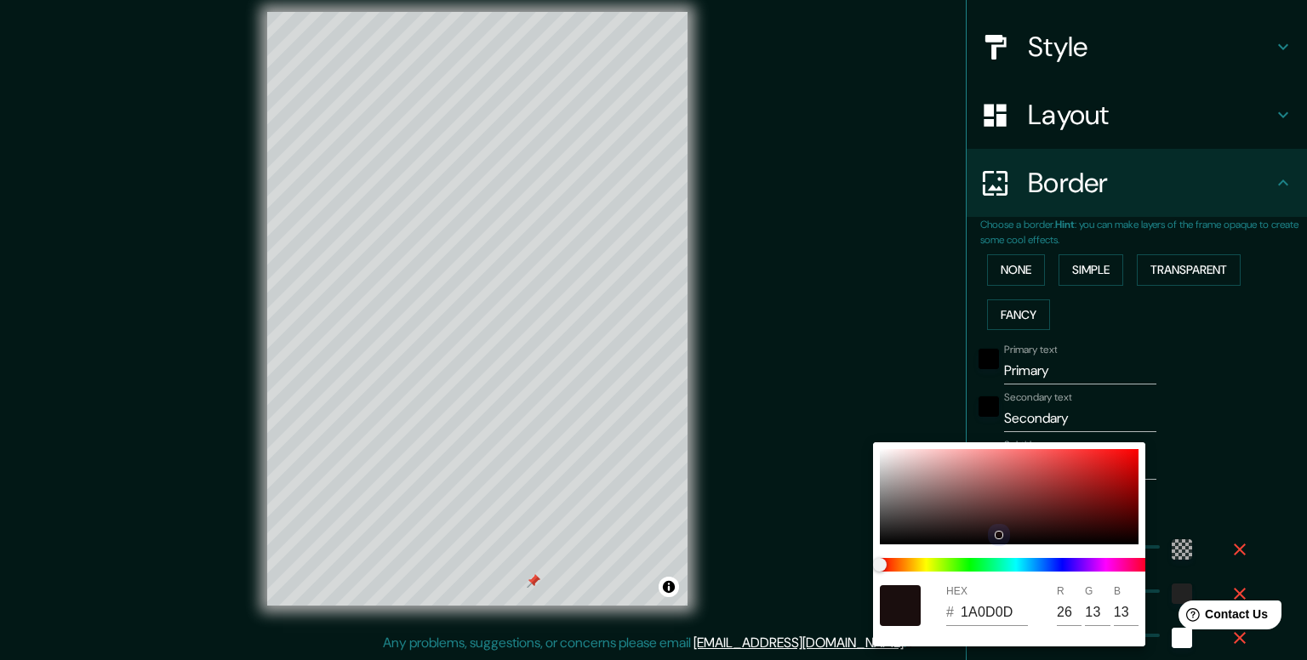
type input "1A0E0E"
type input "14"
type input "1A0F0F"
type input "15"
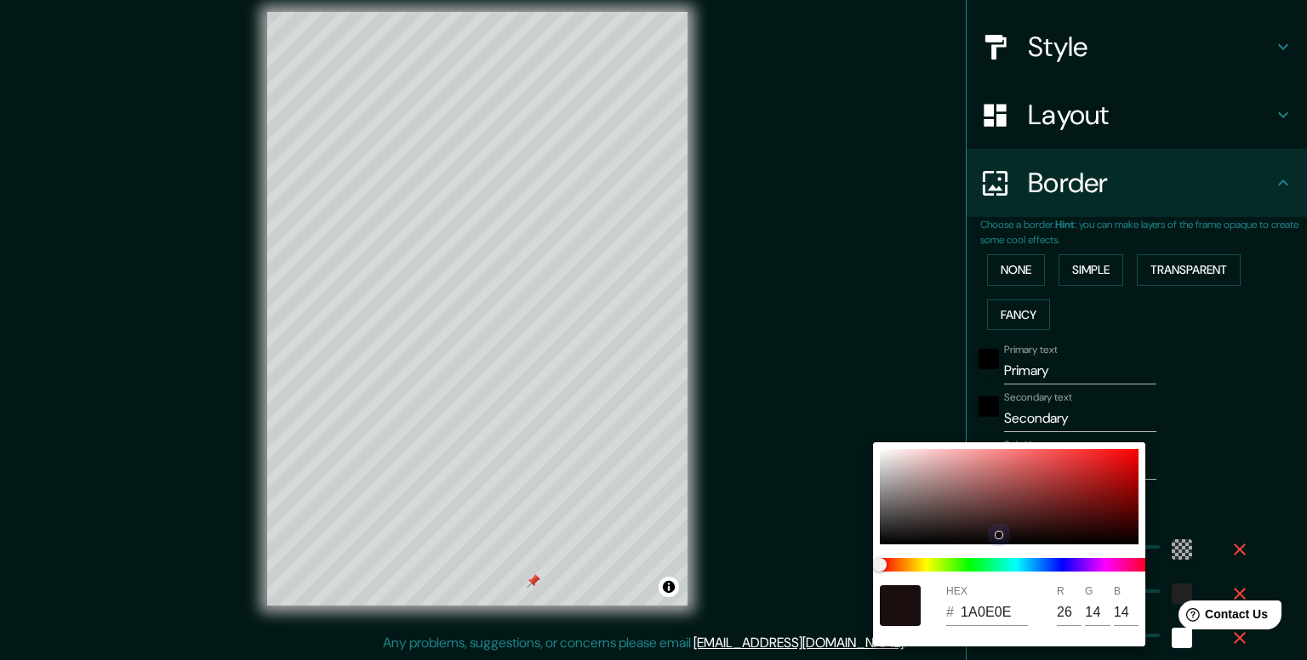
type input "15"
type input "180F0F"
type input "24"
type input "1C1313"
type input "28"
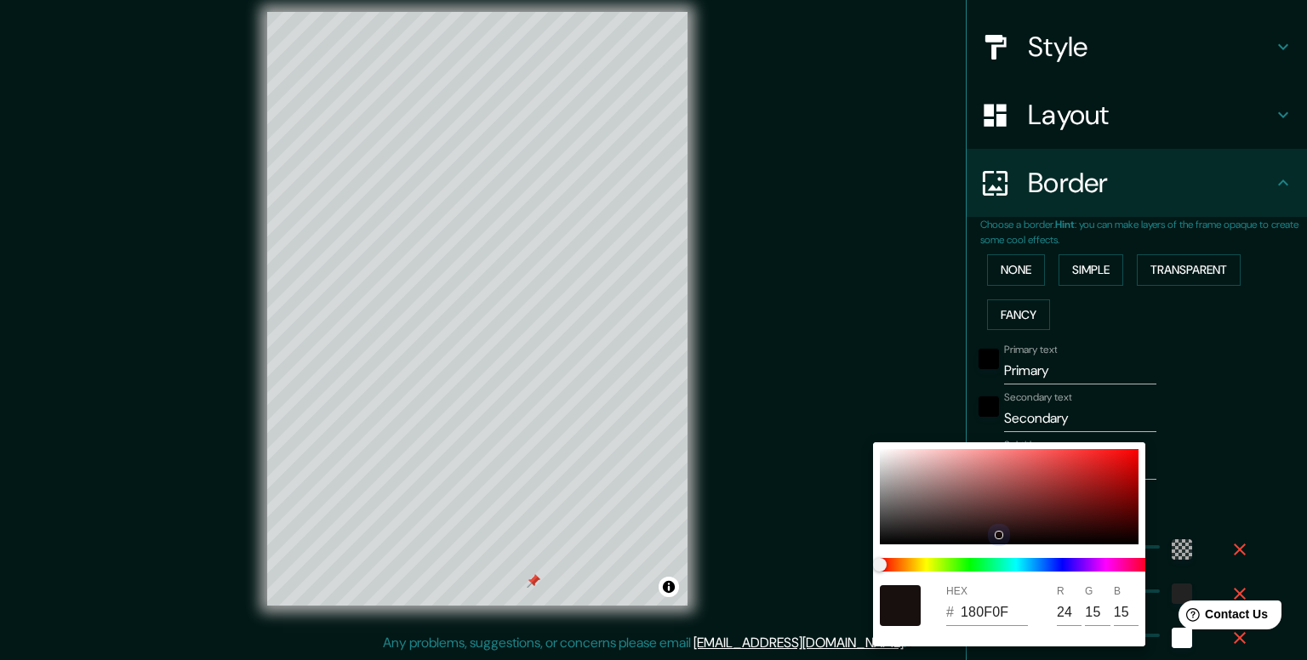
type input "19"
type input "2A1D1D"
type input "42"
type input "29"
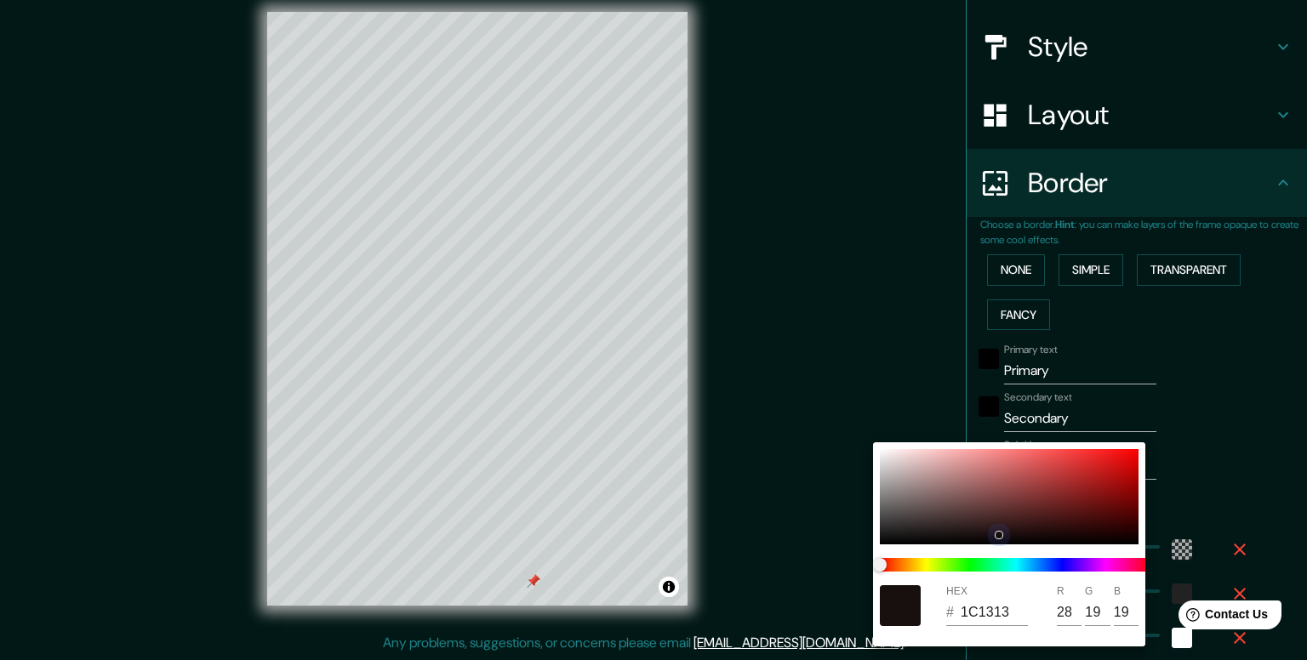
type input "29"
type input "362828"
type input "54"
type input "40"
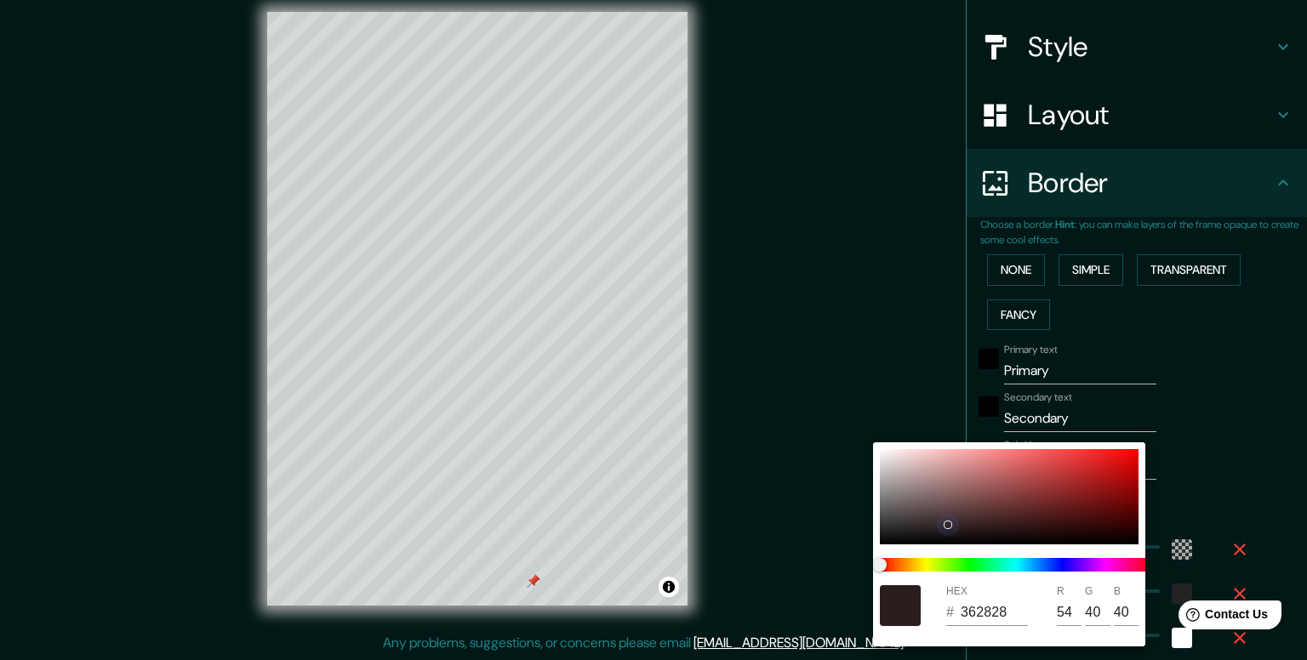
type input "382C2C"
type input "56"
type input "44"
type input "332C2C"
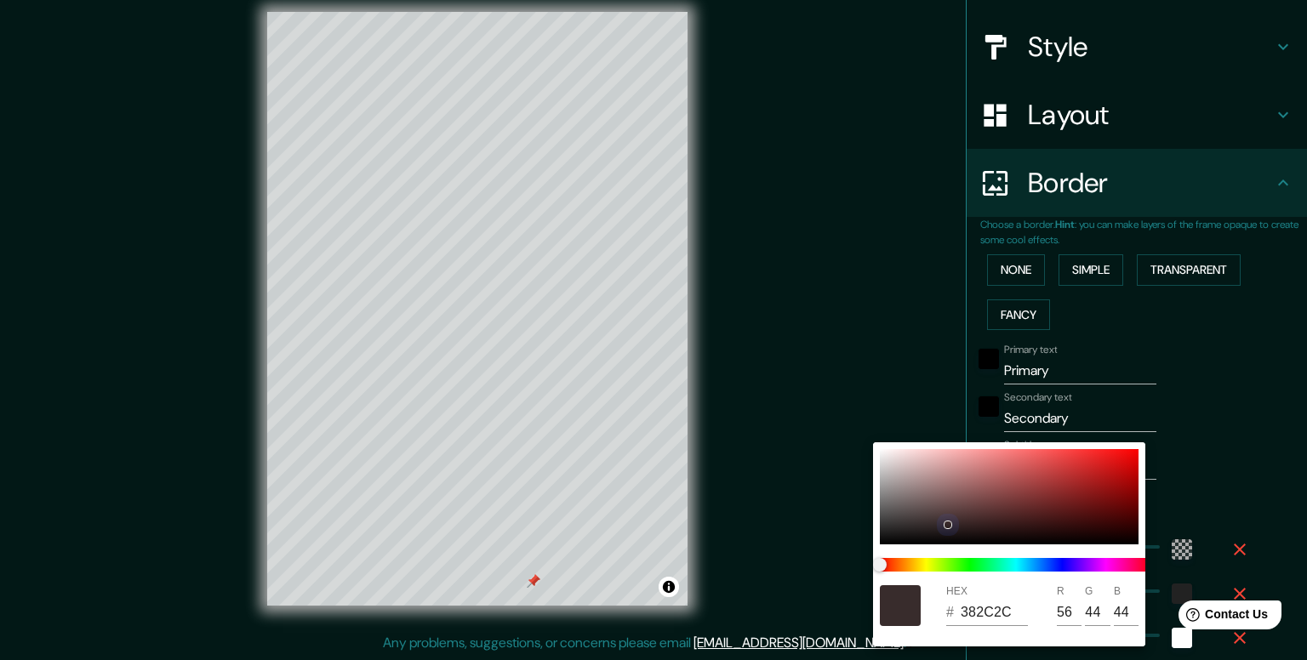
type input "51"
type input "312C2C"
type input "49"
type input "2D2929"
type input "45"
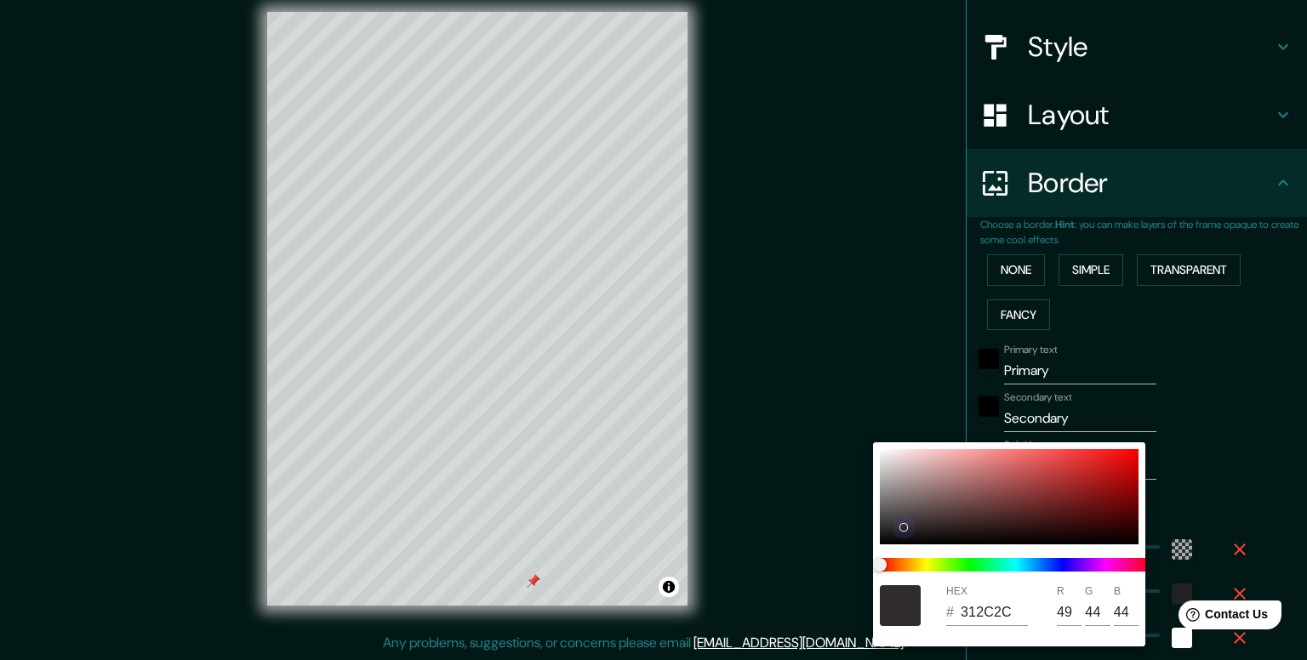
type input "41"
type input "262323"
type input "38"
type input "35"
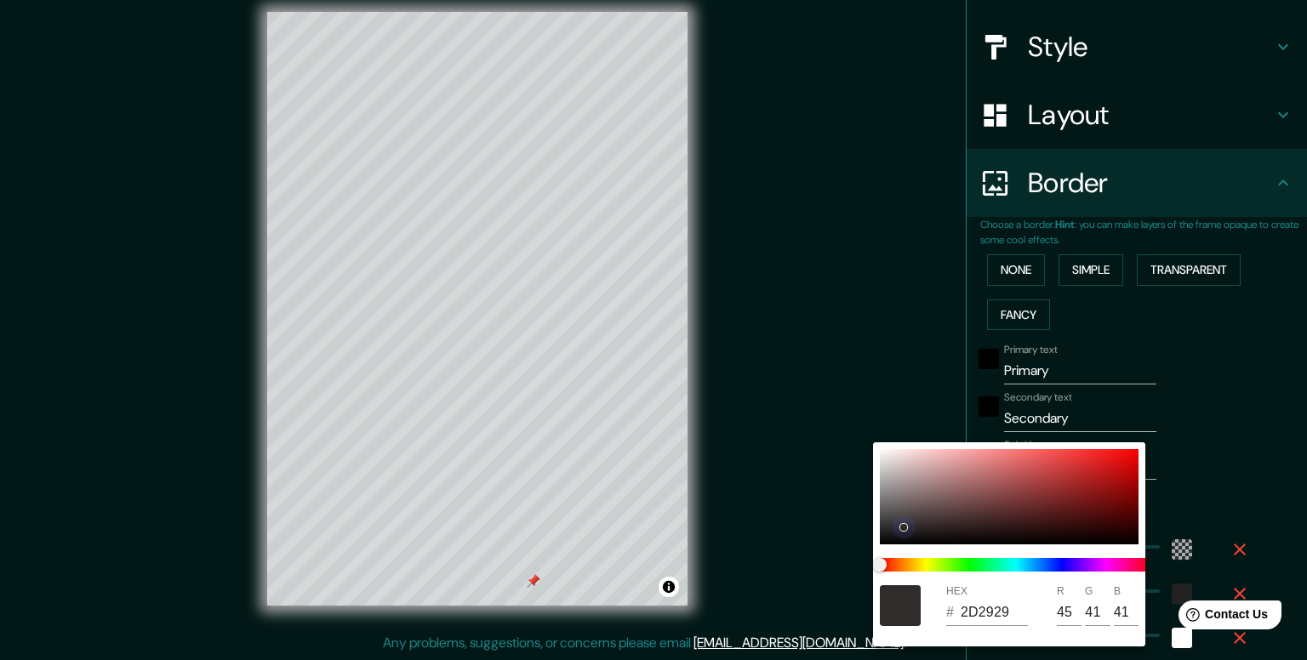
type input "35"
type input "1C0F0F"
type input "28"
type input "15"
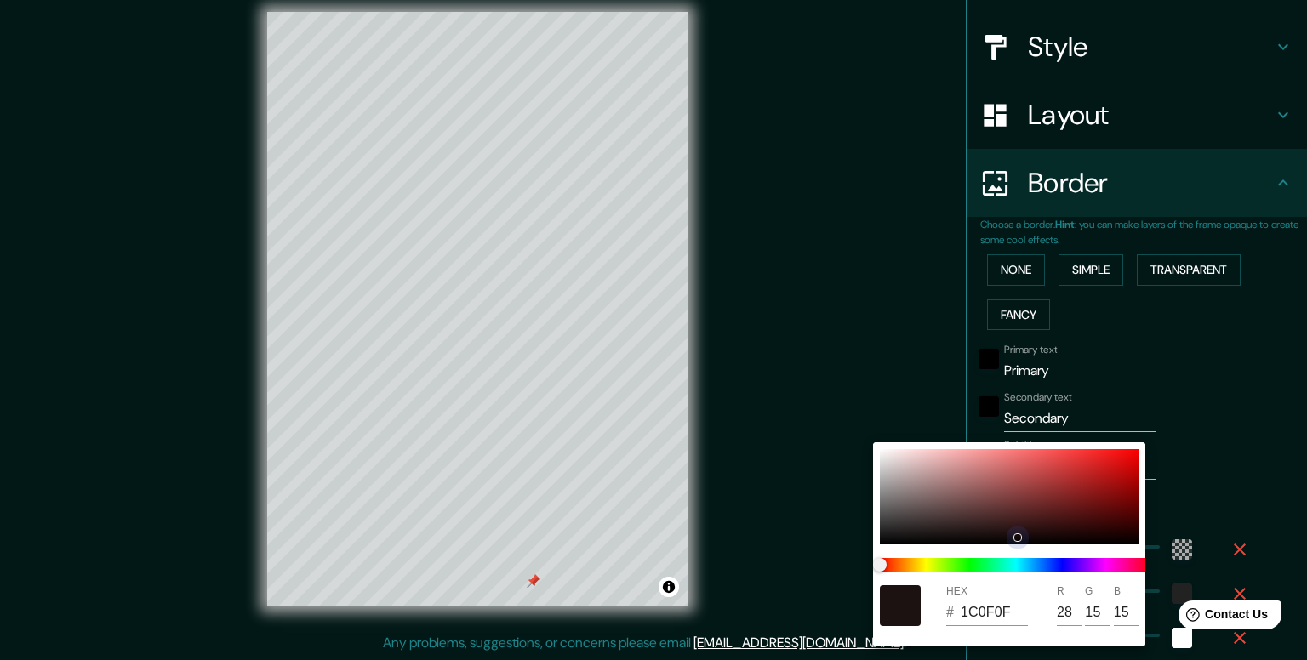
type input "130909"
type input "19"
type input "9"
type input "0F0505"
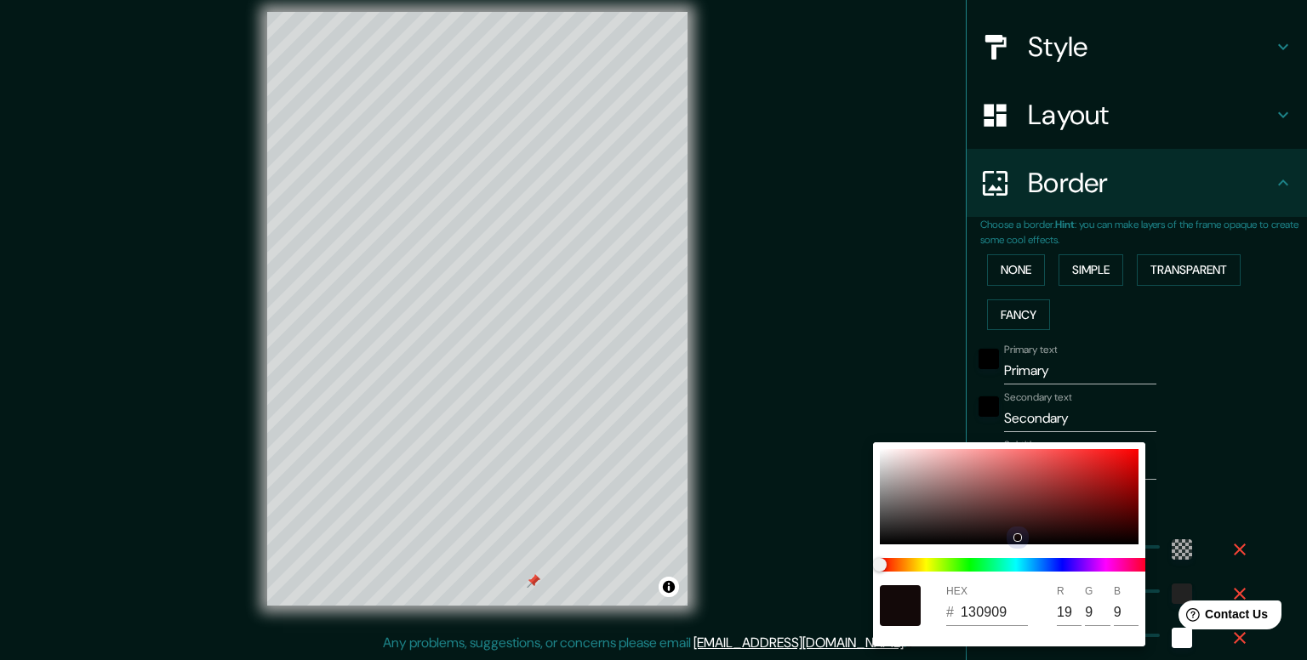
type input "15"
type input "5"
type input "060202"
type input "6"
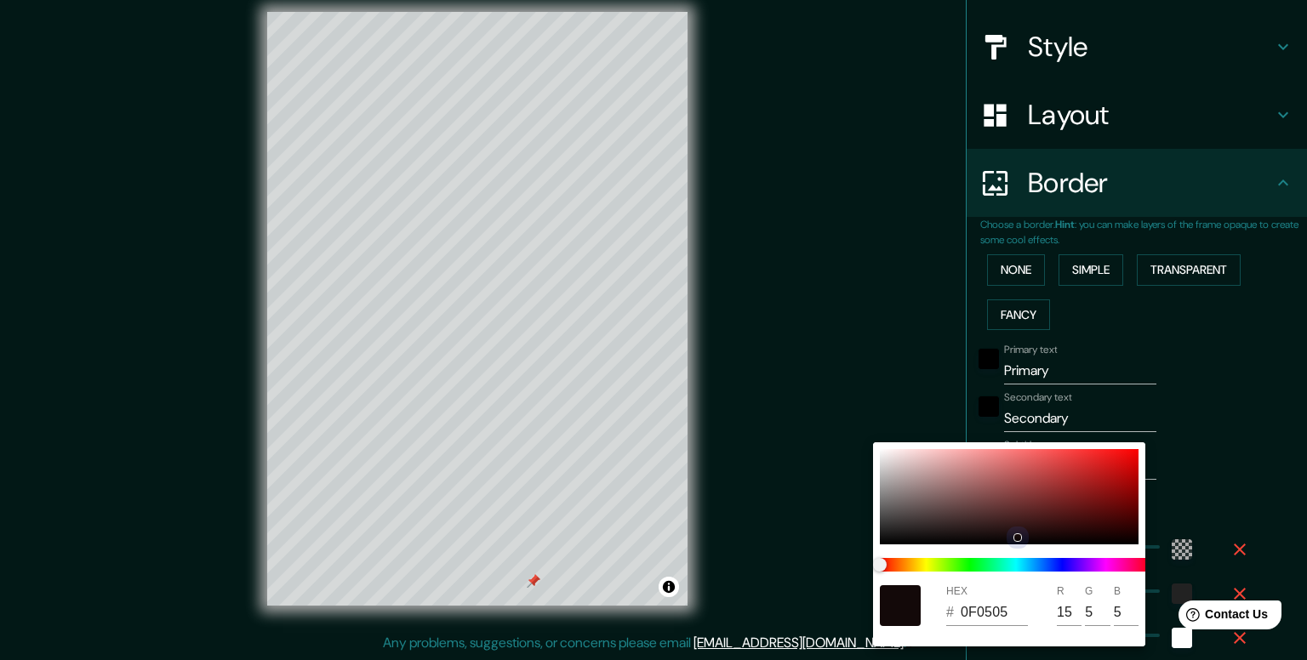
type input "2"
type input "010000"
type input "1"
type input "0"
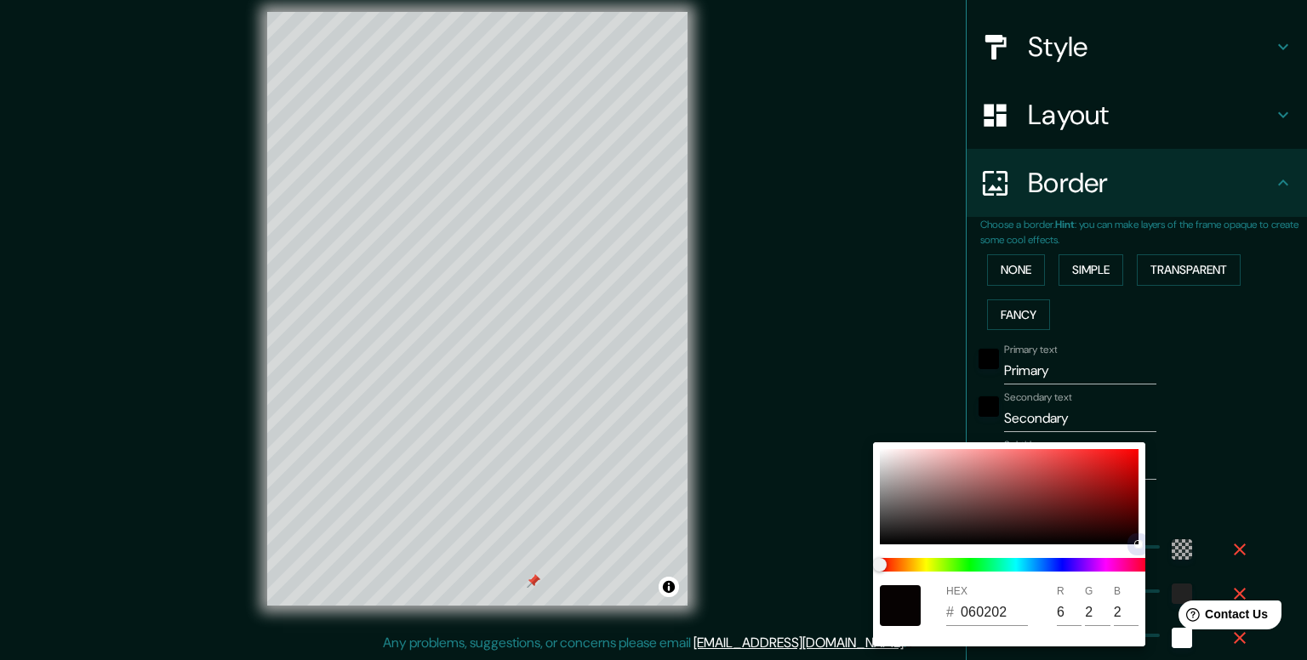
type input "0"
type input "130B0B"
type input "19"
type input "11"
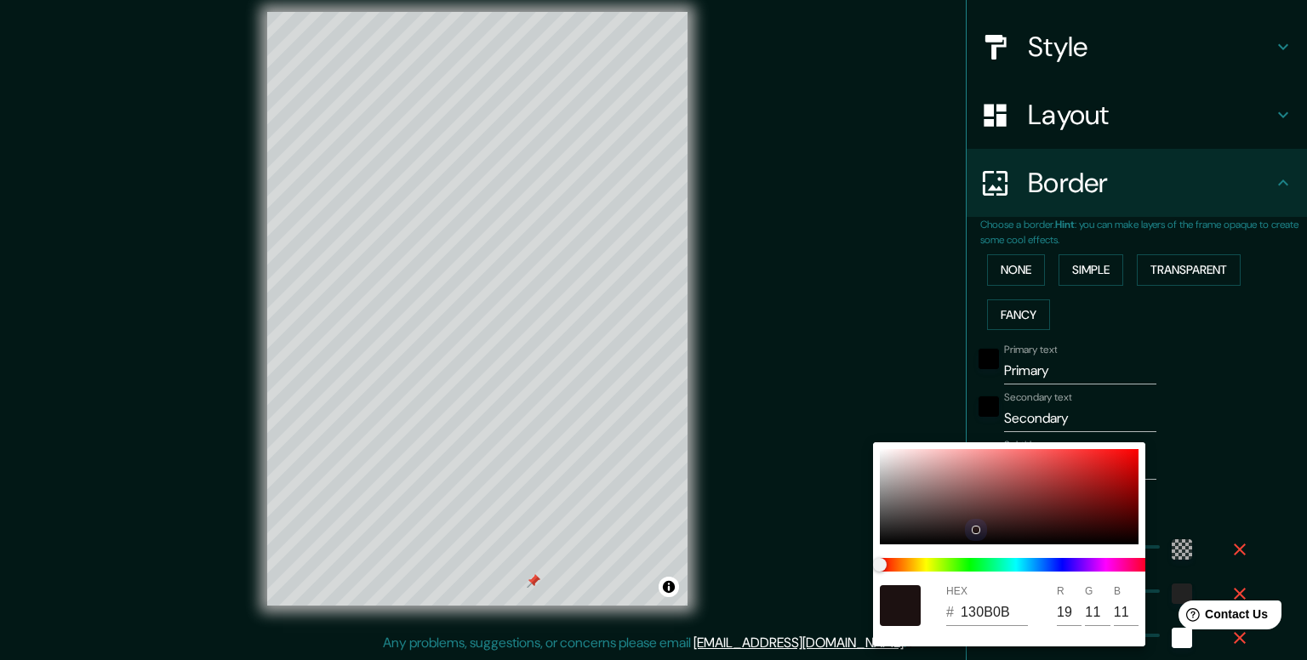
type input "261818"
type input "38"
type input "24"
type input "281919"
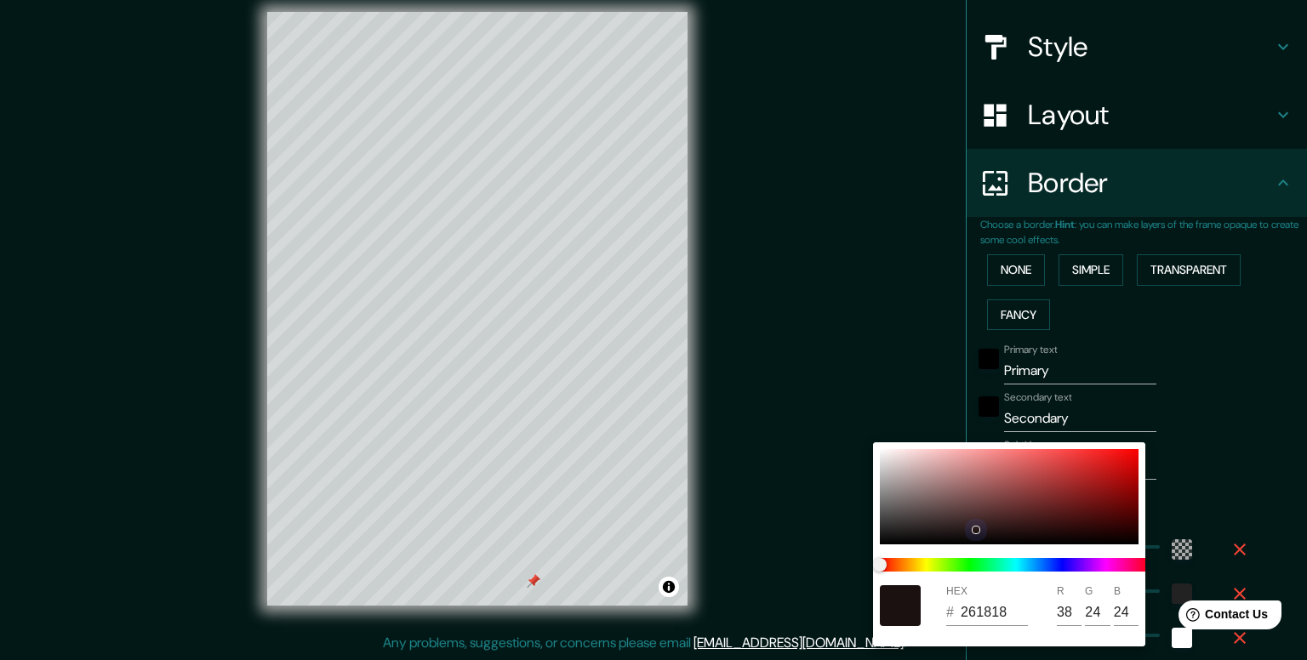
type input "40"
type input "25"
type input "2F2020"
drag, startPoint x: 1007, startPoint y: 484, endPoint x: 1156, endPoint y: 547, distance: 161.7
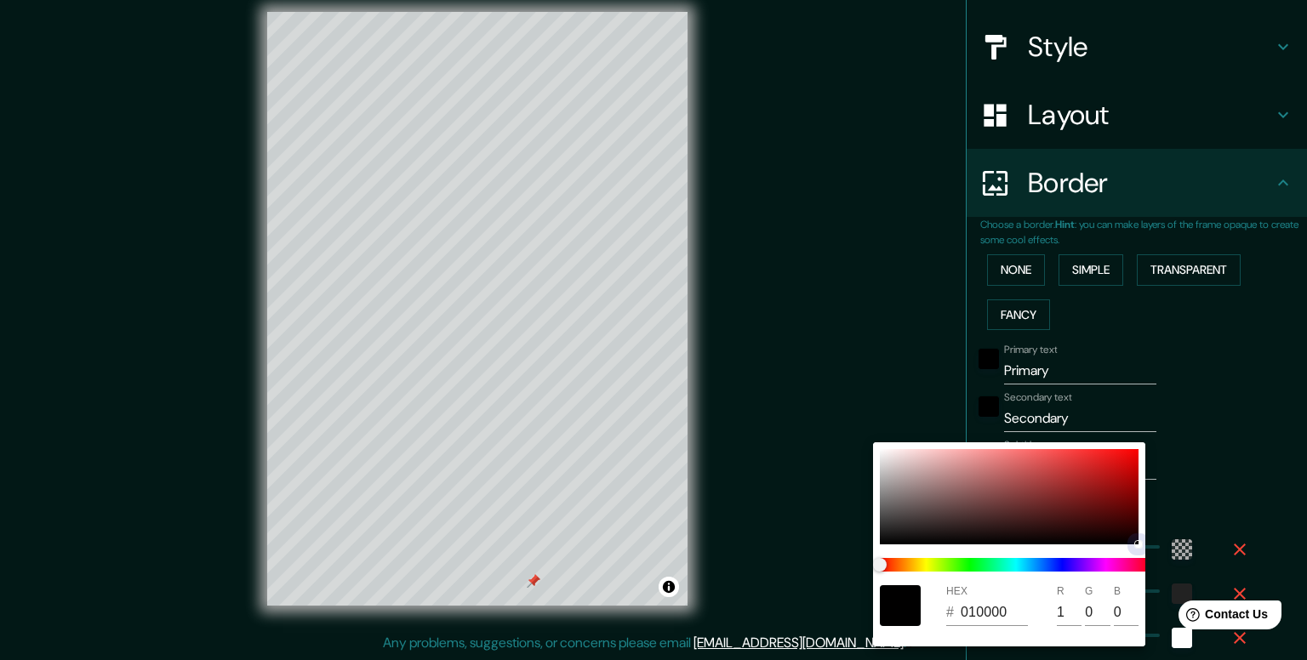
click at [1142, 557] on div "HEX # 010000 R 1 G 0 B 0" at bounding box center [1009, 544] width 272 height 204
click at [1259, 436] on div at bounding box center [653, 330] width 1307 height 660
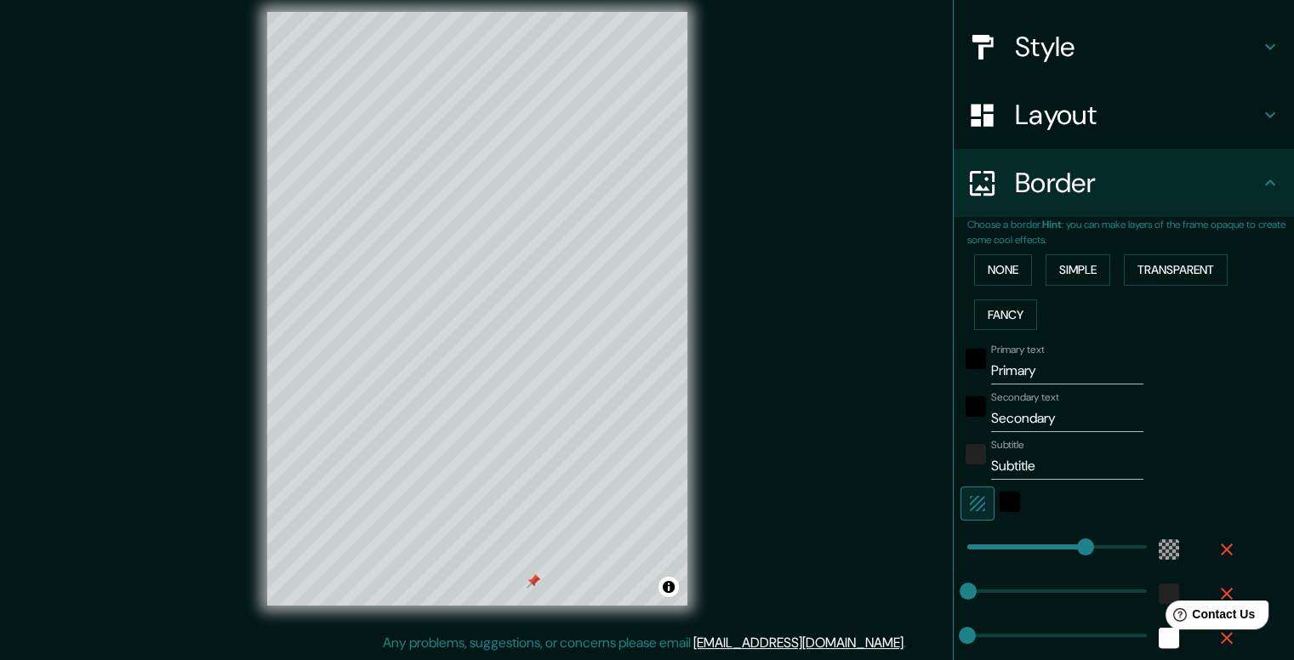
click at [1034, 366] on input "Primary" at bounding box center [1067, 370] width 152 height 27
drag, startPoint x: 1048, startPoint y: 371, endPoint x: 948, endPoint y: 376, distance: 100.5
click at [961, 376] on div "Primary text Primary" at bounding box center [1100, 364] width 279 height 41
drag, startPoint x: 1039, startPoint y: 366, endPoint x: 1000, endPoint y: 375, distance: 40.2
click at [1000, 375] on input "COLONIA ALGAR" at bounding box center [1067, 370] width 152 height 27
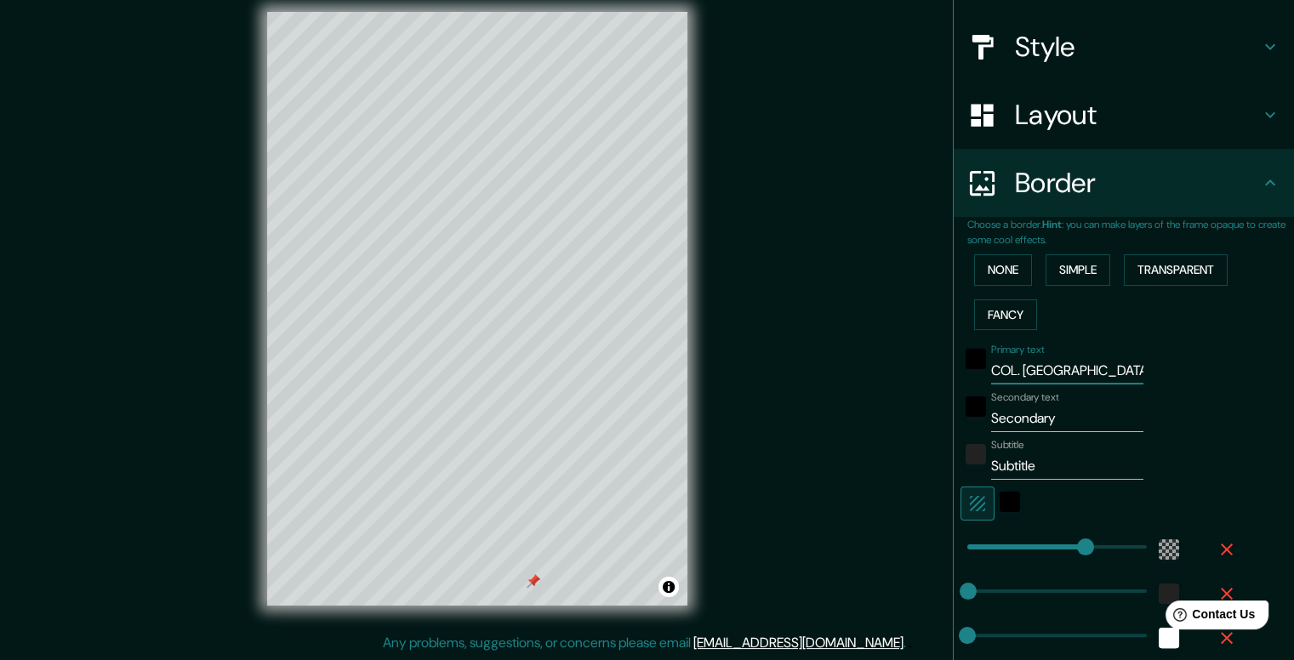
click at [1062, 369] on input "COL. [GEOGRAPHIC_DATA]" at bounding box center [1067, 370] width 152 height 27
click at [1060, 419] on input "Secondary" at bounding box center [1067, 418] width 152 height 27
drag, startPoint x: 1064, startPoint y: 426, endPoint x: 974, endPoint y: 430, distance: 89.4
click at [973, 430] on div "Secondary text Secondary" at bounding box center [1100, 411] width 279 height 41
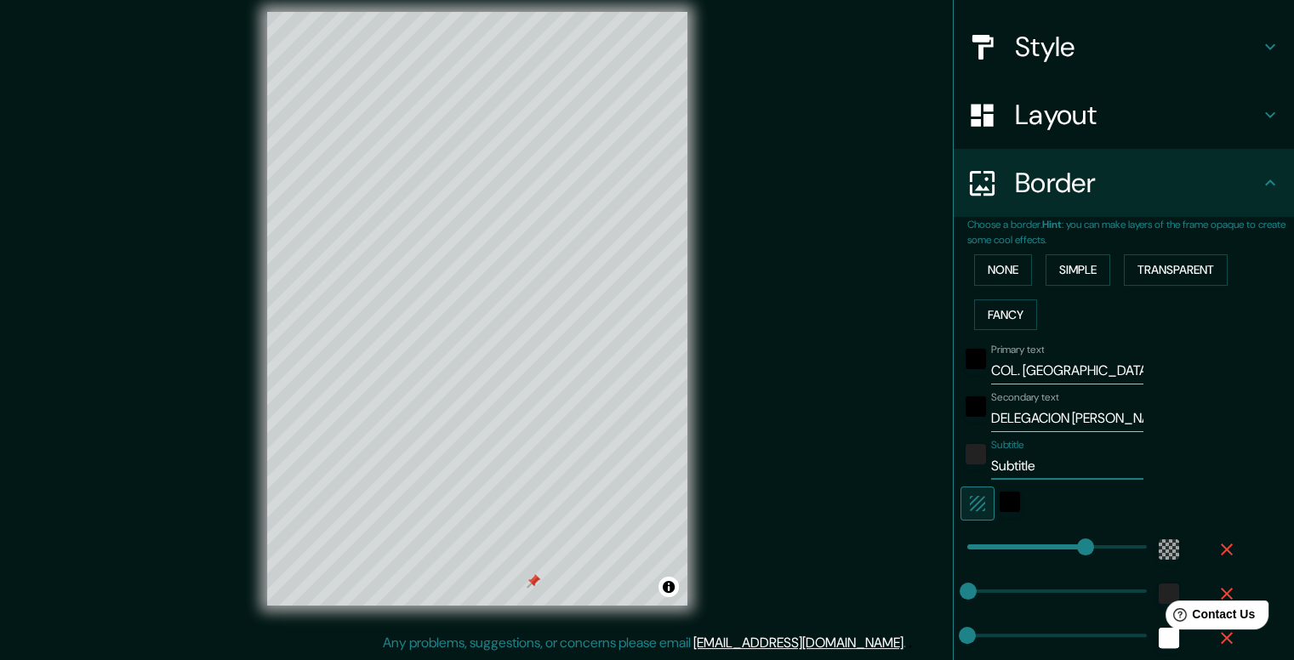
drag, startPoint x: 1024, startPoint y: 456, endPoint x: 909, endPoint y: 458, distance: 115.7
click at [909, 458] on div "Mappin Location [GEOGRAPHIC_DATA], [GEOGRAPHIC_DATA], [GEOGRAPHIC_DATA] Pins St…" at bounding box center [647, 323] width 1294 height 676
click at [966, 460] on div "color-222222" at bounding box center [976, 454] width 20 height 20
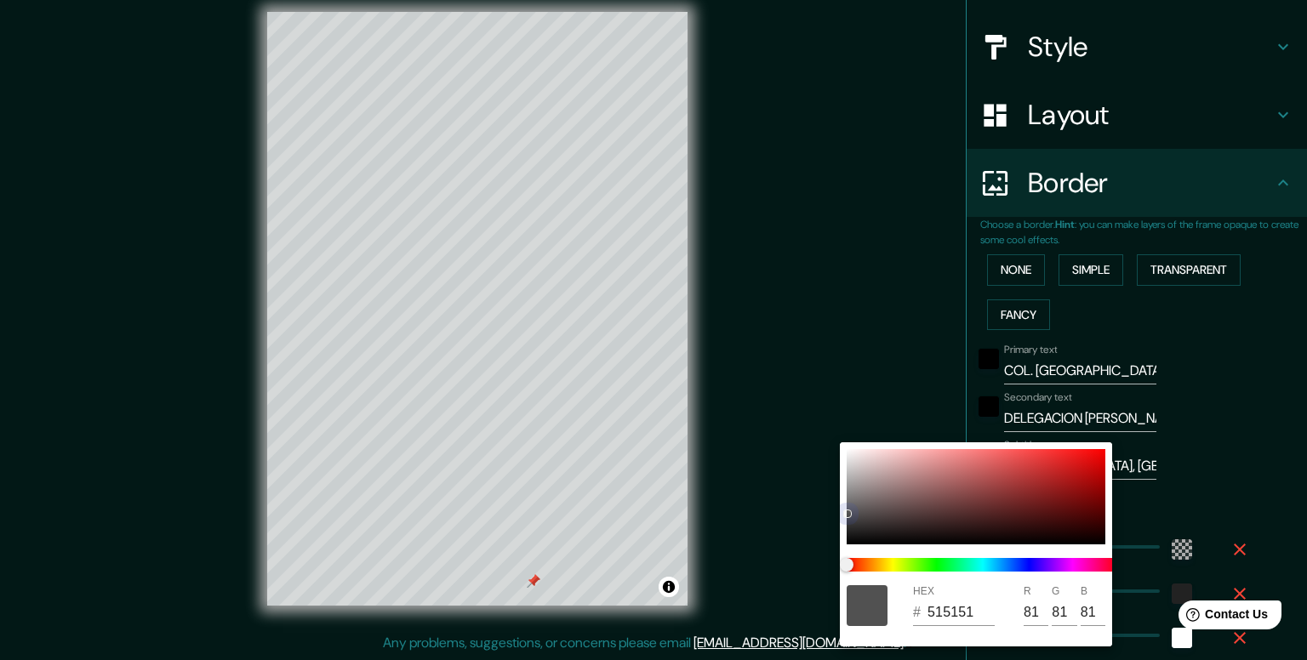
drag, startPoint x: 847, startPoint y: 531, endPoint x: 830, endPoint y: 396, distance: 136.2
click at [830, 396] on div "HEX # 515151 R 81 G 81 B 81" at bounding box center [653, 330] width 1307 height 660
drag, startPoint x: 851, startPoint y: 511, endPoint x: 841, endPoint y: 428, distance: 83.2
click at [841, 428] on div "HEX # FFFDFD R 255 G 253 B 253" at bounding box center [653, 330] width 1307 height 660
click at [1229, 412] on div at bounding box center [653, 330] width 1307 height 660
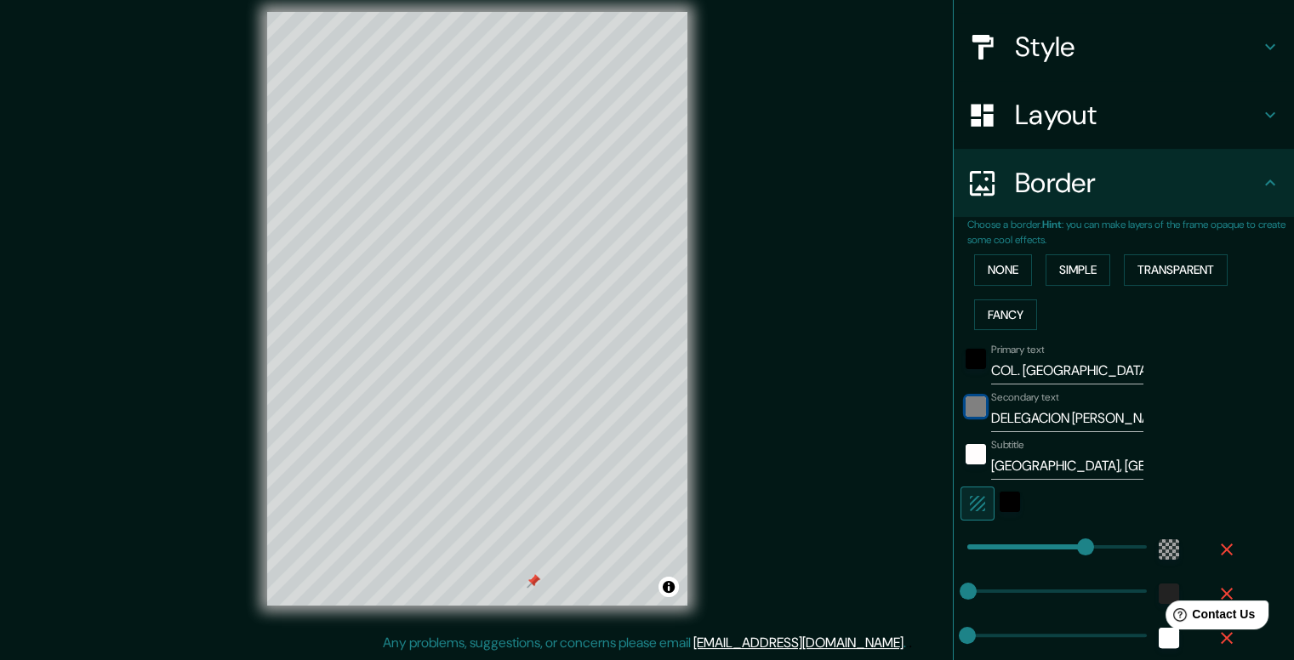
click at [966, 407] on div "black" at bounding box center [976, 406] width 20 height 20
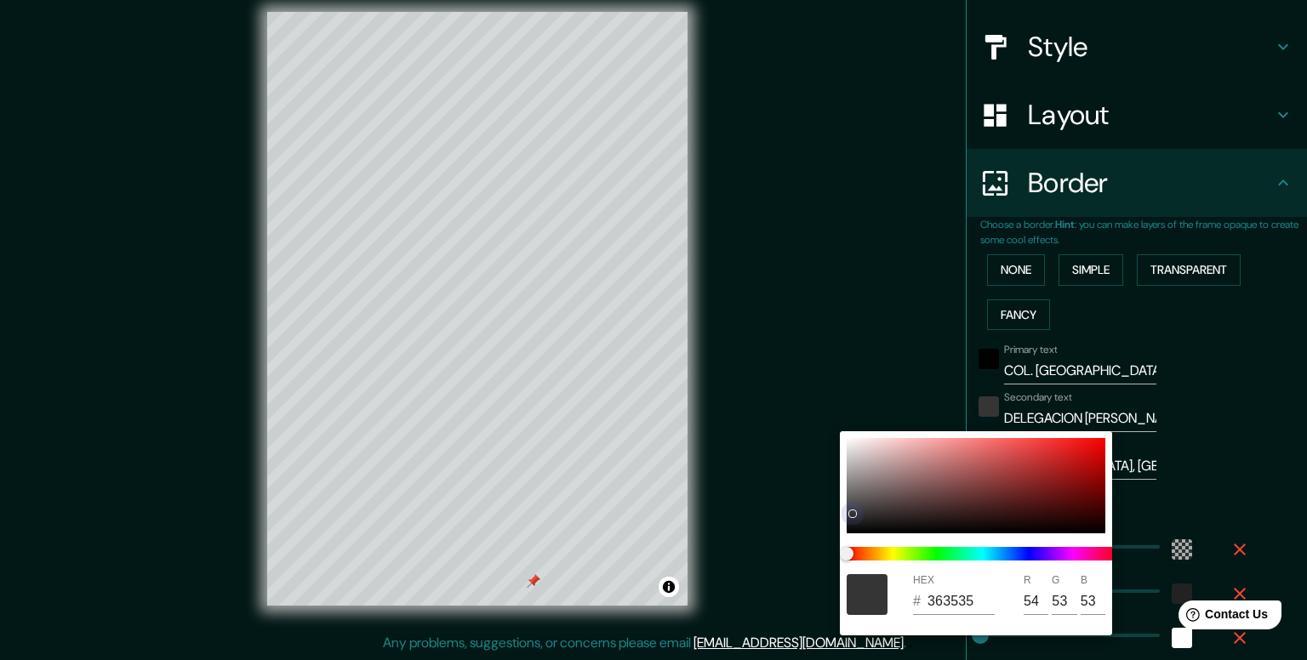
drag, startPoint x: 848, startPoint y: 532, endPoint x: 836, endPoint y: 421, distance: 111.2
click at [836, 421] on div "HEX # 363535 R 54 G 53 B 53" at bounding box center [653, 330] width 1307 height 660
drag, startPoint x: 849, startPoint y: 515, endPoint x: 841, endPoint y: 419, distance: 96.5
click at [841, 419] on div "HEX # F2F2F2 R 242 G 242 B 242" at bounding box center [653, 330] width 1307 height 660
click at [1233, 419] on div at bounding box center [653, 330] width 1307 height 660
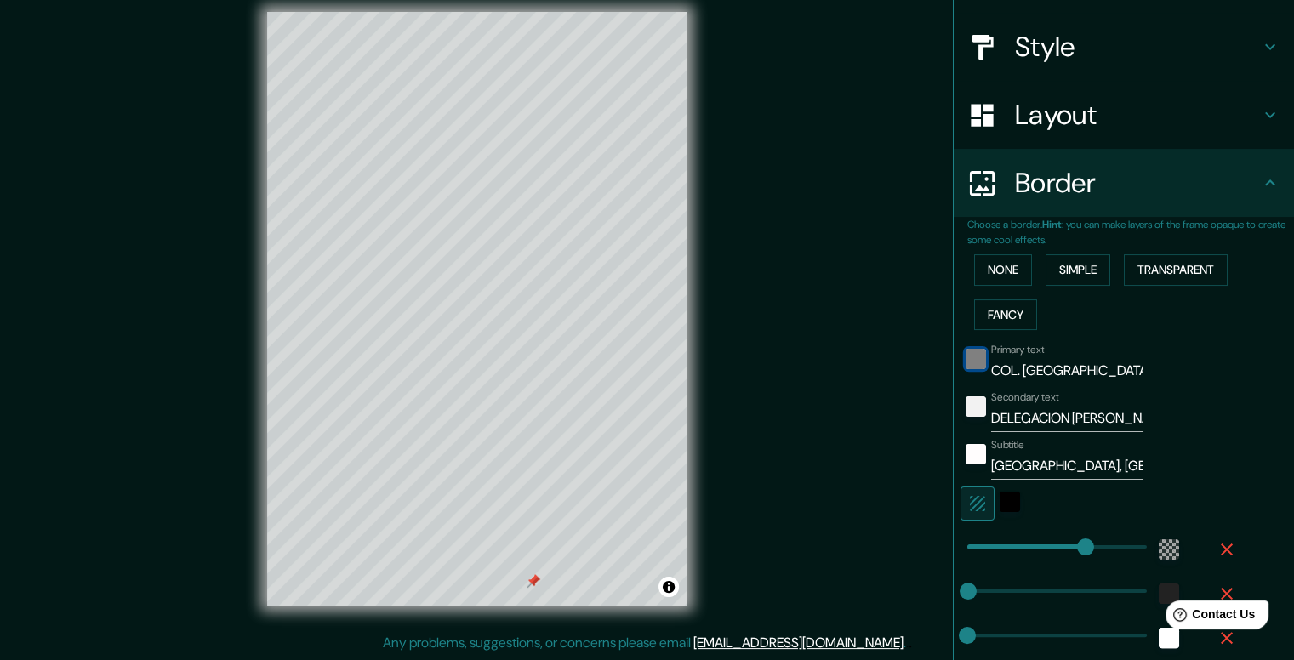
click at [967, 363] on div "black" at bounding box center [976, 359] width 20 height 20
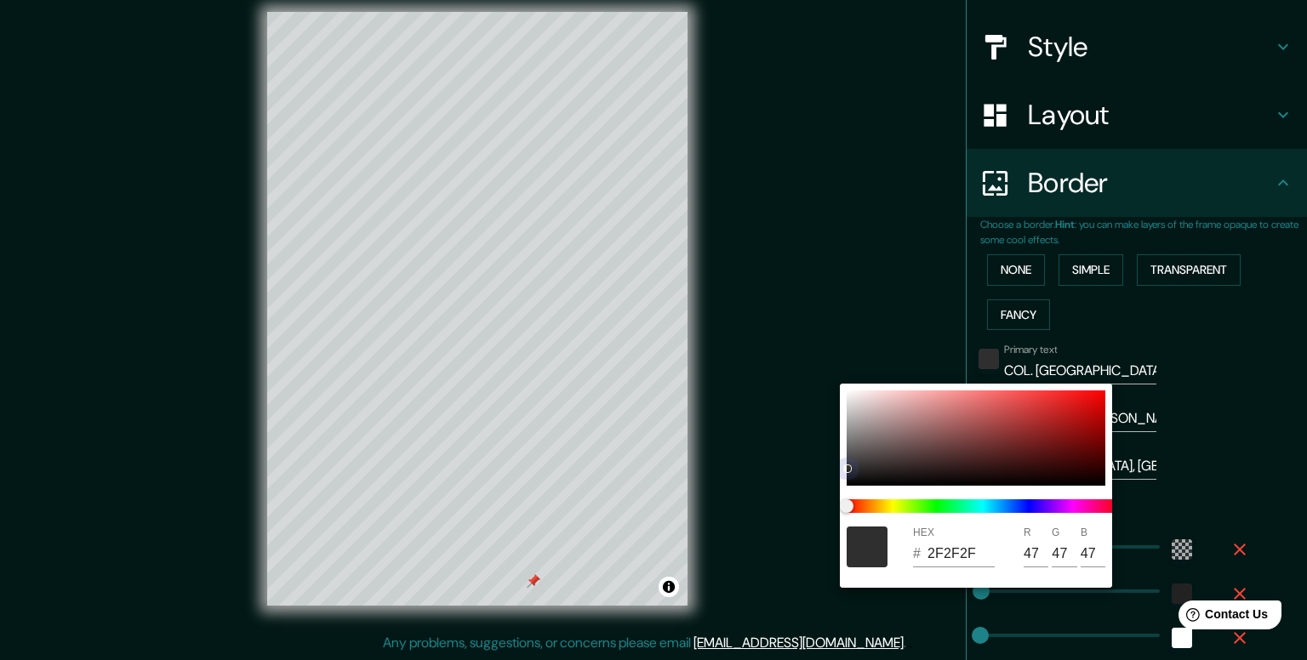
drag, startPoint x: 847, startPoint y: 485, endPoint x: 843, endPoint y: 375, distance: 109.8
click at [843, 375] on div "HEX # 2F2F2F R 47 G 47 B 47" at bounding box center [653, 330] width 1307 height 660
drag, startPoint x: 847, startPoint y: 471, endPoint x: 839, endPoint y: 357, distance: 113.5
click at [839, 357] on div "HEX # F2F1F1 R 242 G 241 B 241" at bounding box center [653, 330] width 1307 height 660
click at [1233, 419] on div at bounding box center [653, 330] width 1307 height 660
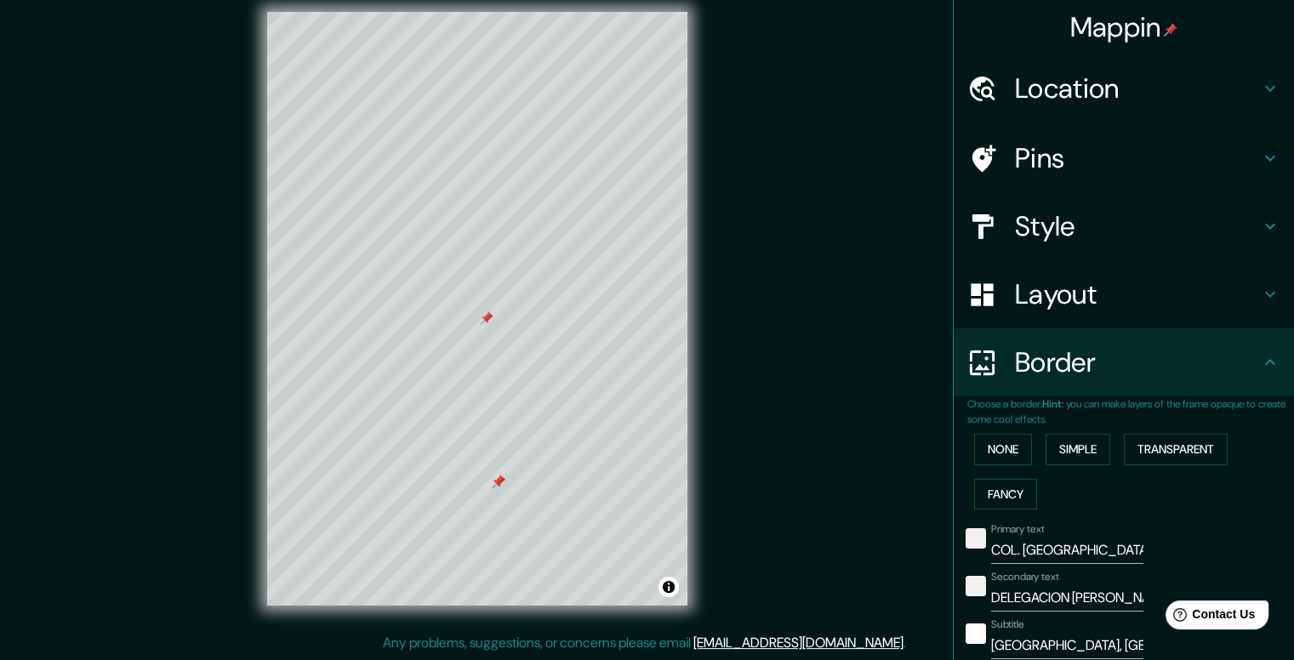
click at [1261, 88] on icon at bounding box center [1270, 88] width 20 height 20
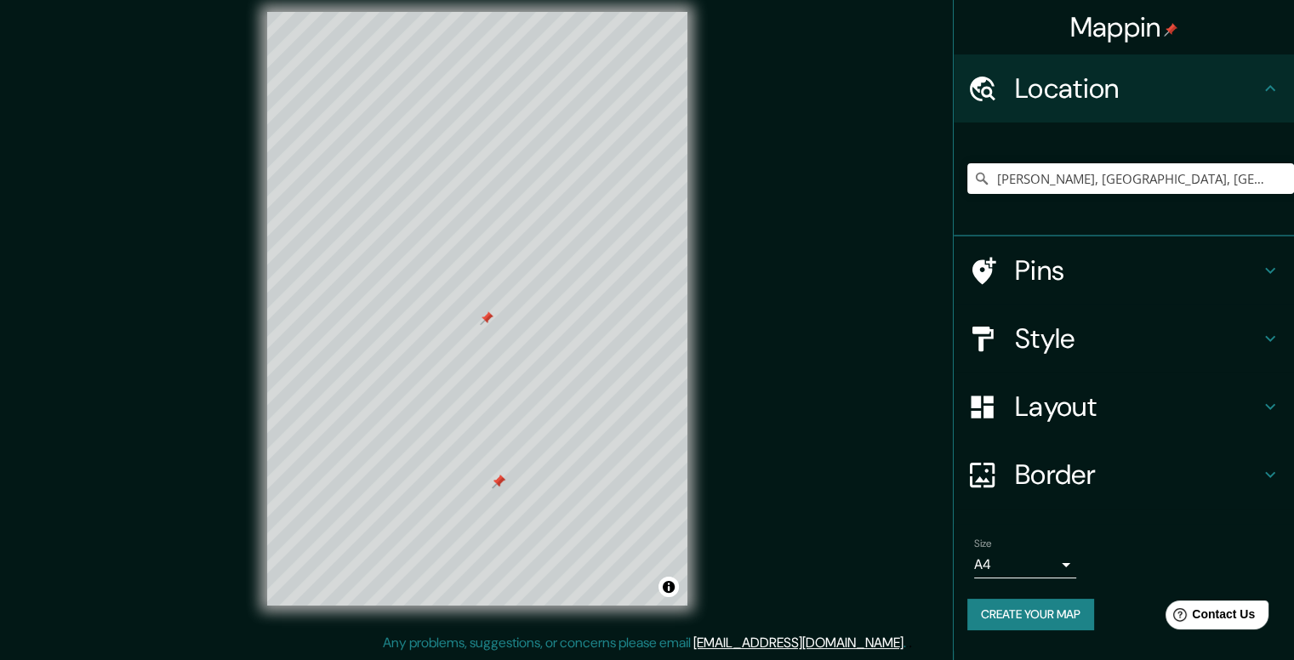
click at [1257, 474] on h4 "Border" at bounding box center [1137, 475] width 245 height 34
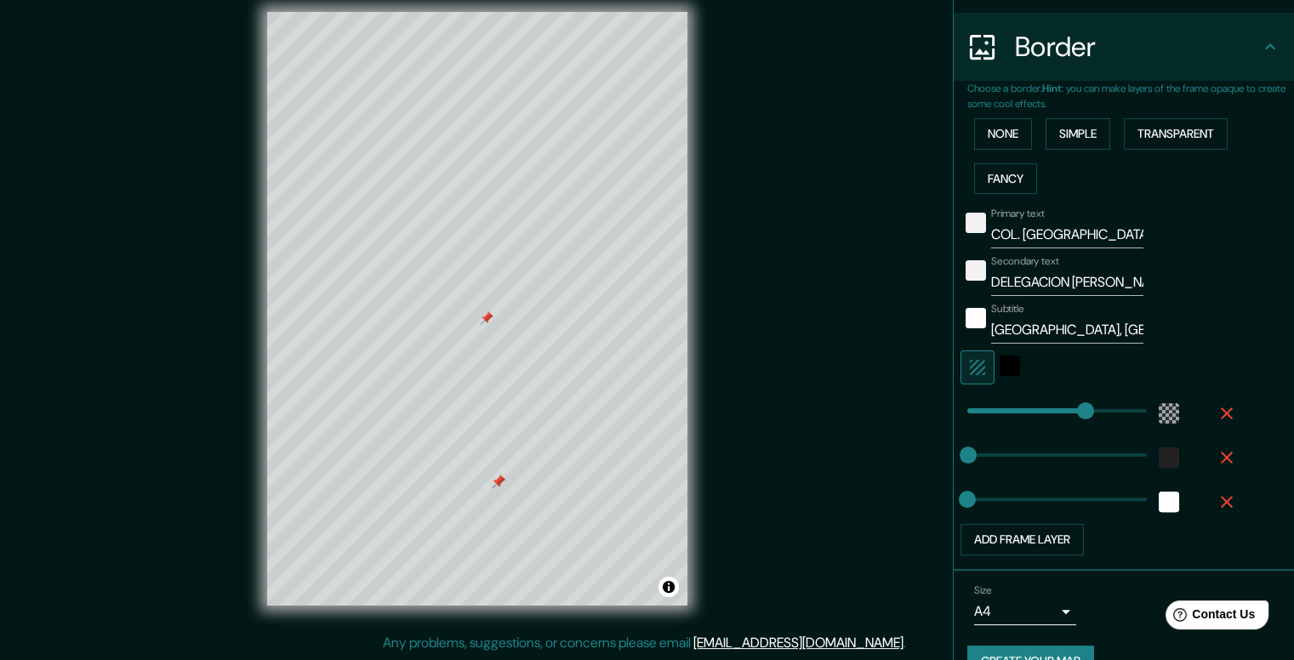
scroll to position [350, 0]
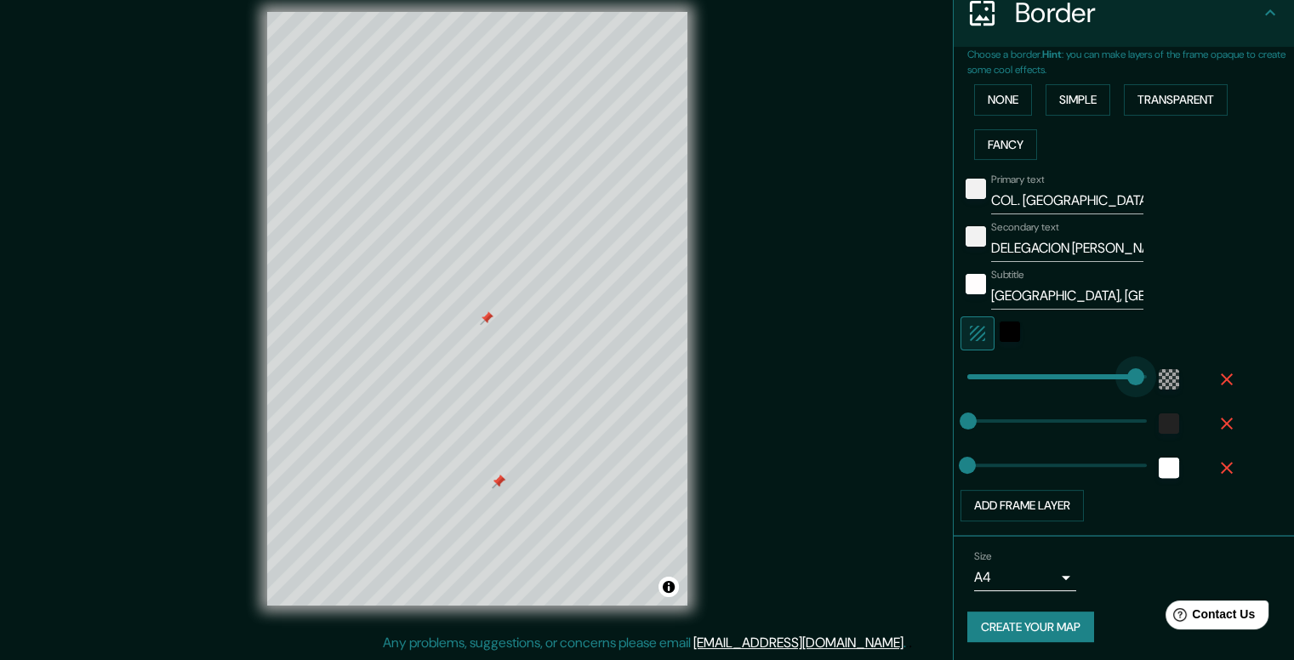
drag, startPoint x: 1073, startPoint y: 379, endPoint x: 1123, endPoint y: 382, distance: 50.3
drag, startPoint x: 1116, startPoint y: 376, endPoint x: 1135, endPoint y: 376, distance: 18.7
drag, startPoint x: 1137, startPoint y: 369, endPoint x: 940, endPoint y: 368, distance: 196.5
drag, startPoint x: 960, startPoint y: 369, endPoint x: 984, endPoint y: 368, distance: 24.7
drag, startPoint x: 984, startPoint y: 370, endPoint x: 992, endPoint y: 369, distance: 8.6
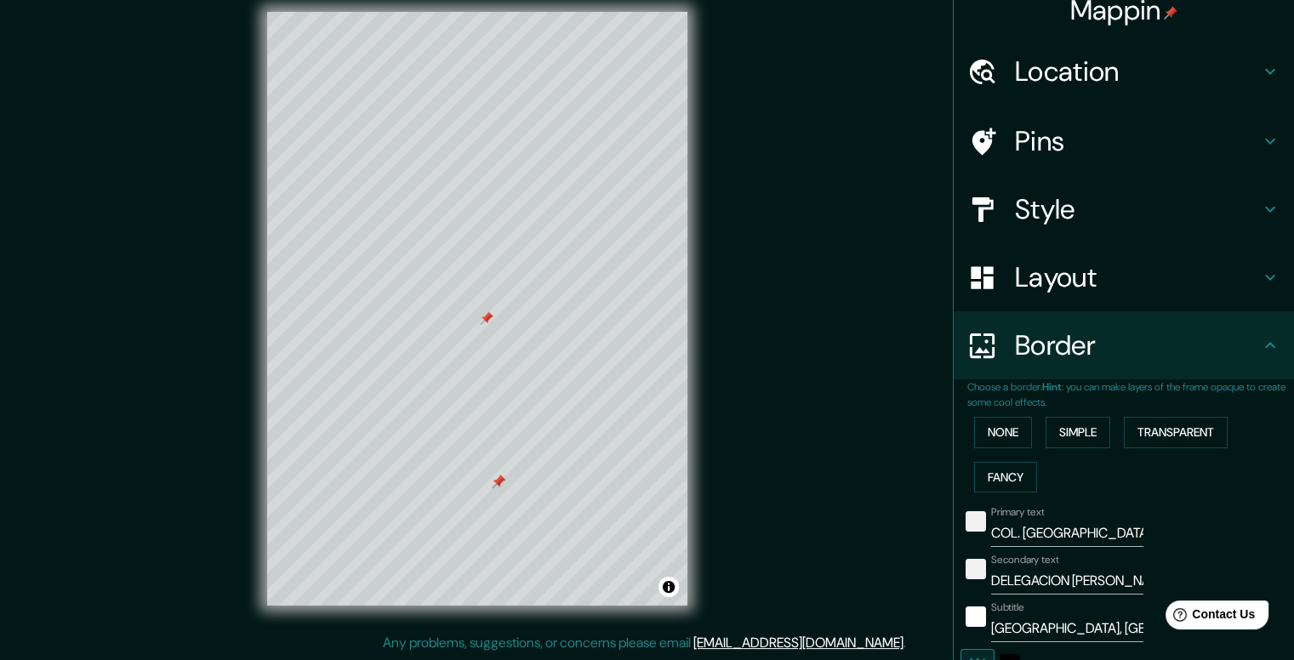
scroll to position [0, 0]
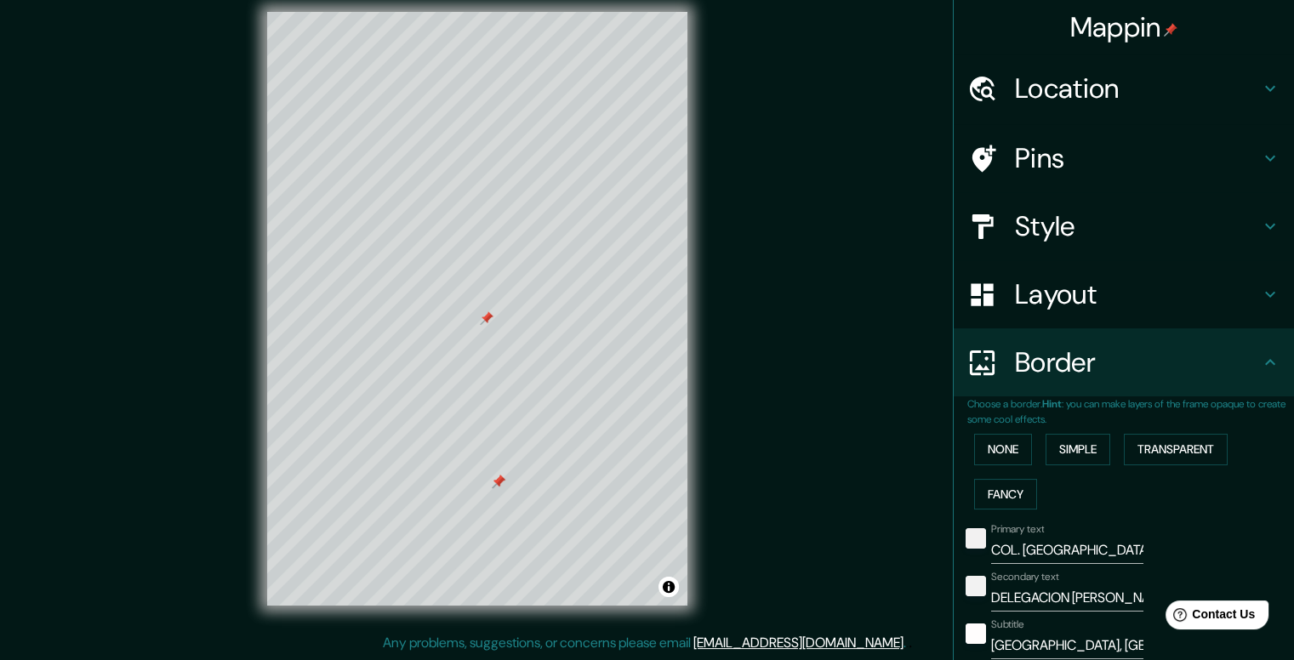
click at [1092, 165] on h4 "Pins" at bounding box center [1137, 158] width 245 height 34
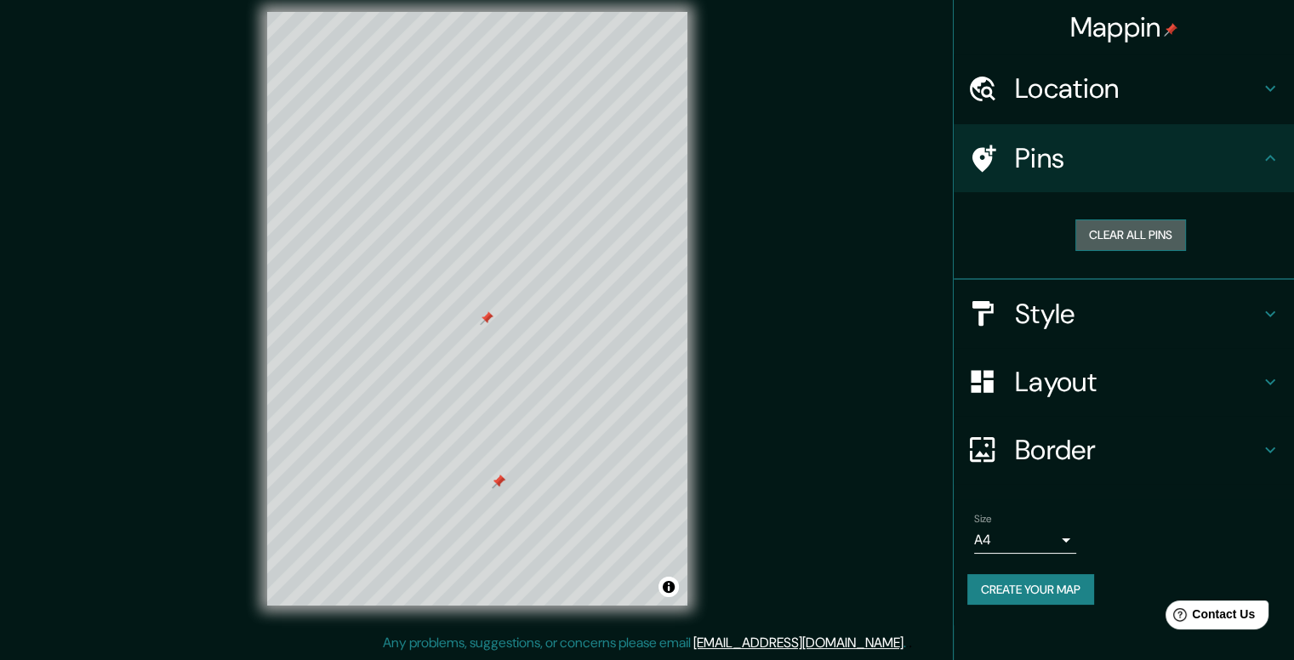
click at [1149, 234] on button "Clear all pins" at bounding box center [1130, 235] width 111 height 31
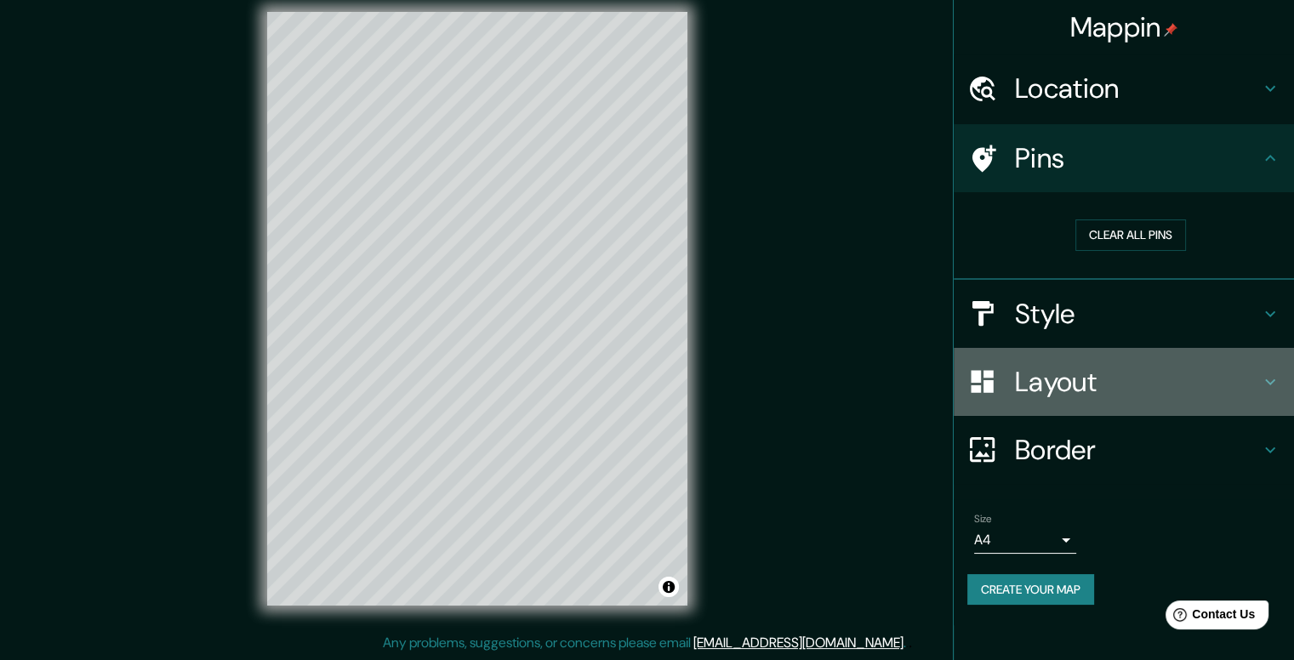
click at [1273, 374] on icon at bounding box center [1270, 382] width 20 height 20
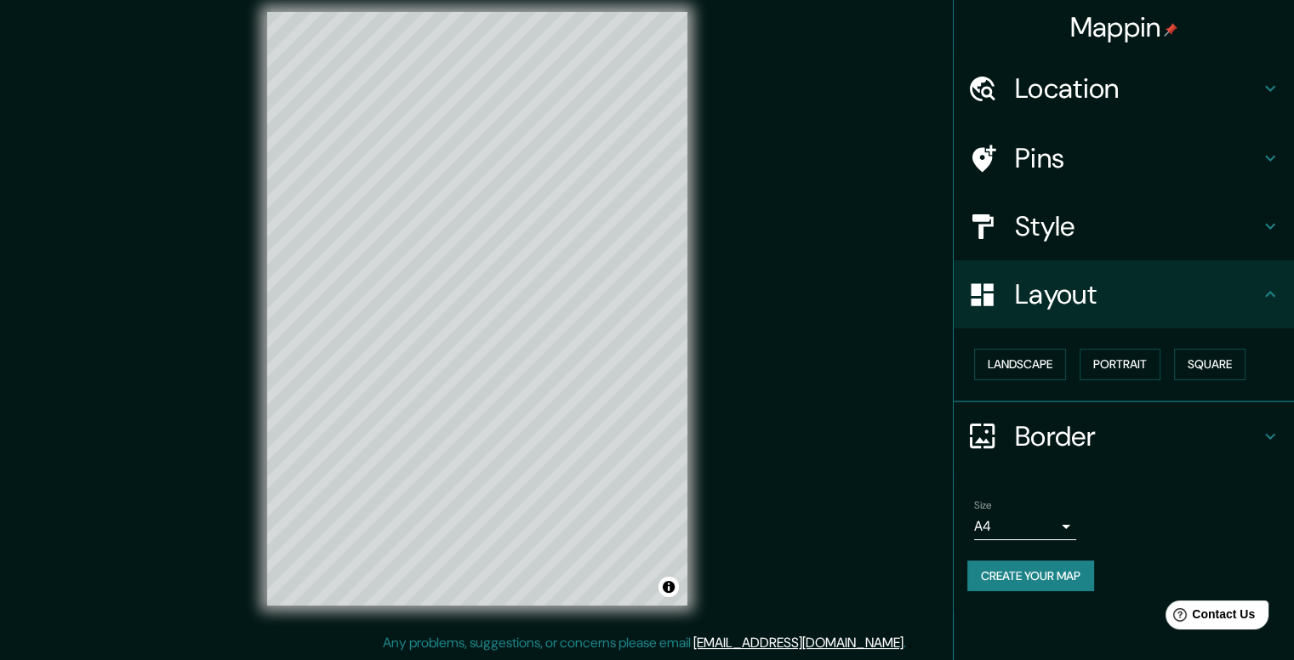
click at [1263, 417] on div "Border" at bounding box center [1124, 436] width 340 height 68
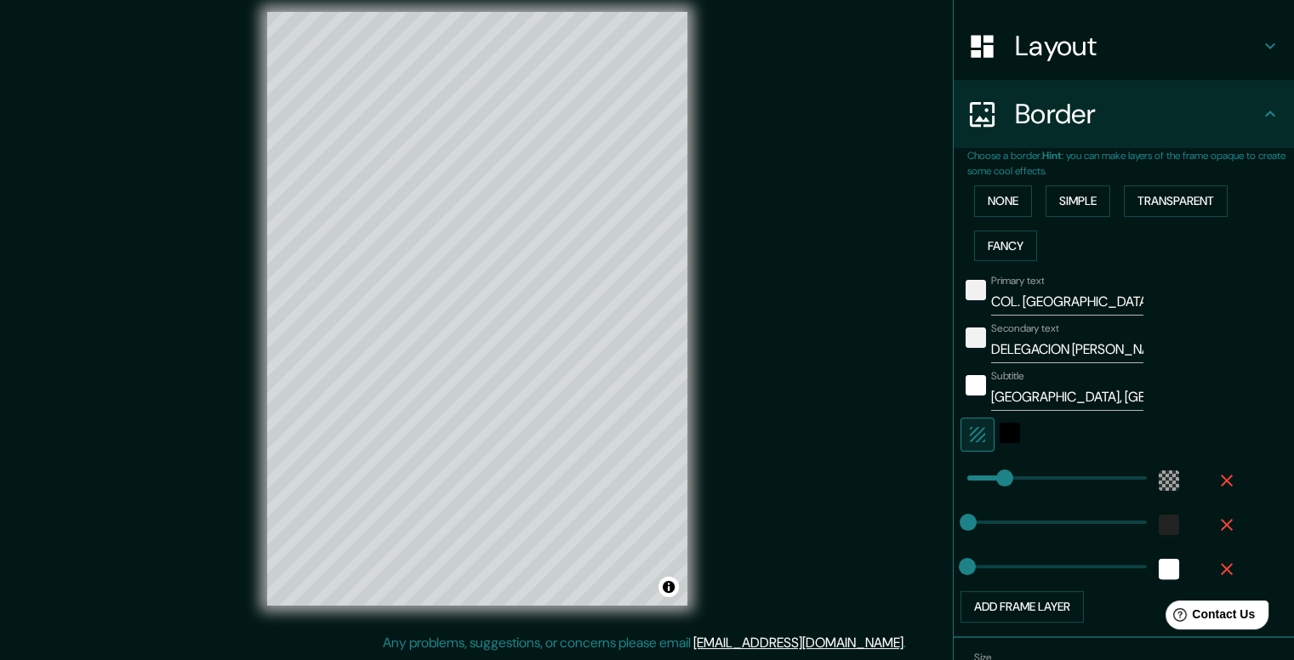
scroll to position [350, 0]
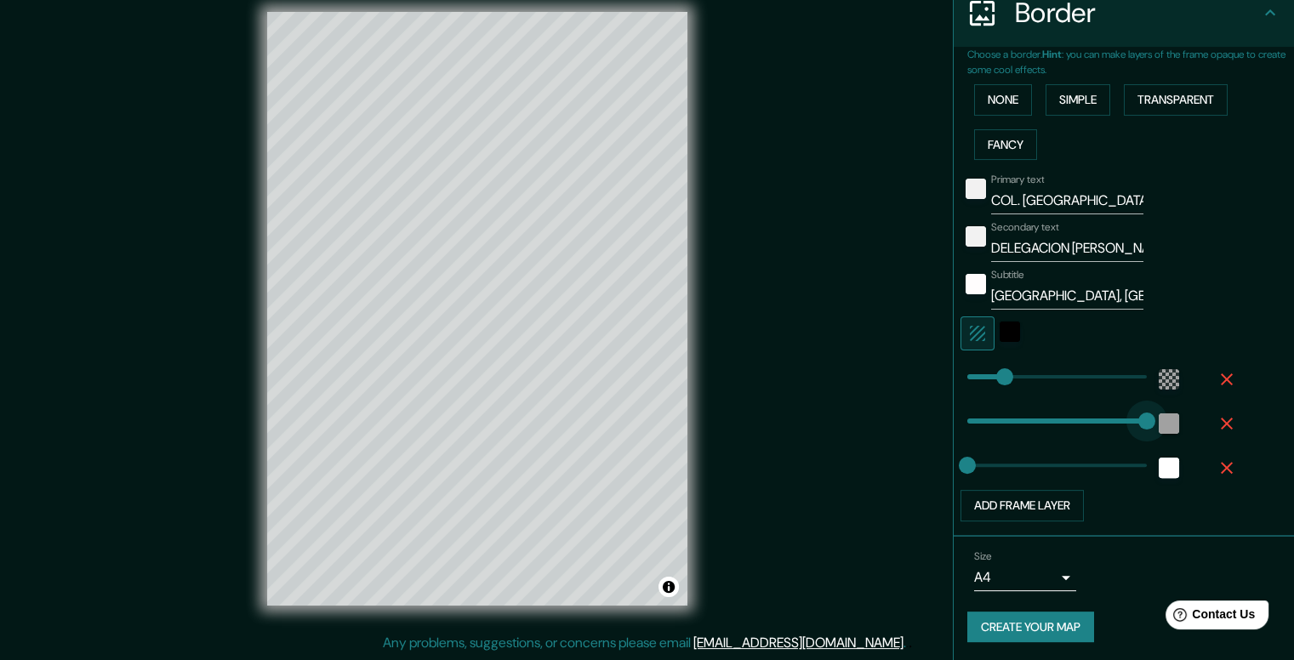
drag, startPoint x: 964, startPoint y: 418, endPoint x: 1161, endPoint y: 425, distance: 197.5
drag, startPoint x: 1133, startPoint y: 419, endPoint x: 930, endPoint y: 419, distance: 203.4
drag, startPoint x: 960, startPoint y: 418, endPoint x: 975, endPoint y: 419, distance: 15.4
drag, startPoint x: 963, startPoint y: 464, endPoint x: 1018, endPoint y: 463, distance: 54.5
drag, startPoint x: 1018, startPoint y: 463, endPoint x: 927, endPoint y: 463, distance: 91.0
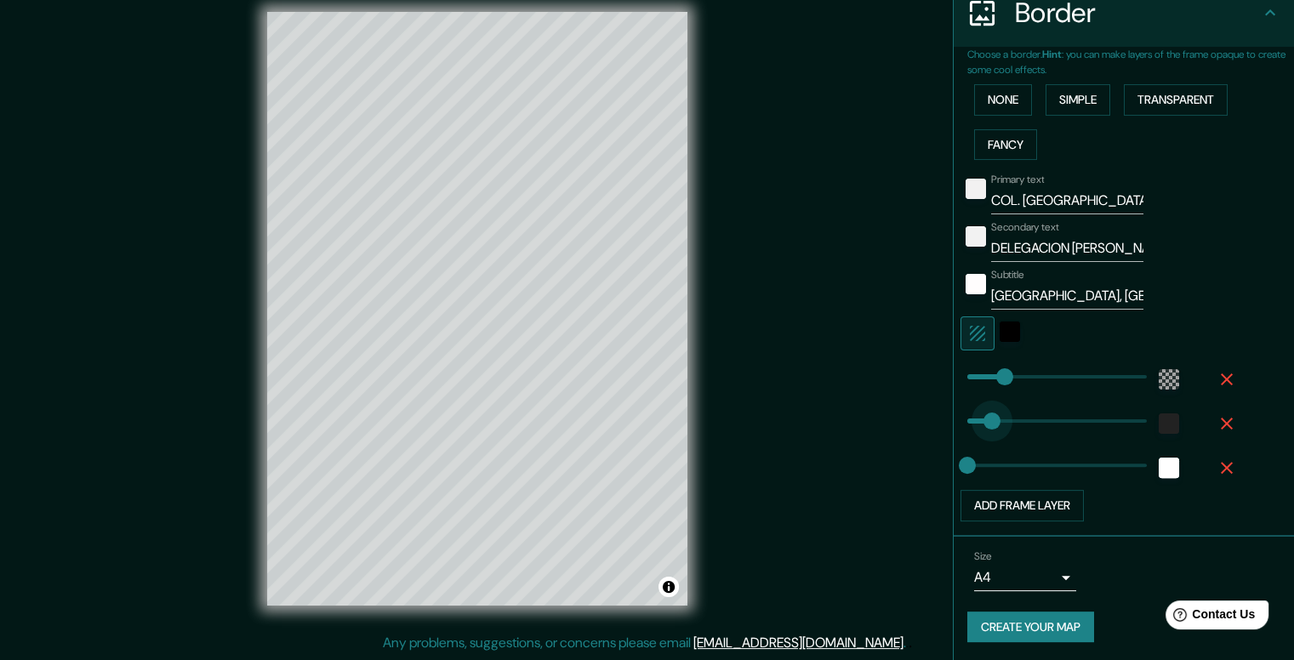
drag, startPoint x: 957, startPoint y: 423, endPoint x: 978, endPoint y: 423, distance: 21.3
drag, startPoint x: 980, startPoint y: 423, endPoint x: 1010, endPoint y: 423, distance: 29.8
drag, startPoint x: 1017, startPoint y: 421, endPoint x: 1036, endPoint y: 421, distance: 19.6
drag, startPoint x: 1036, startPoint y: 421, endPoint x: 1011, endPoint y: 417, distance: 25.9
drag, startPoint x: 1011, startPoint y: 417, endPoint x: 992, endPoint y: 417, distance: 18.7
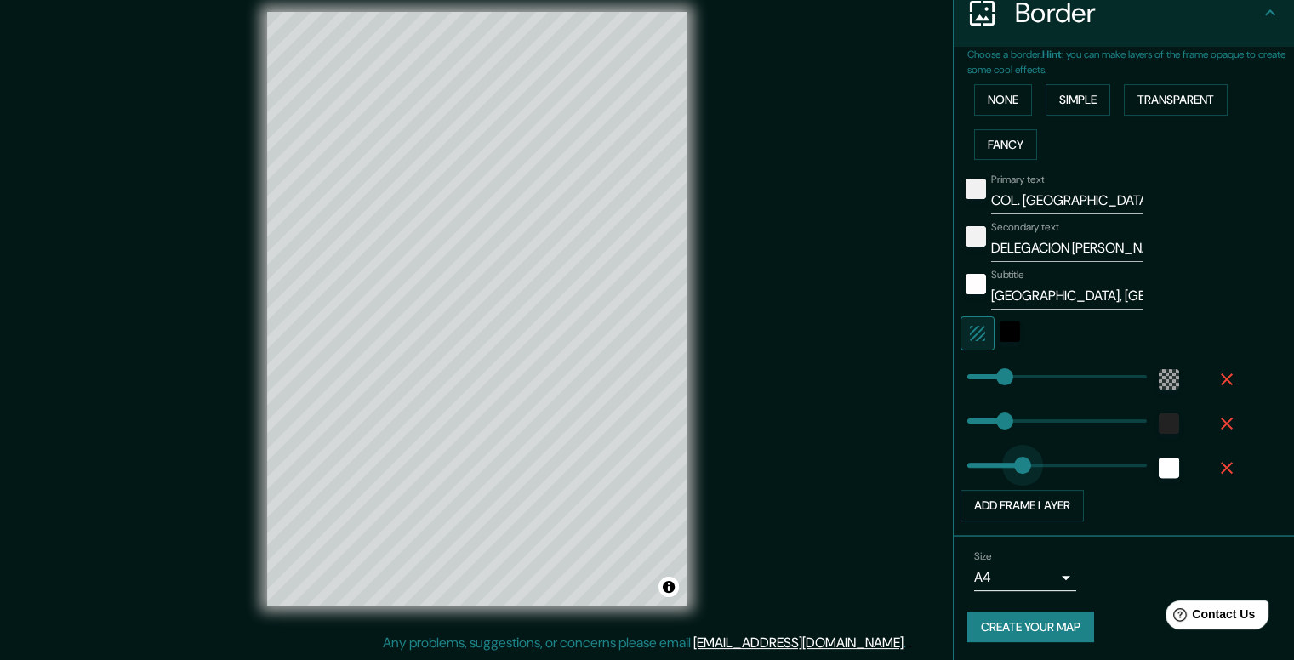
drag, startPoint x: 960, startPoint y: 462, endPoint x: 1010, endPoint y: 461, distance: 50.2
drag, startPoint x: 1011, startPoint y: 457, endPoint x: 1053, endPoint y: 456, distance: 42.6
drag, startPoint x: 994, startPoint y: 425, endPoint x: 1054, endPoint y: 425, distance: 60.4
drag, startPoint x: 1054, startPoint y: 419, endPoint x: 967, endPoint y: 423, distance: 86.9
drag, startPoint x: 1057, startPoint y: 459, endPoint x: 970, endPoint y: 457, distance: 86.8
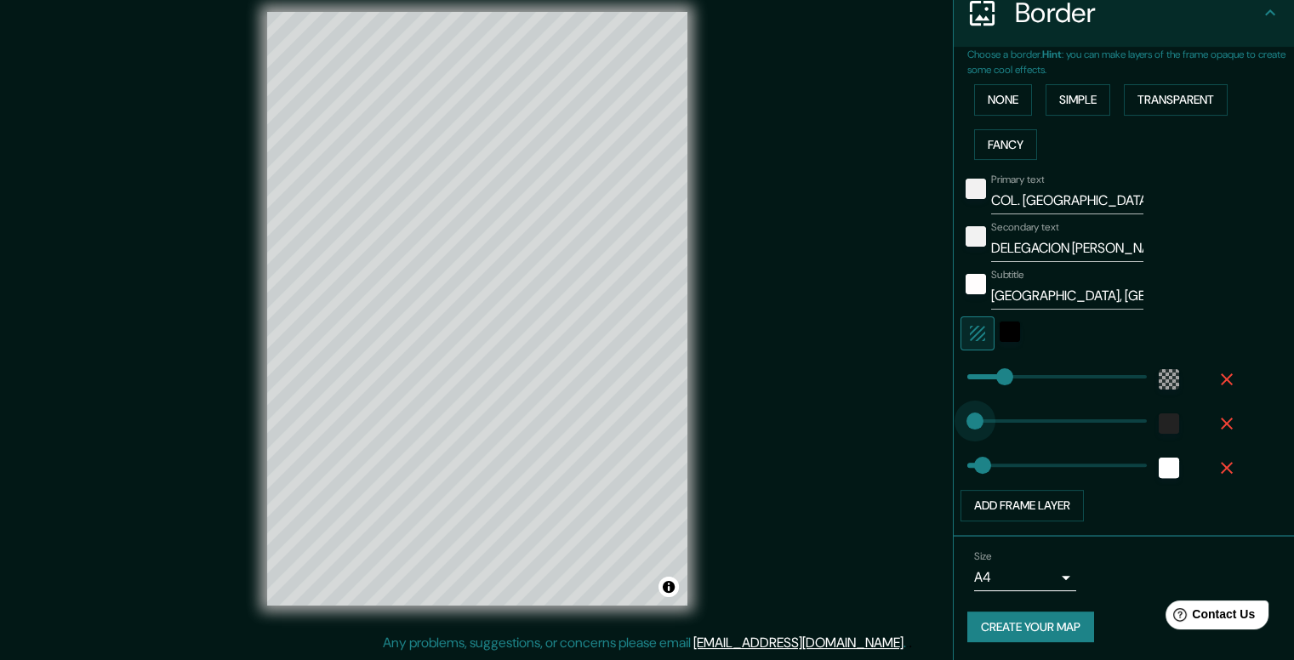
drag, startPoint x: 961, startPoint y: 425, endPoint x: 946, endPoint y: 423, distance: 15.4
drag, startPoint x: 966, startPoint y: 458, endPoint x: 950, endPoint y: 458, distance: 15.3
drag, startPoint x: 994, startPoint y: 379, endPoint x: 1009, endPoint y: 379, distance: 15.3
drag, startPoint x: 1009, startPoint y: 379, endPoint x: 1035, endPoint y: 379, distance: 25.5
drag, startPoint x: 956, startPoint y: 420, endPoint x: 979, endPoint y: 421, distance: 23.0
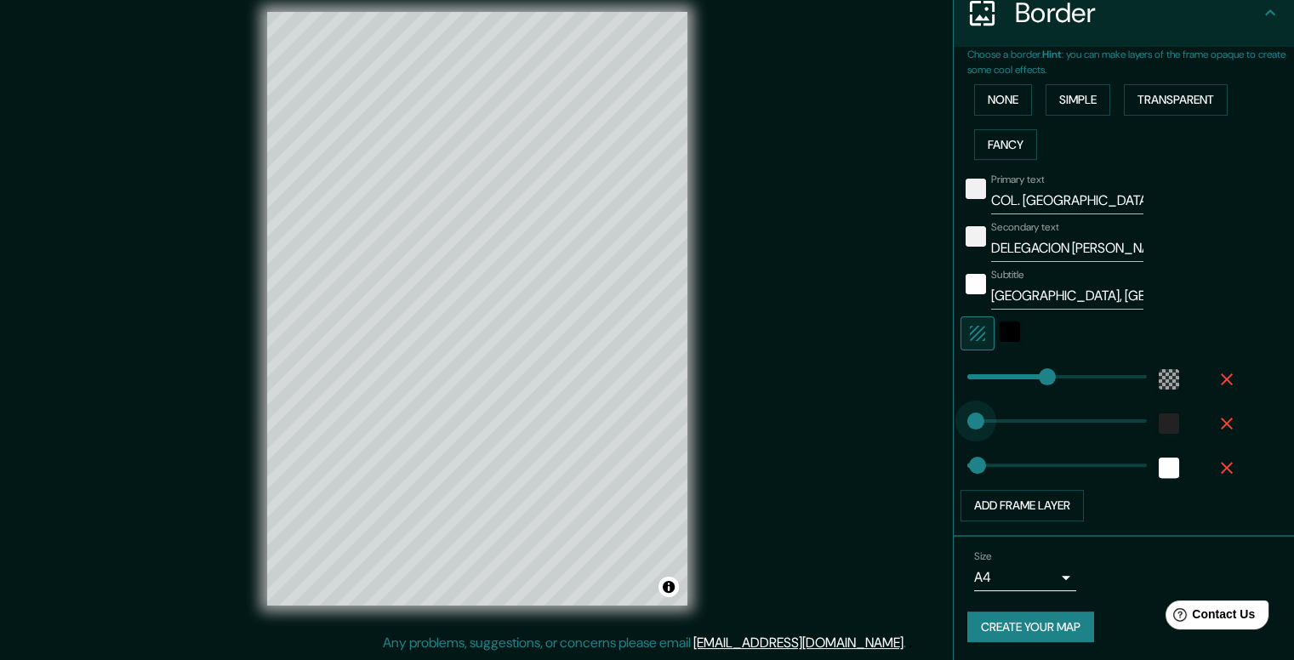
drag, startPoint x: 981, startPoint y: 419, endPoint x: 958, endPoint y: 421, distance: 23.0
drag, startPoint x: 953, startPoint y: 421, endPoint x: 976, endPoint y: 419, distance: 23.0
drag, startPoint x: 976, startPoint y: 419, endPoint x: 961, endPoint y: 419, distance: 14.5
drag, startPoint x: 963, startPoint y: 457, endPoint x: 950, endPoint y: 457, distance: 13.6
click at [1047, 621] on button "Create your map" at bounding box center [1030, 627] width 127 height 31
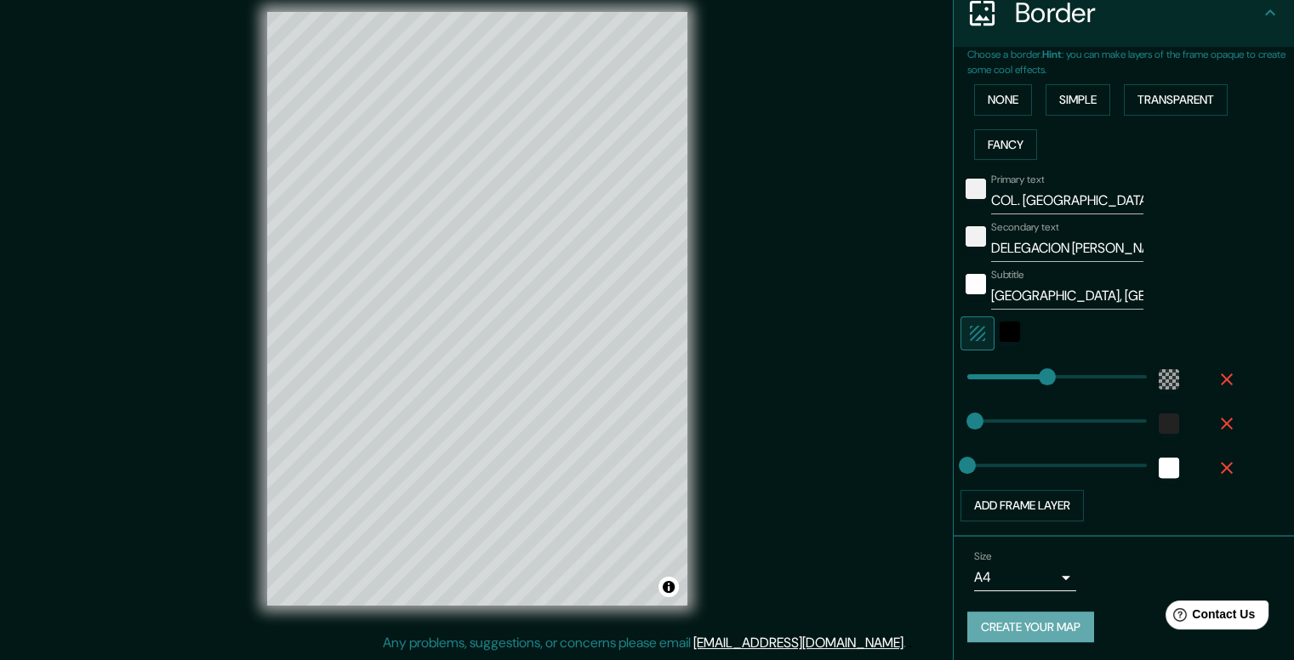
click at [1009, 629] on button "Create your map" at bounding box center [1030, 627] width 127 height 31
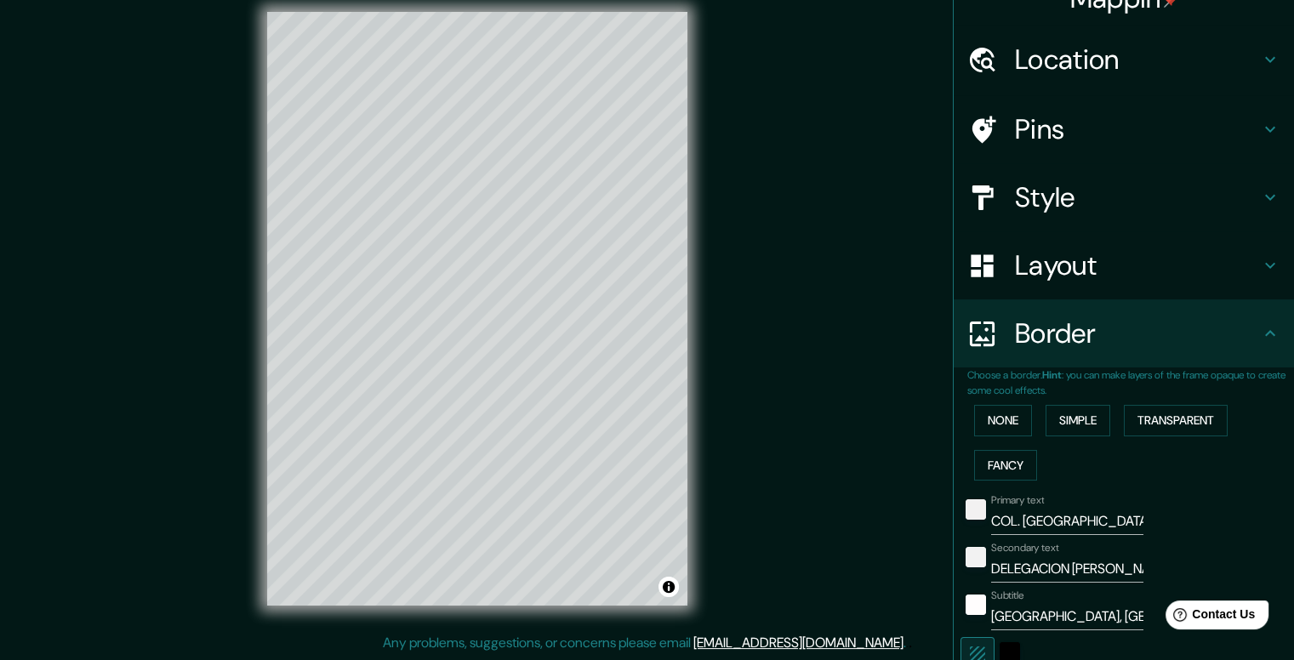
scroll to position [0, 0]
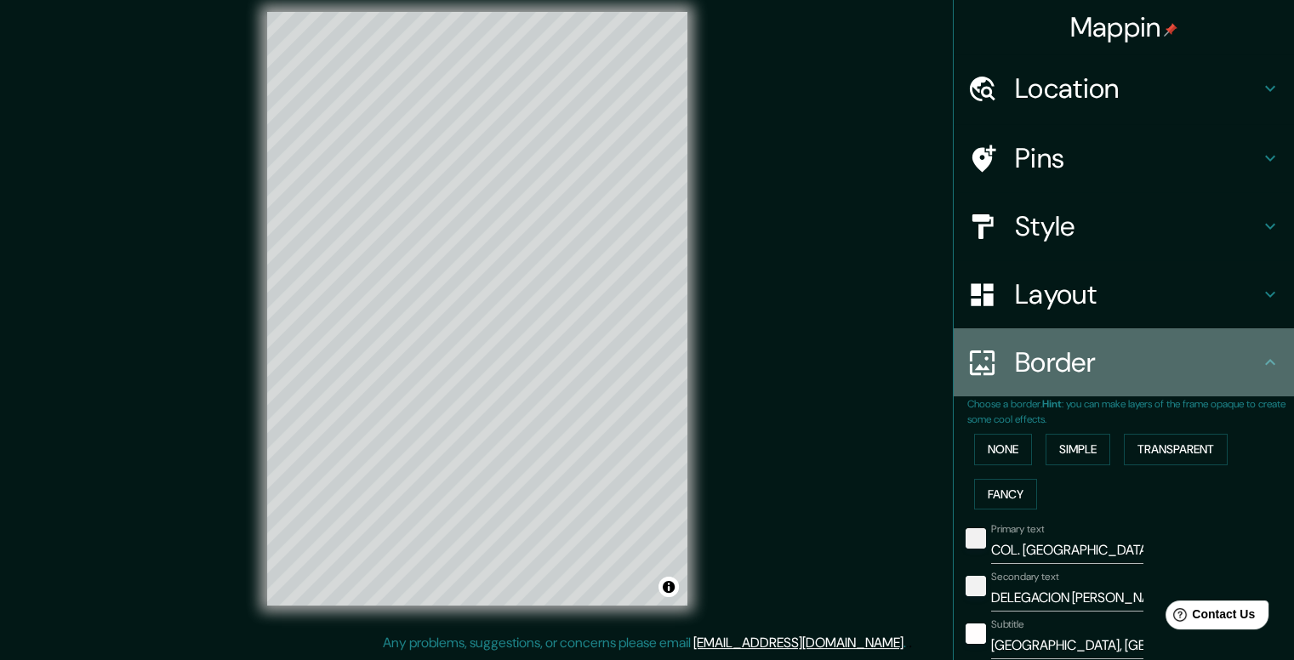
click at [1260, 362] on icon at bounding box center [1270, 362] width 20 height 20
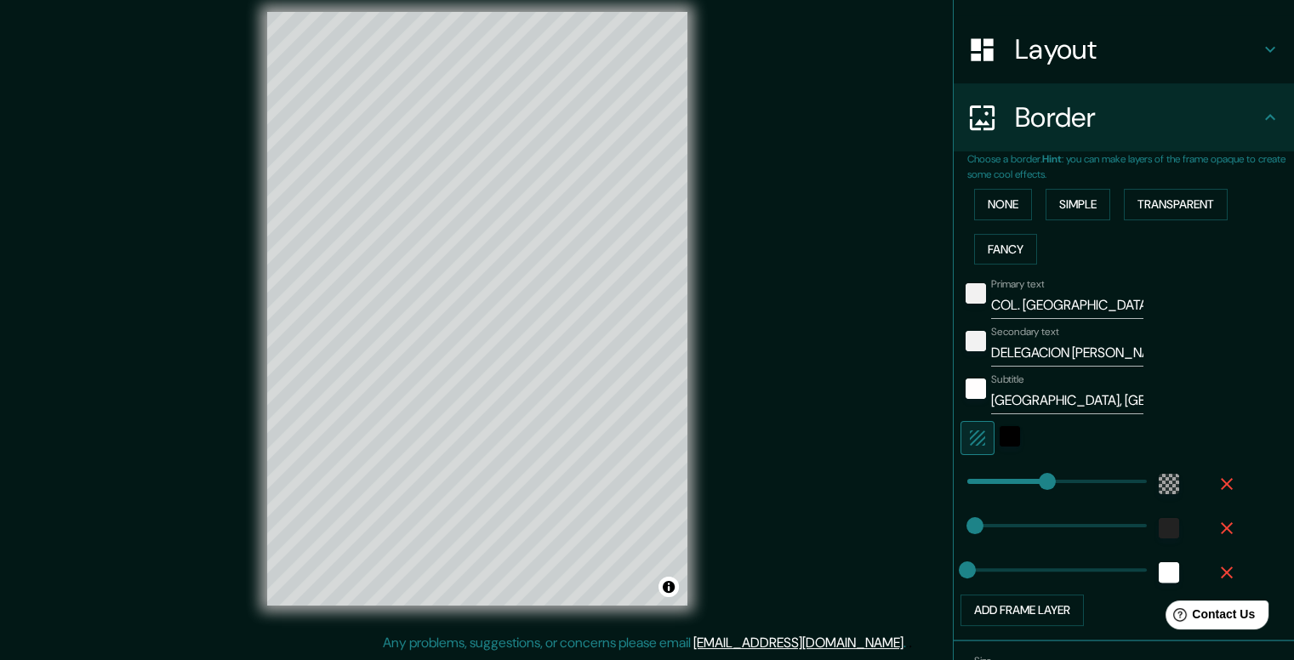
scroll to position [255, 0]
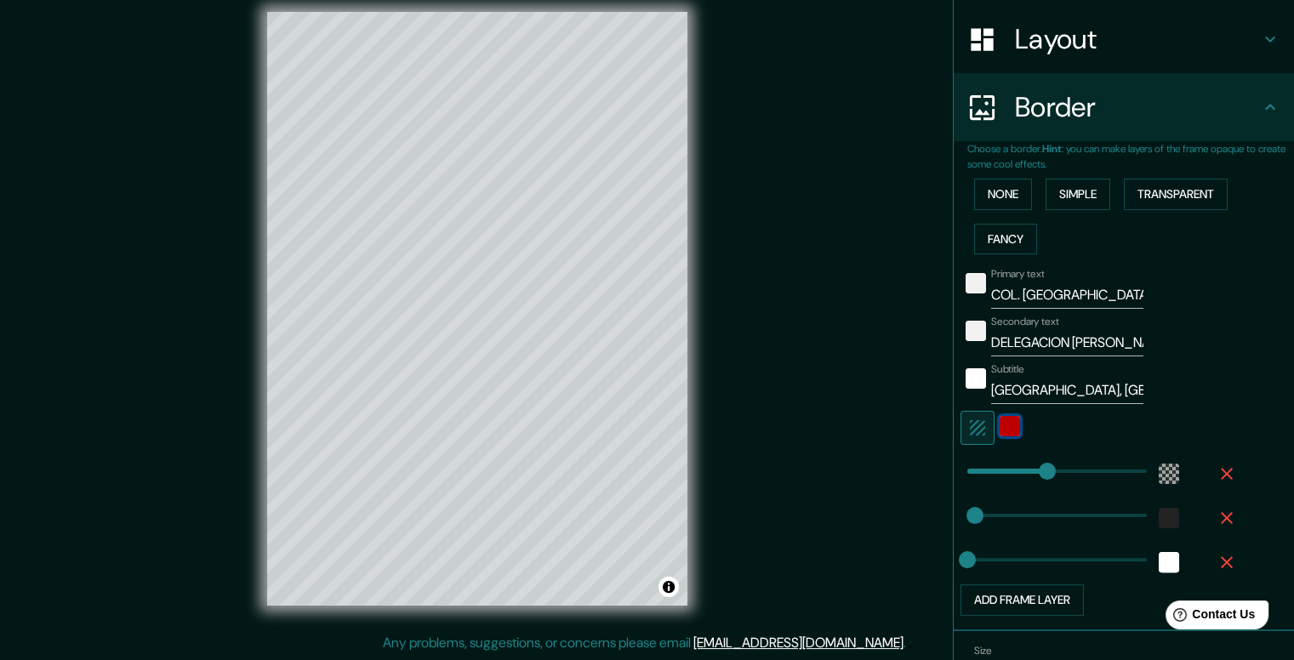
click at [1001, 433] on div "color-010000" at bounding box center [1010, 426] width 20 height 20
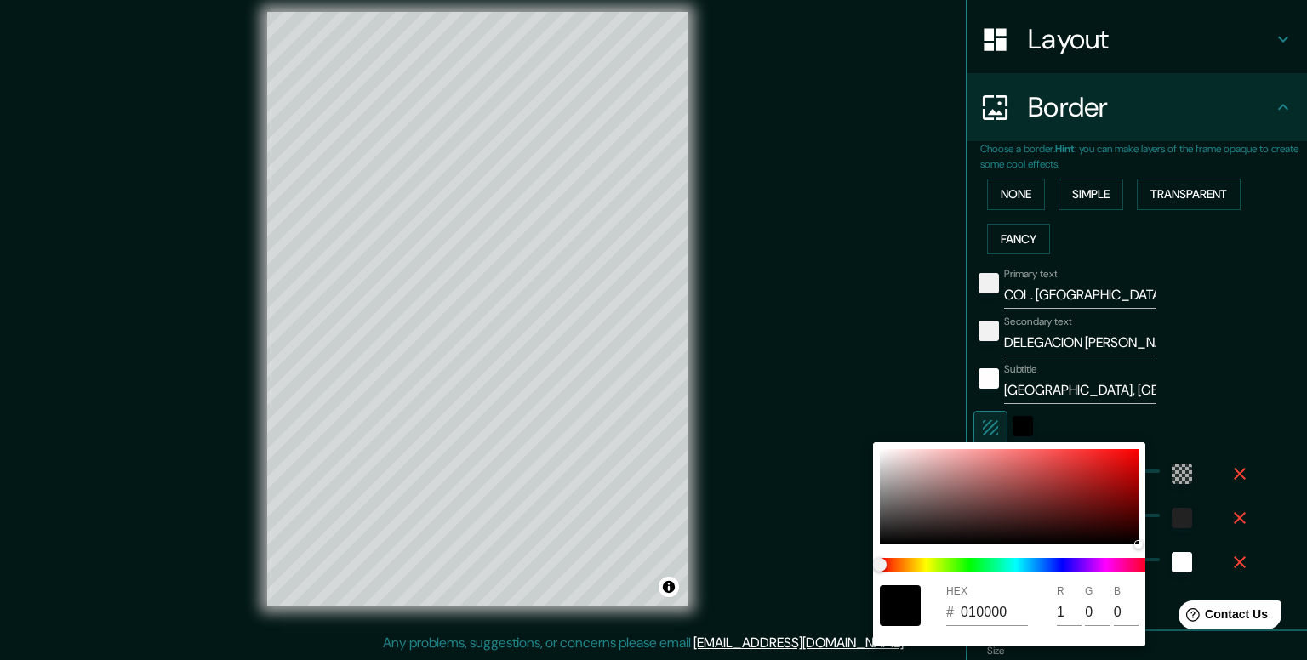
click at [1216, 365] on div at bounding box center [653, 330] width 1307 height 660
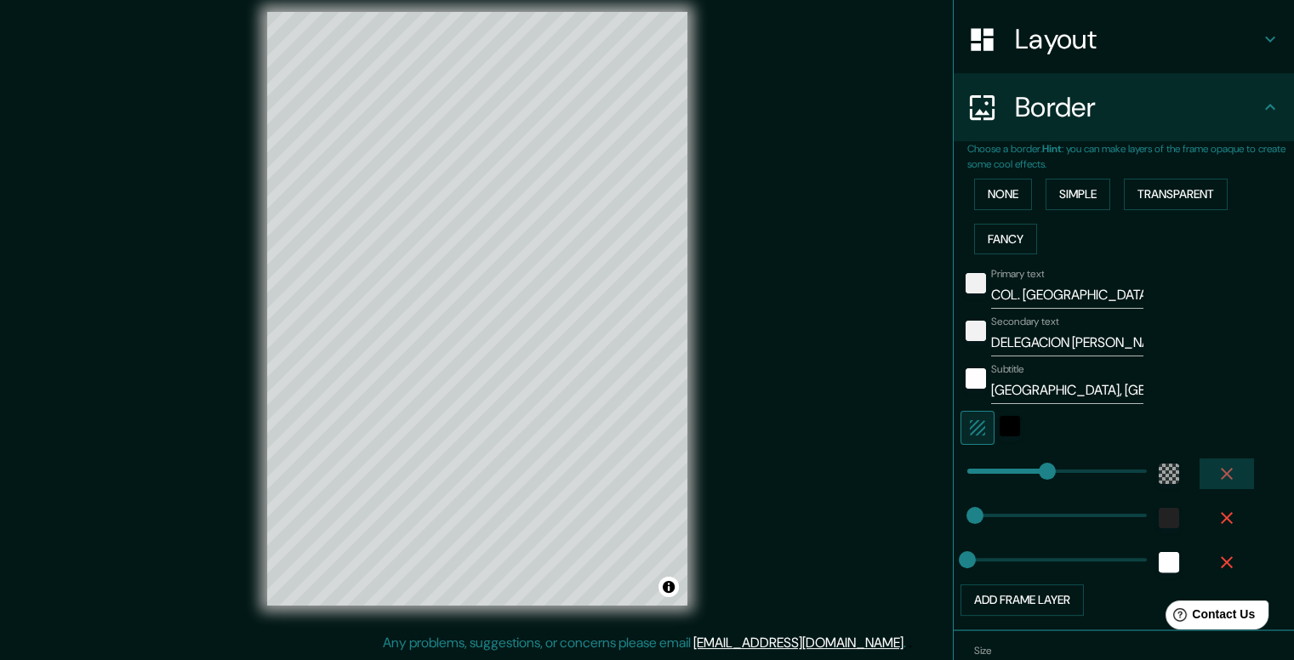
click at [1223, 465] on icon "button" at bounding box center [1227, 474] width 20 height 20
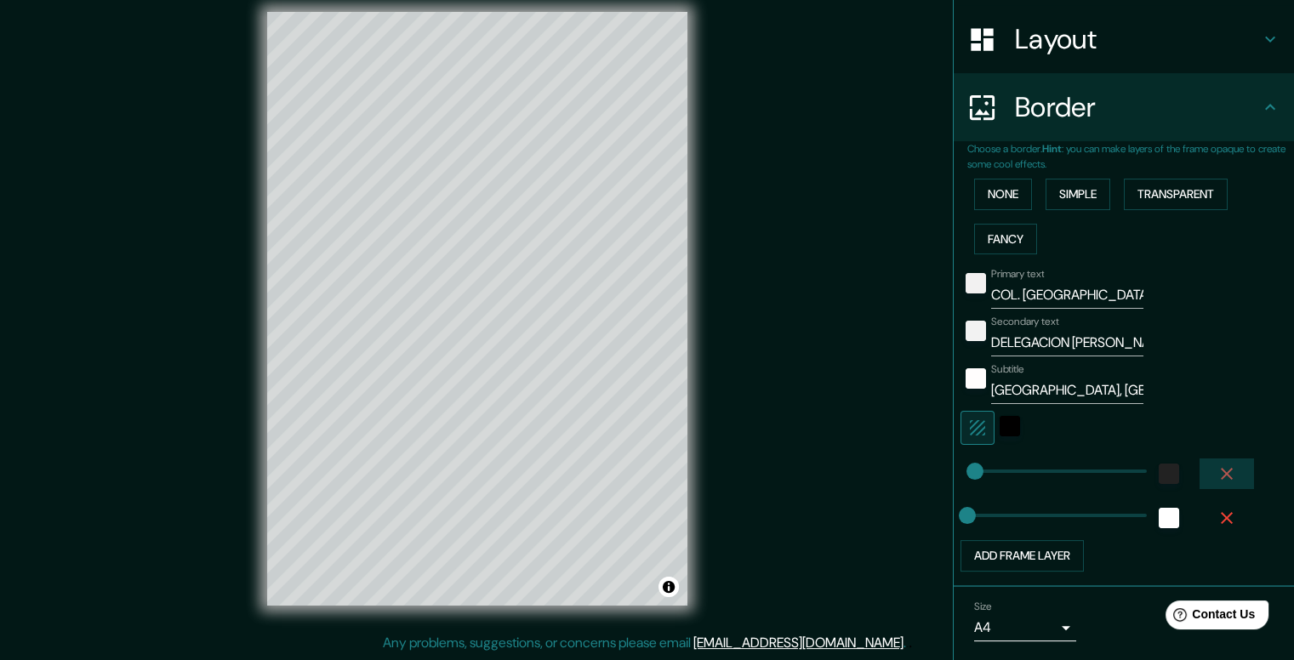
click at [1217, 475] on icon "button" at bounding box center [1227, 474] width 20 height 20
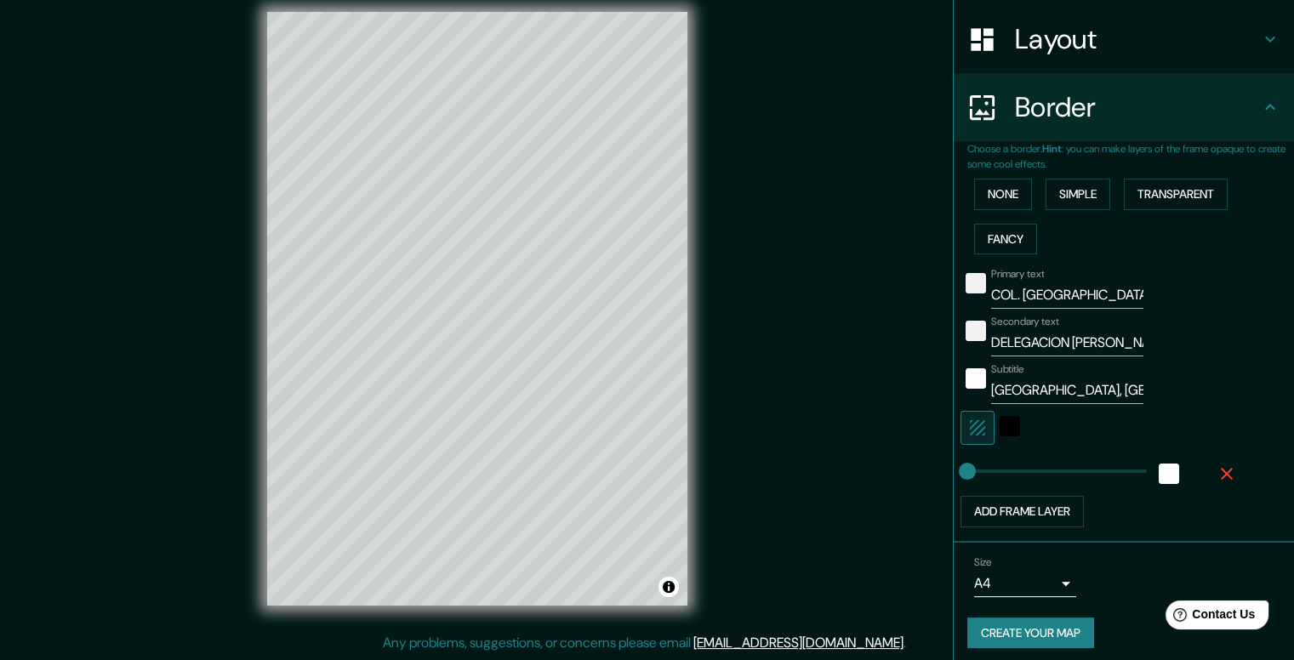
click at [1217, 467] on icon "button" at bounding box center [1227, 474] width 20 height 20
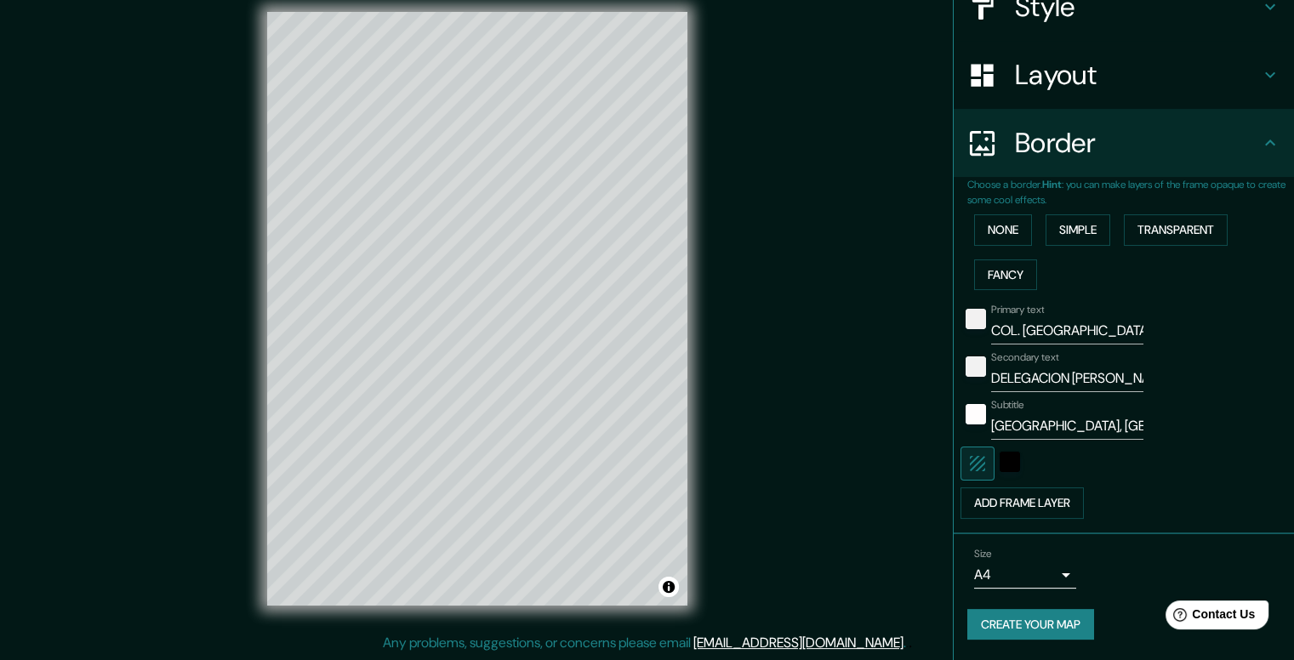
scroll to position [217, 0]
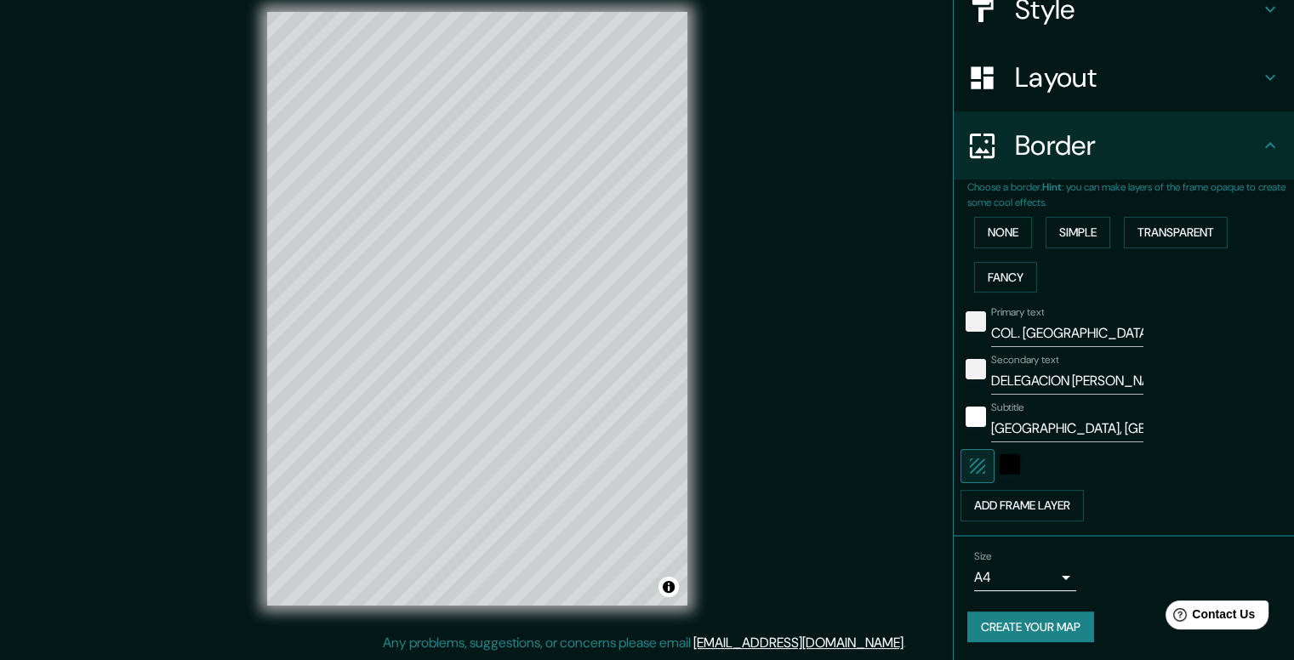
click at [1048, 626] on button "Create your map" at bounding box center [1030, 627] width 127 height 31
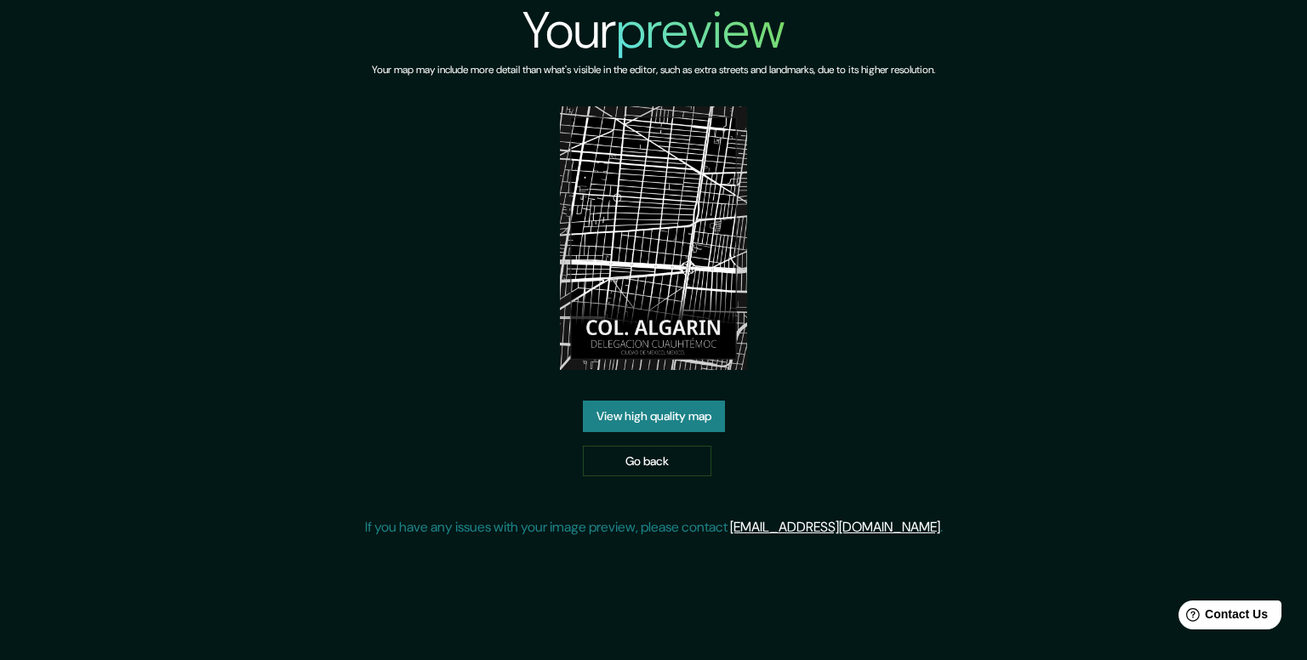
click at [692, 421] on link "View high quality map" at bounding box center [654, 416] width 142 height 31
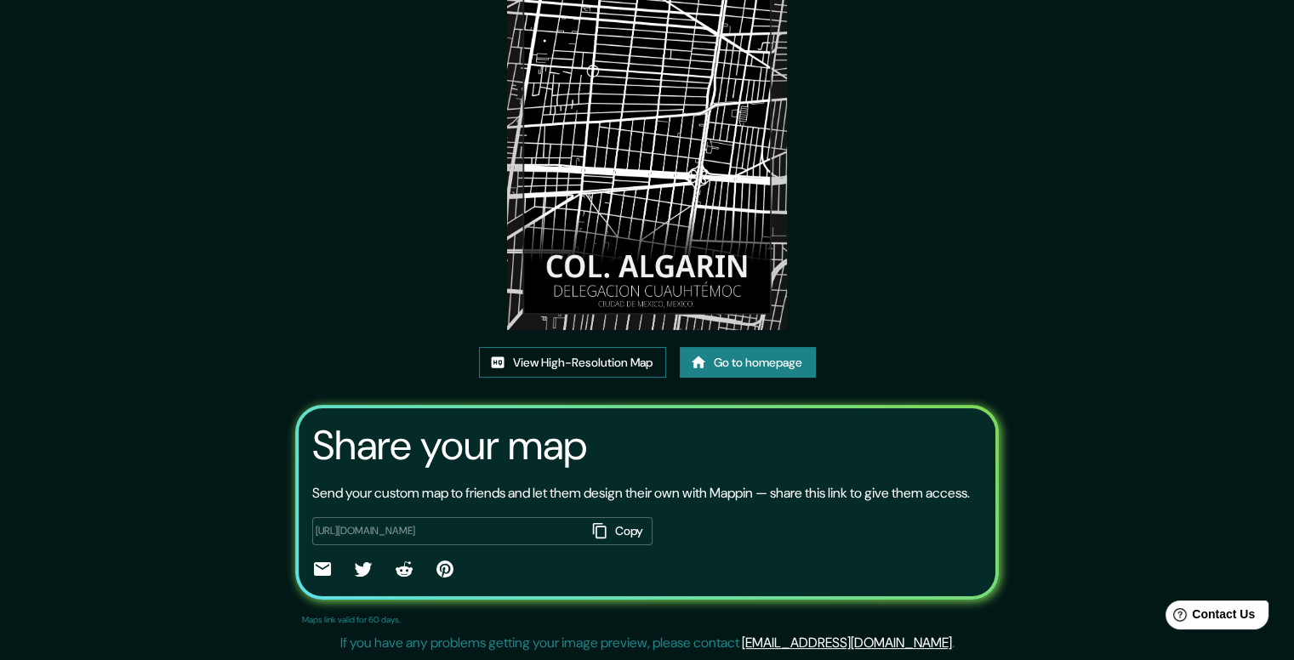
scroll to position [161, 0]
click at [589, 347] on link "View High-Resolution Map" at bounding box center [572, 362] width 187 height 31
